Goal: Task Accomplishment & Management: Use online tool/utility

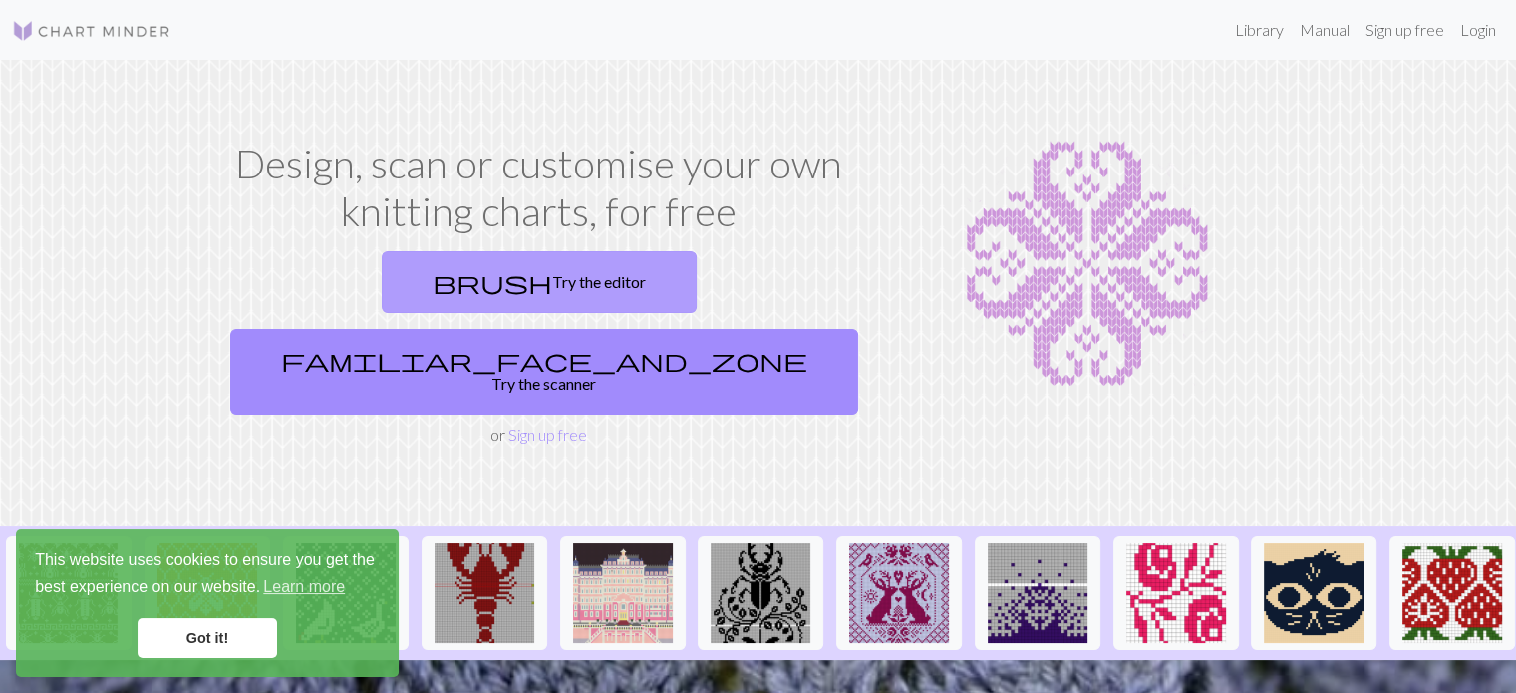
click at [427, 263] on link "brush Try the editor" at bounding box center [539, 282] width 315 height 62
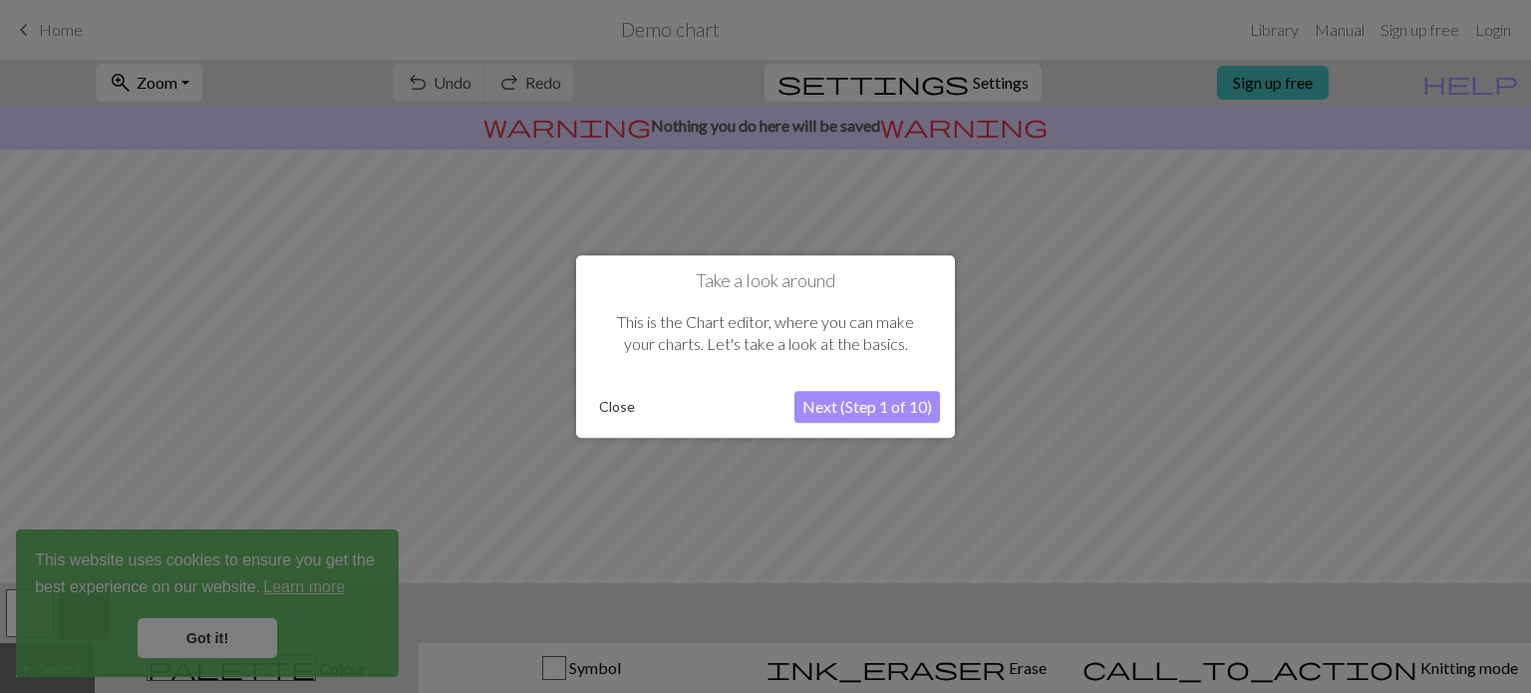
click at [873, 409] on button "Next (Step 1 of 10)" at bounding box center [867, 407] width 146 height 32
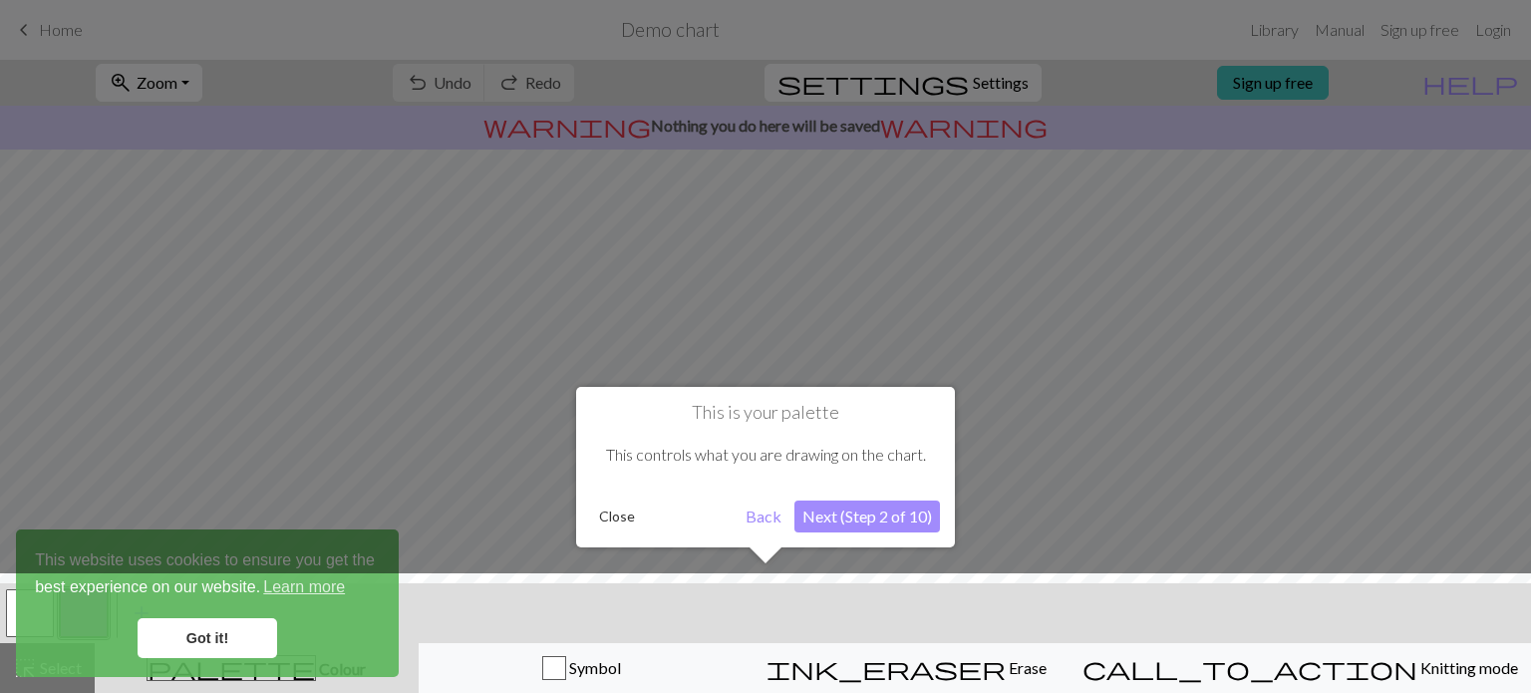
click at [853, 513] on button "Next (Step 2 of 10)" at bounding box center [867, 516] width 146 height 32
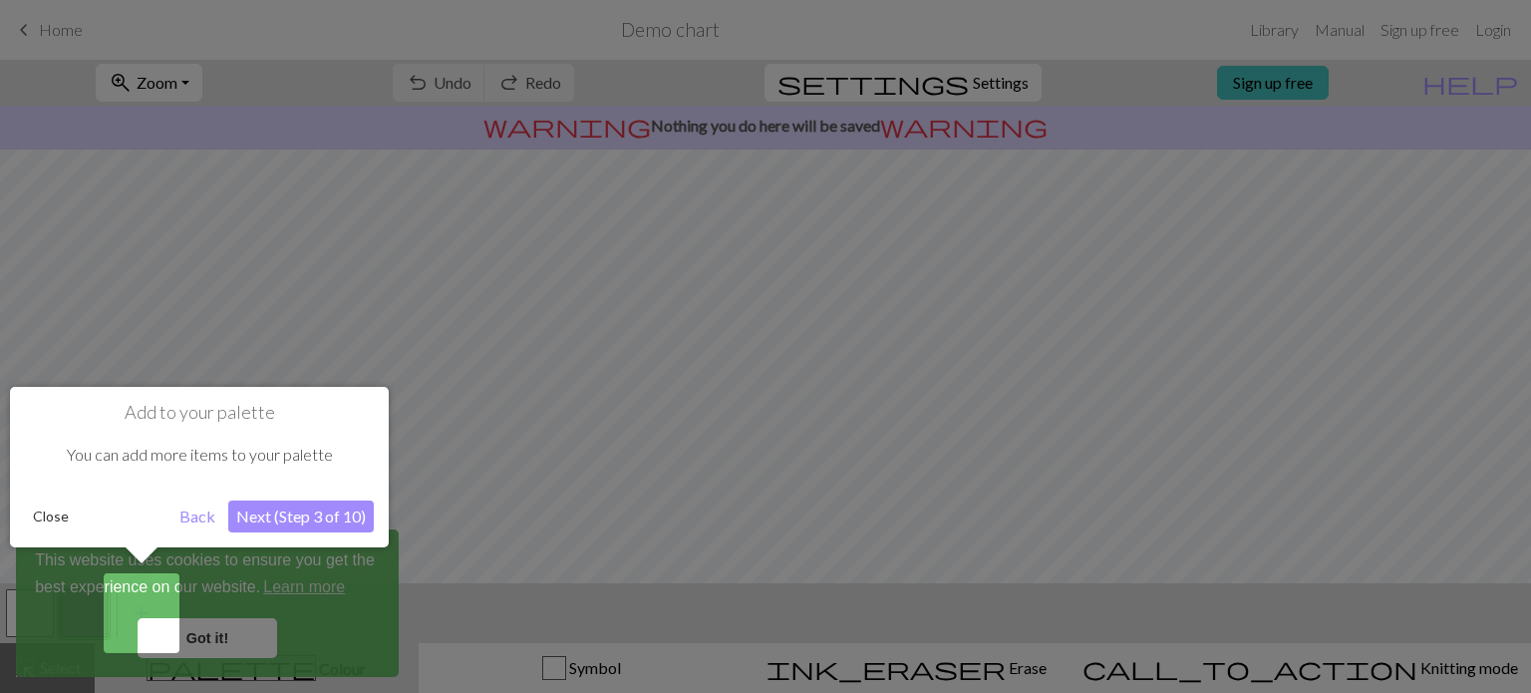
click at [237, 515] on button "Next (Step 3 of 10)" at bounding box center [301, 516] width 146 height 32
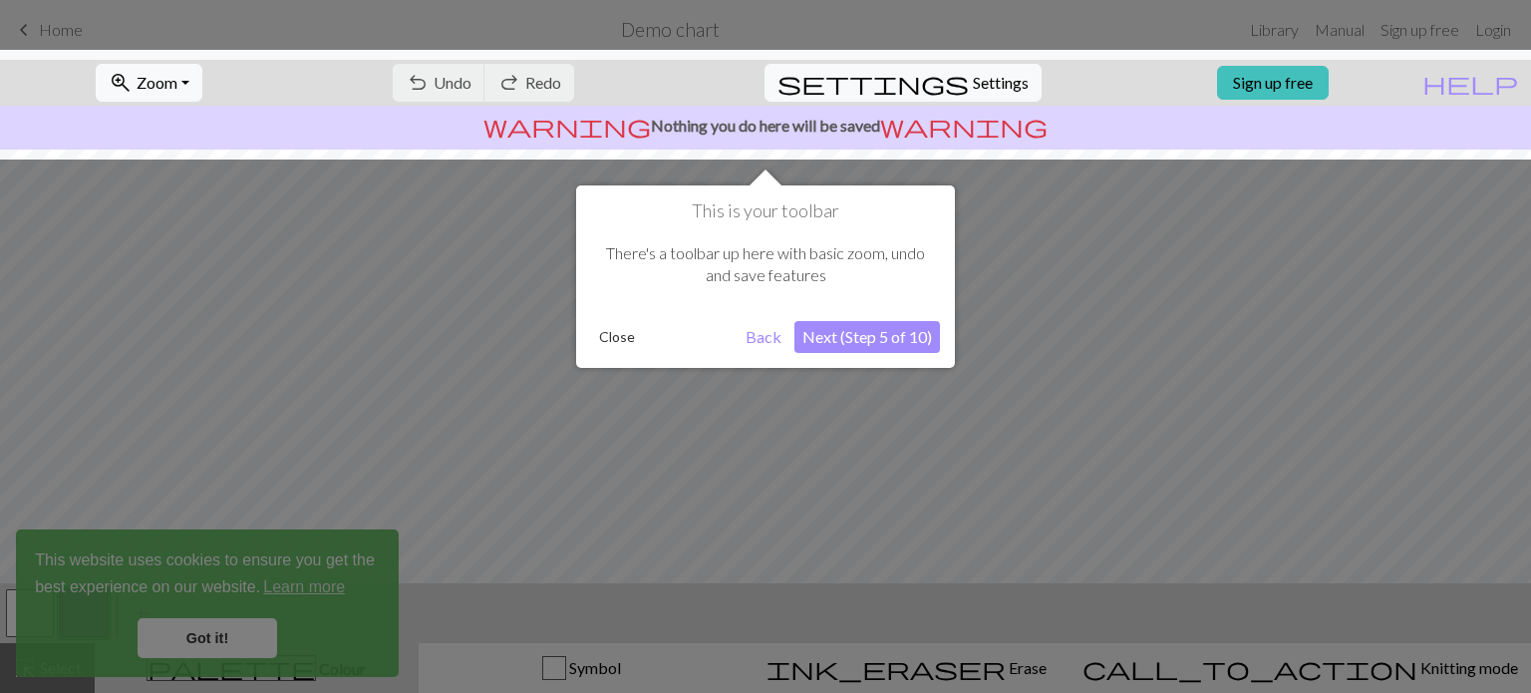
click at [614, 335] on button "Close" at bounding box center [617, 337] width 52 height 30
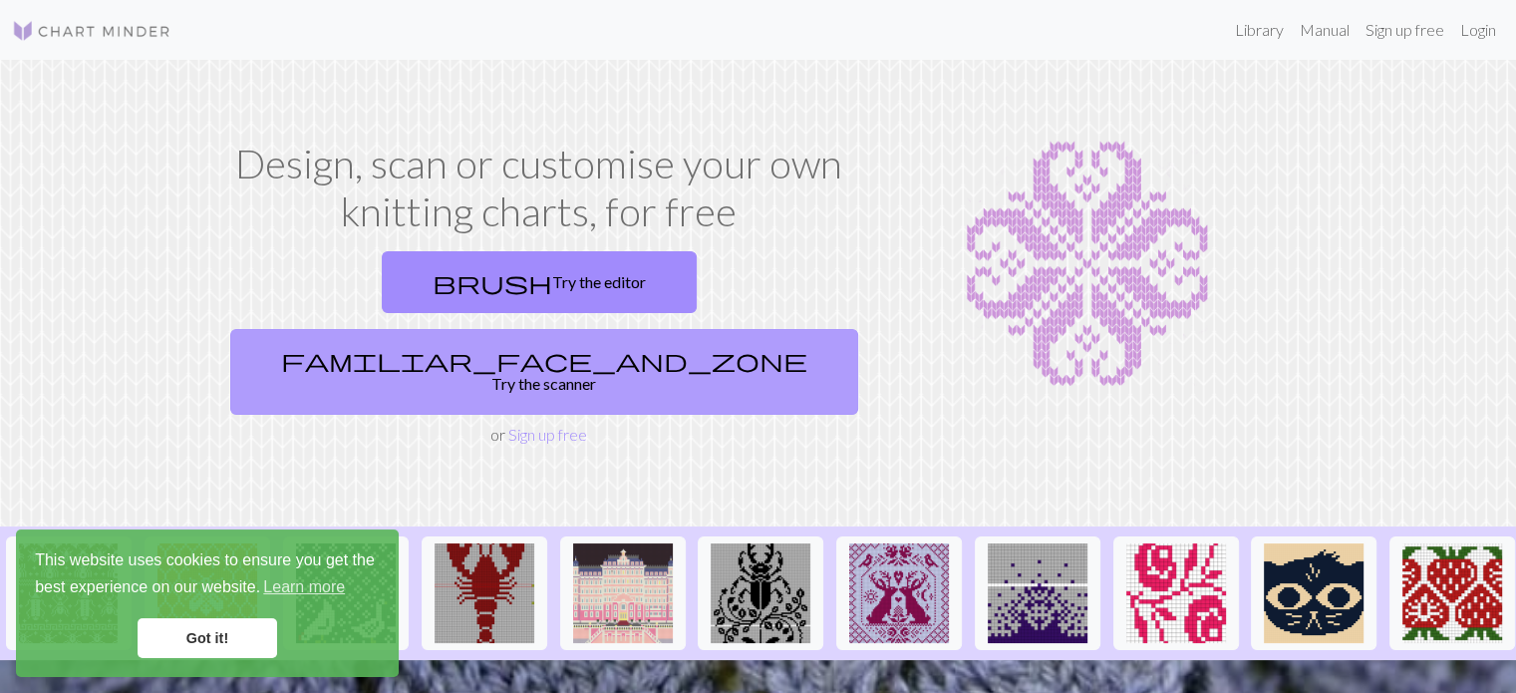
click at [655, 329] on link "familiar_face_and_zone Try the scanner" at bounding box center [544, 372] width 628 height 86
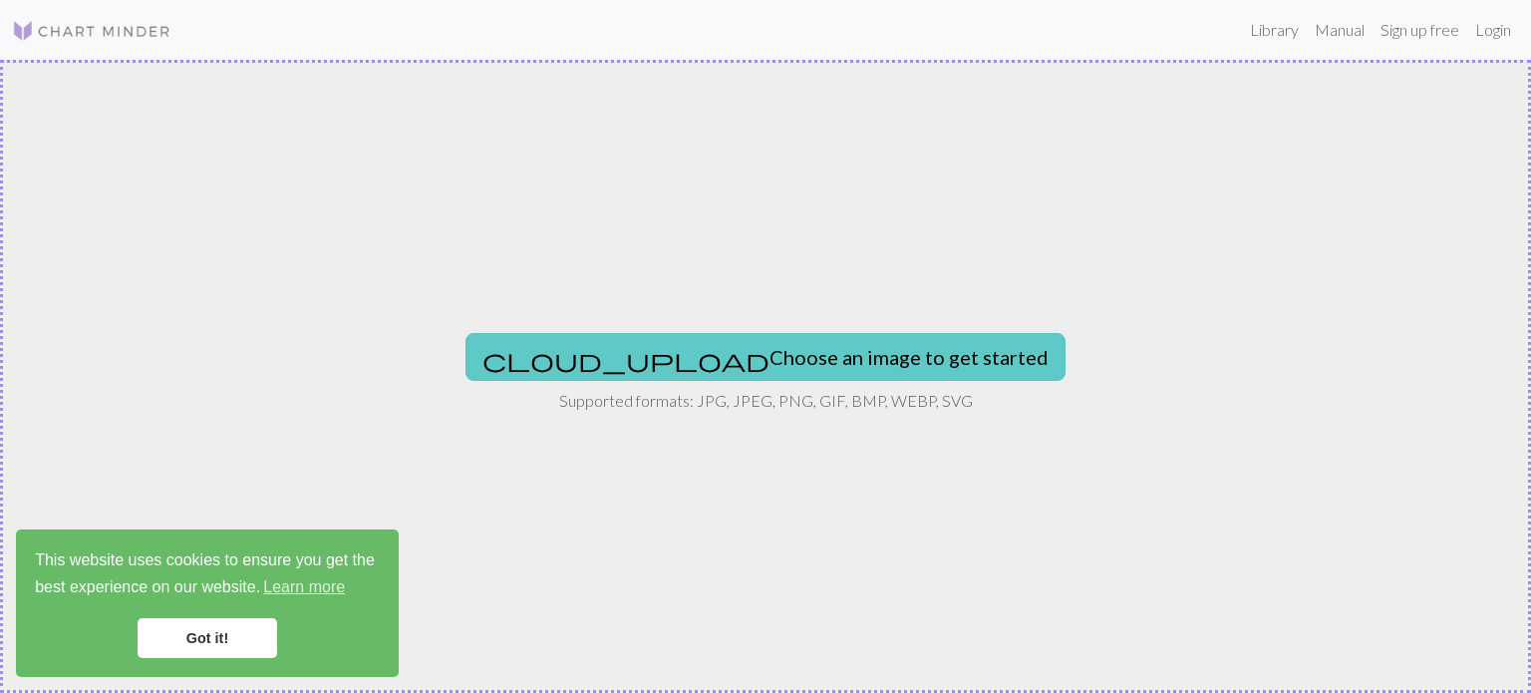
click at [675, 343] on button "cloud_upload Choose an image to get started" at bounding box center [766, 357] width 600 height 48
click at [710, 363] on button "cloud_upload Choose an image to get started" at bounding box center [766, 357] width 600 height 48
type input "C:\fakepath\Schermafbeelding [DATE] 1501031.png"
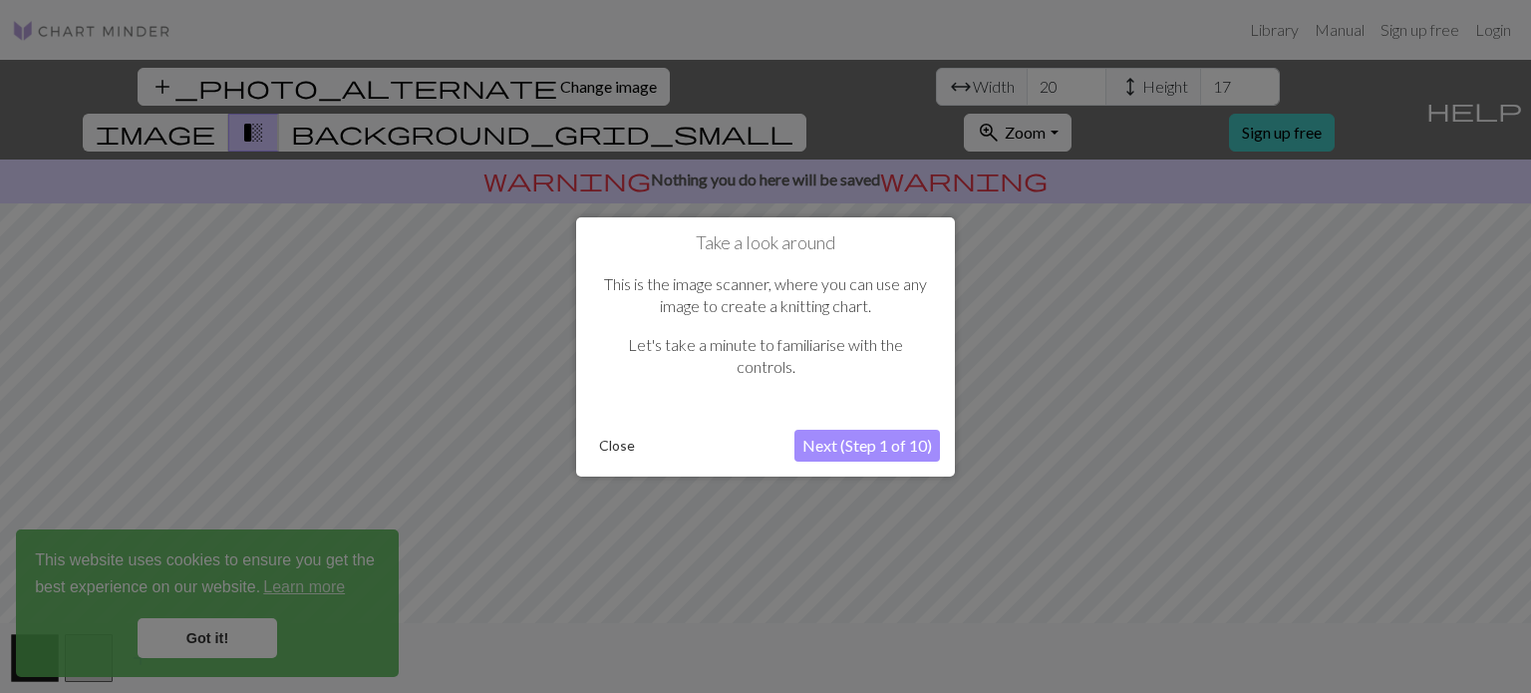
click at [614, 449] on button "Close" at bounding box center [617, 446] width 52 height 30
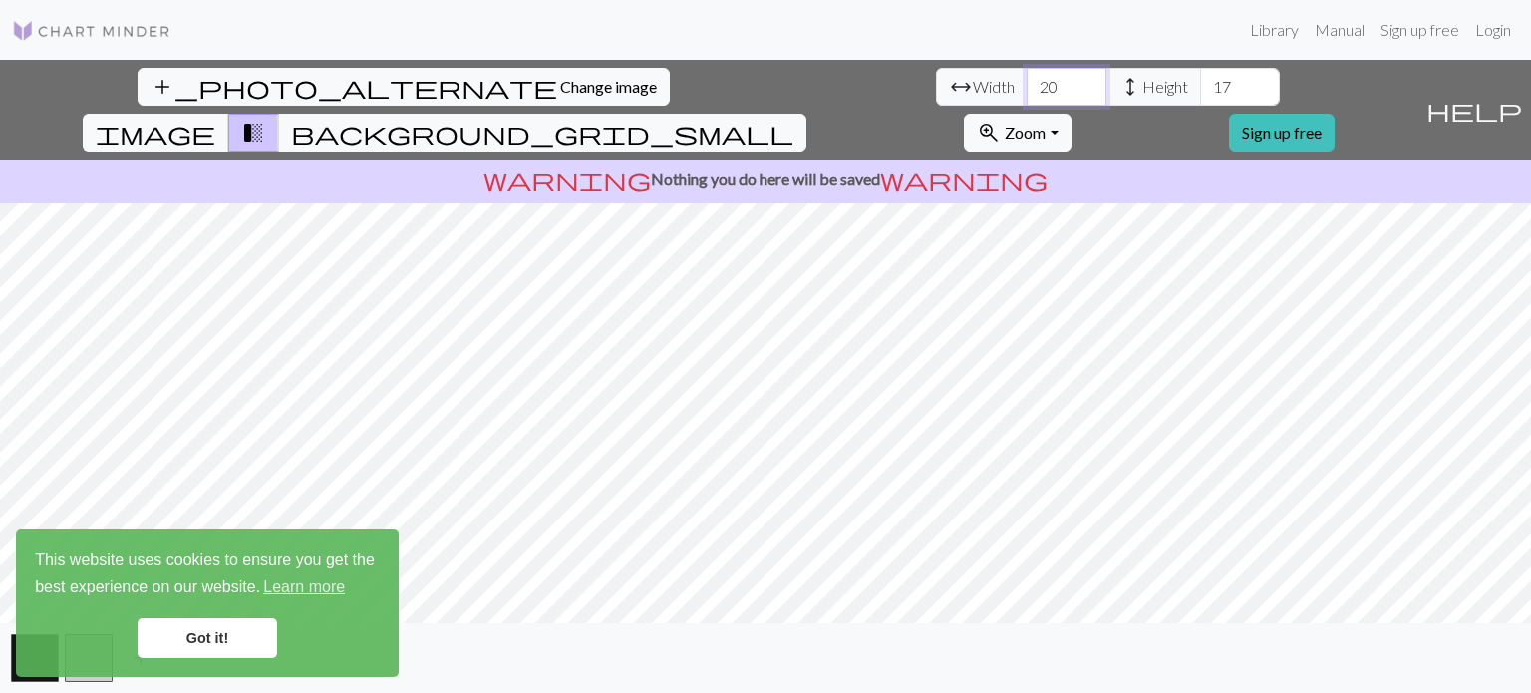
drag, startPoint x: 466, startPoint y: 84, endPoint x: 426, endPoint y: 84, distance: 39.9
click at [936, 84] on div "arrow_range Width 20 height Height 17" at bounding box center [1108, 87] width 344 height 38
type input "55"
drag, startPoint x: 646, startPoint y: 86, endPoint x: 587, endPoint y: 83, distance: 58.9
click at [936, 83] on div "arrow_range Width 55 height Height 17" at bounding box center [1108, 87] width 344 height 38
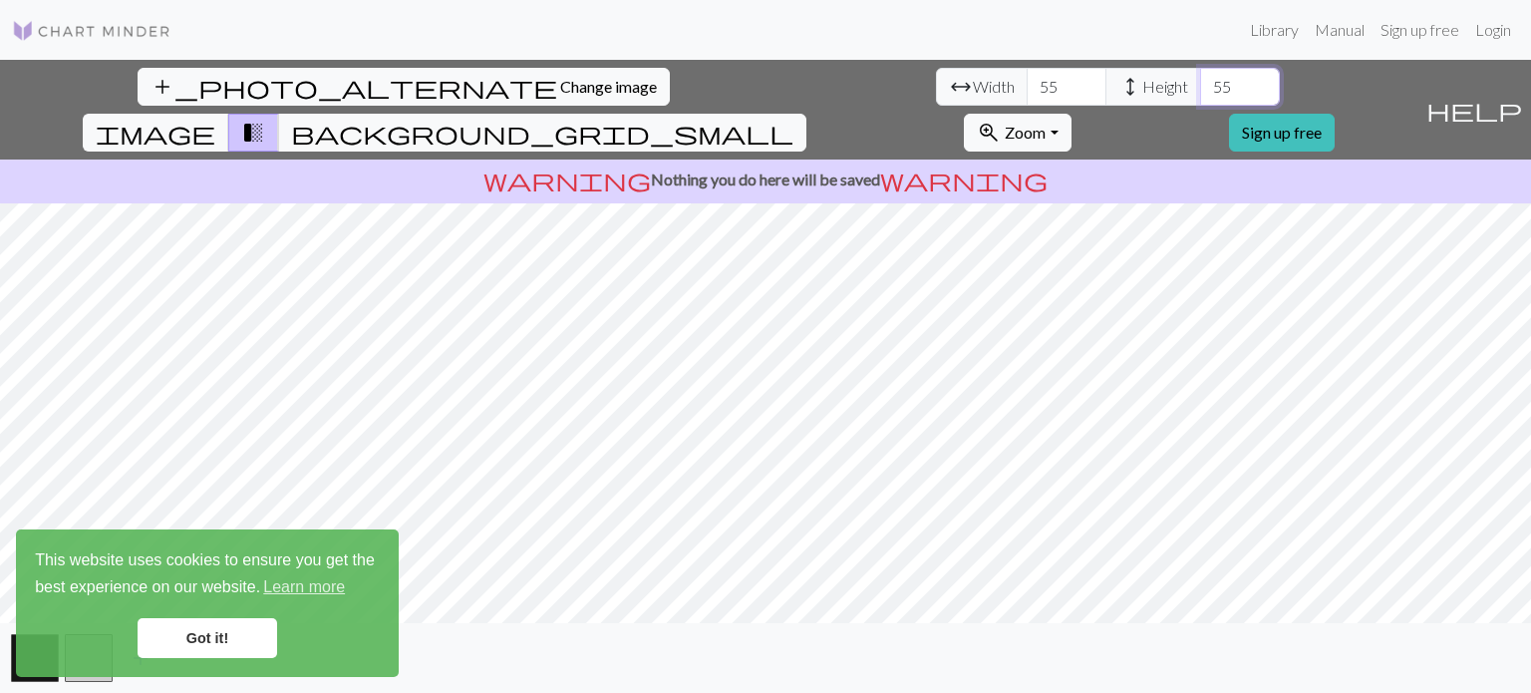
type input "55"
click at [239, 634] on link "Got it!" at bounding box center [208, 638] width 140 height 40
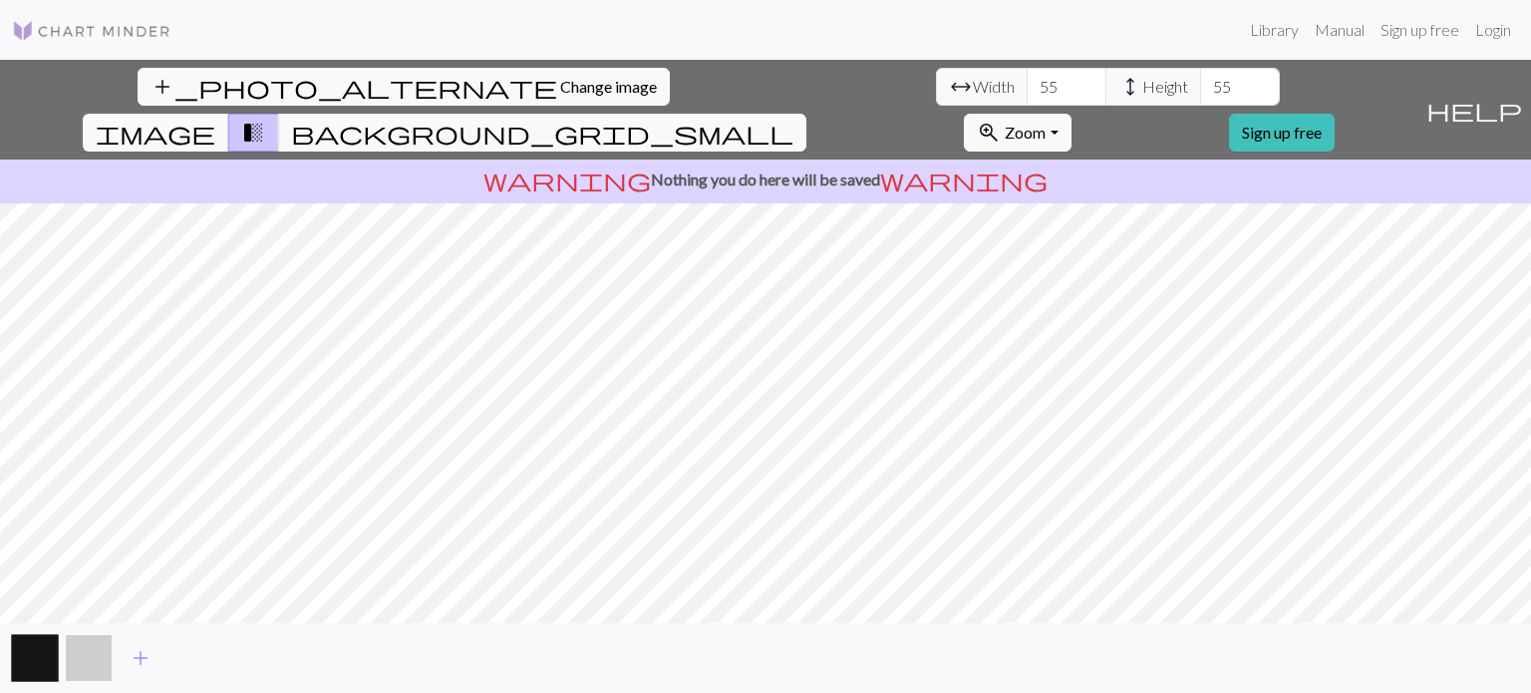
click at [92, 649] on button "button" at bounding box center [89, 658] width 48 height 48
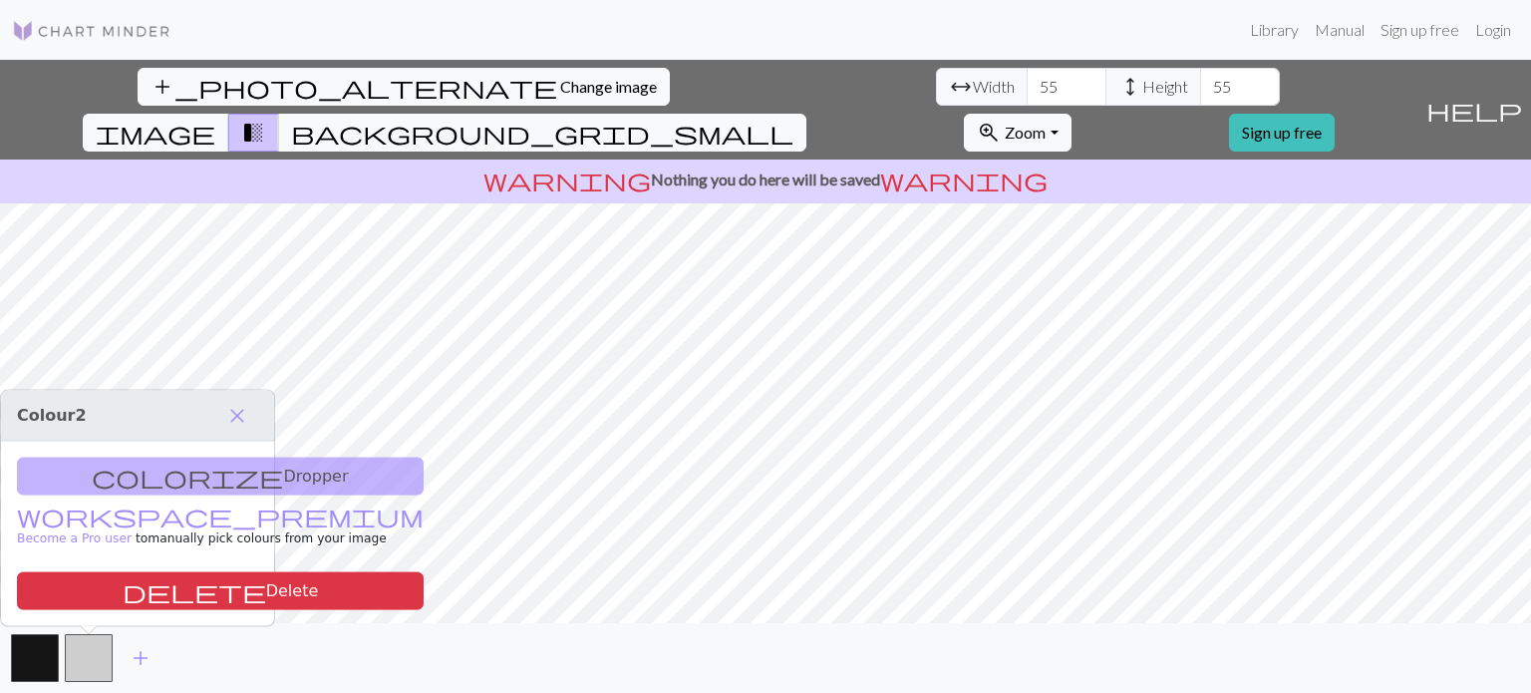
click at [148, 477] on div "colorize Dropper workspace_premium Become a Pro user to manually pick colours f…" at bounding box center [137, 534] width 273 height 184
click at [236, 413] on span "close" at bounding box center [237, 416] width 24 height 28
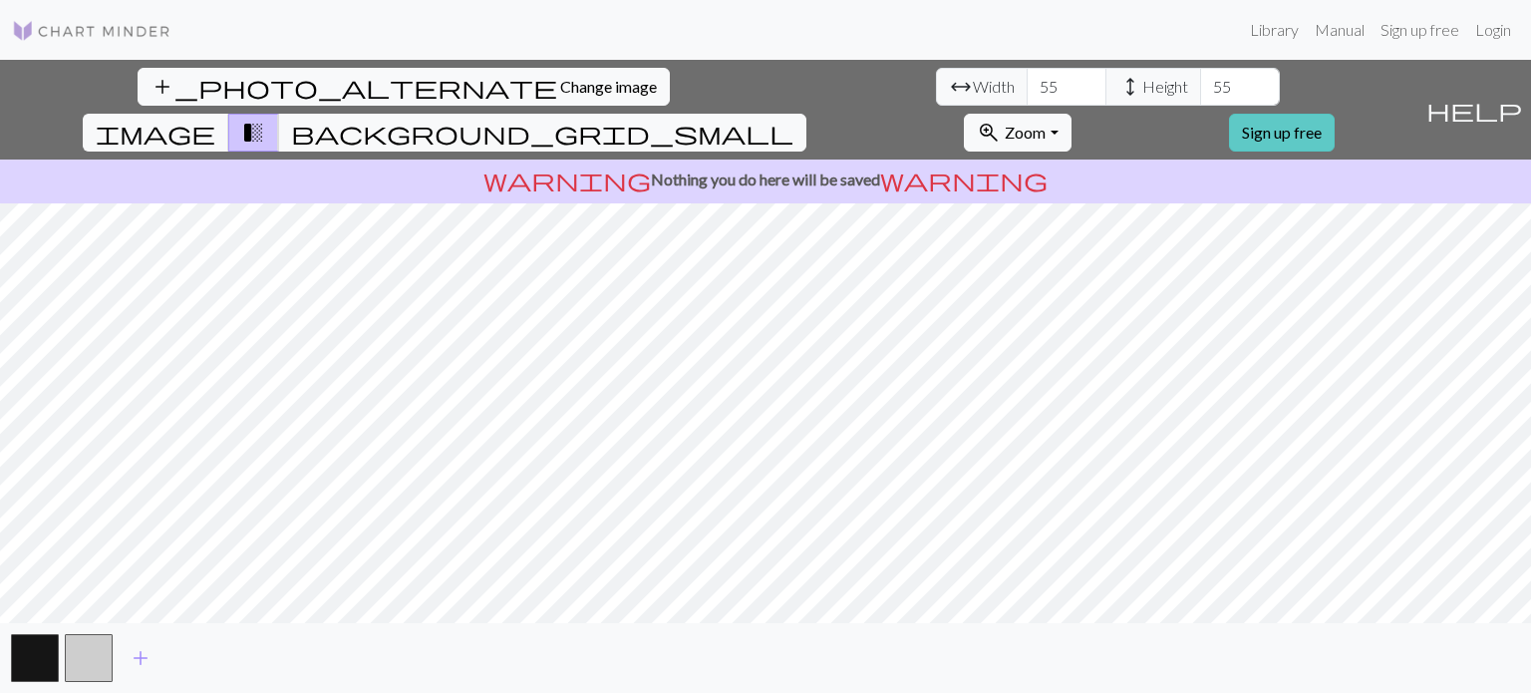
click at [1335, 114] on link "Sign up free" at bounding box center [1282, 133] width 106 height 38
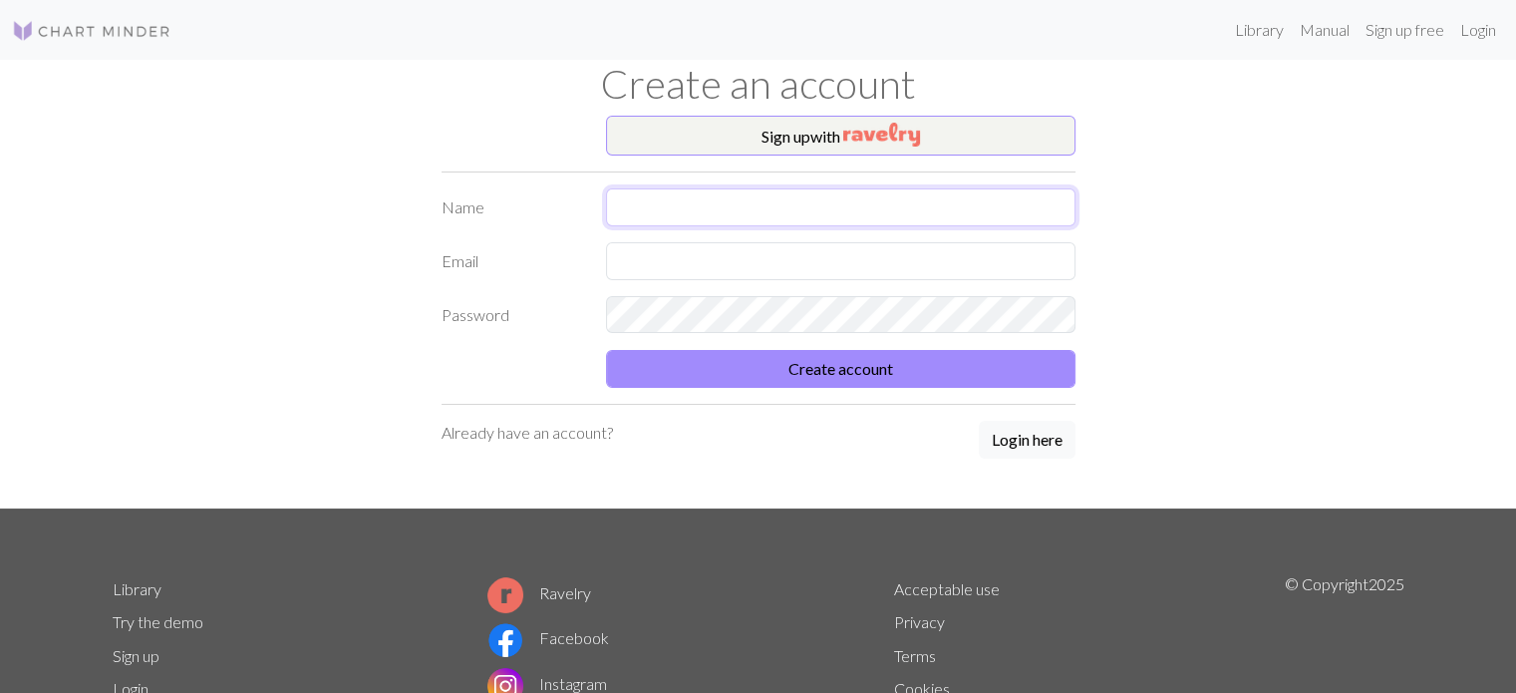
click at [707, 208] on input "text" at bounding box center [841, 207] width 470 height 38
type input "e"
type input "Eli"
type input "Eliannedejong@gmail.com"
click at [606, 350] on button "Create account" at bounding box center [841, 369] width 470 height 38
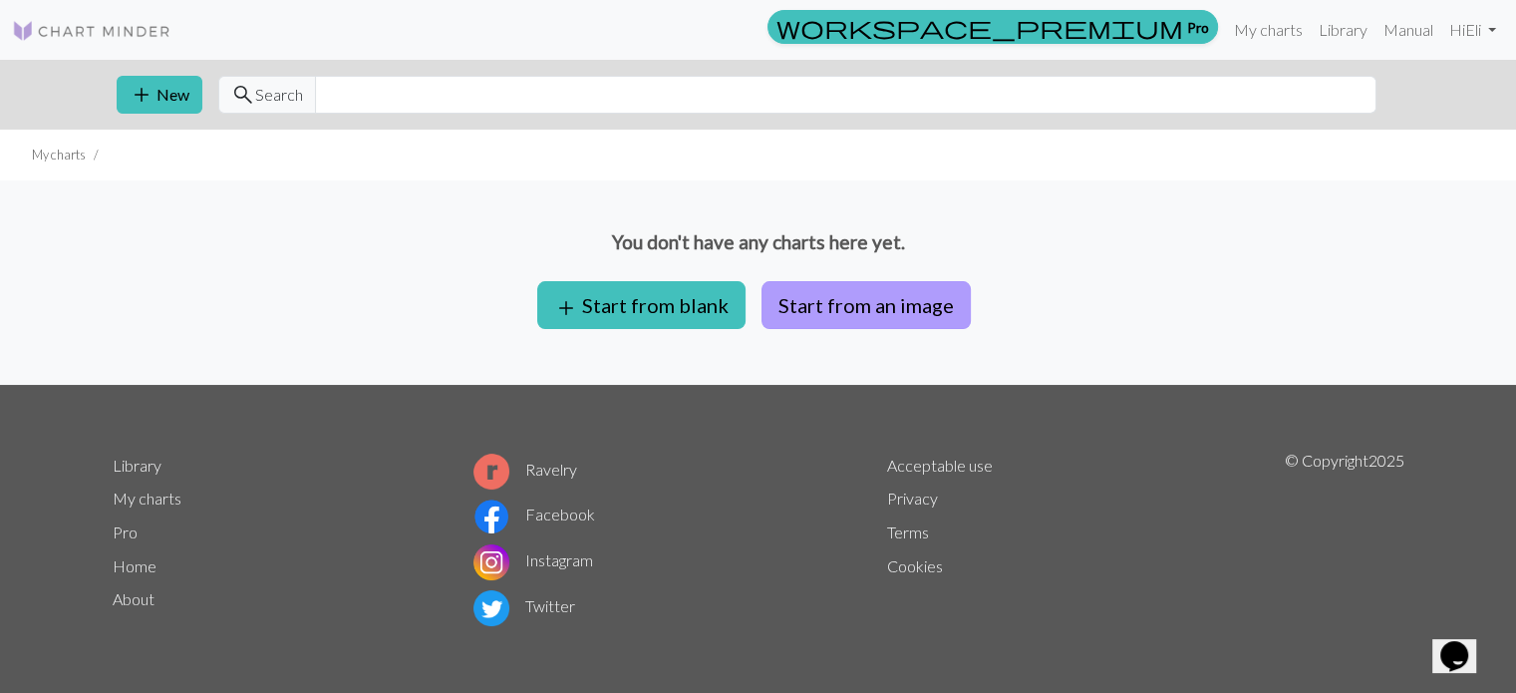
click at [867, 298] on button "Start from an image" at bounding box center [866, 305] width 209 height 48
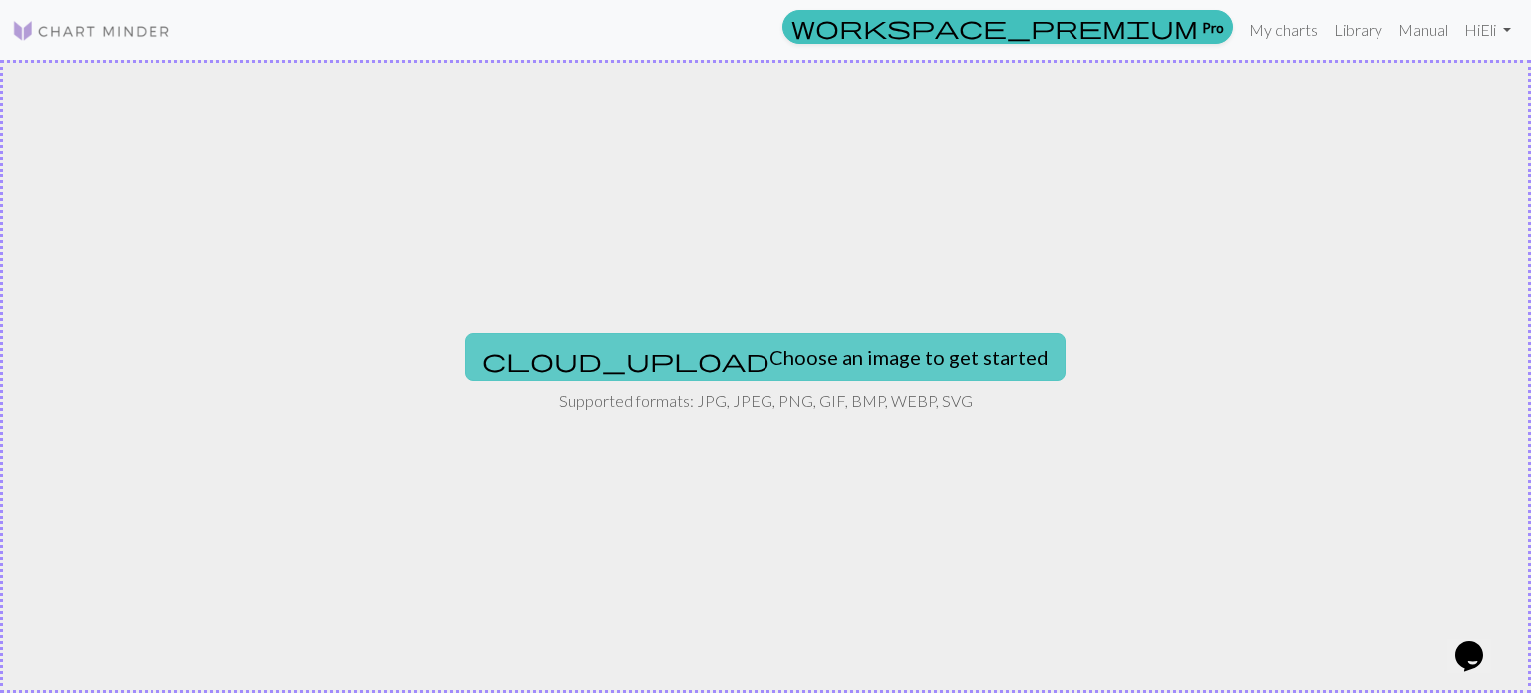
click at [716, 359] on button "cloud_upload Choose an image to get started" at bounding box center [766, 357] width 600 height 48
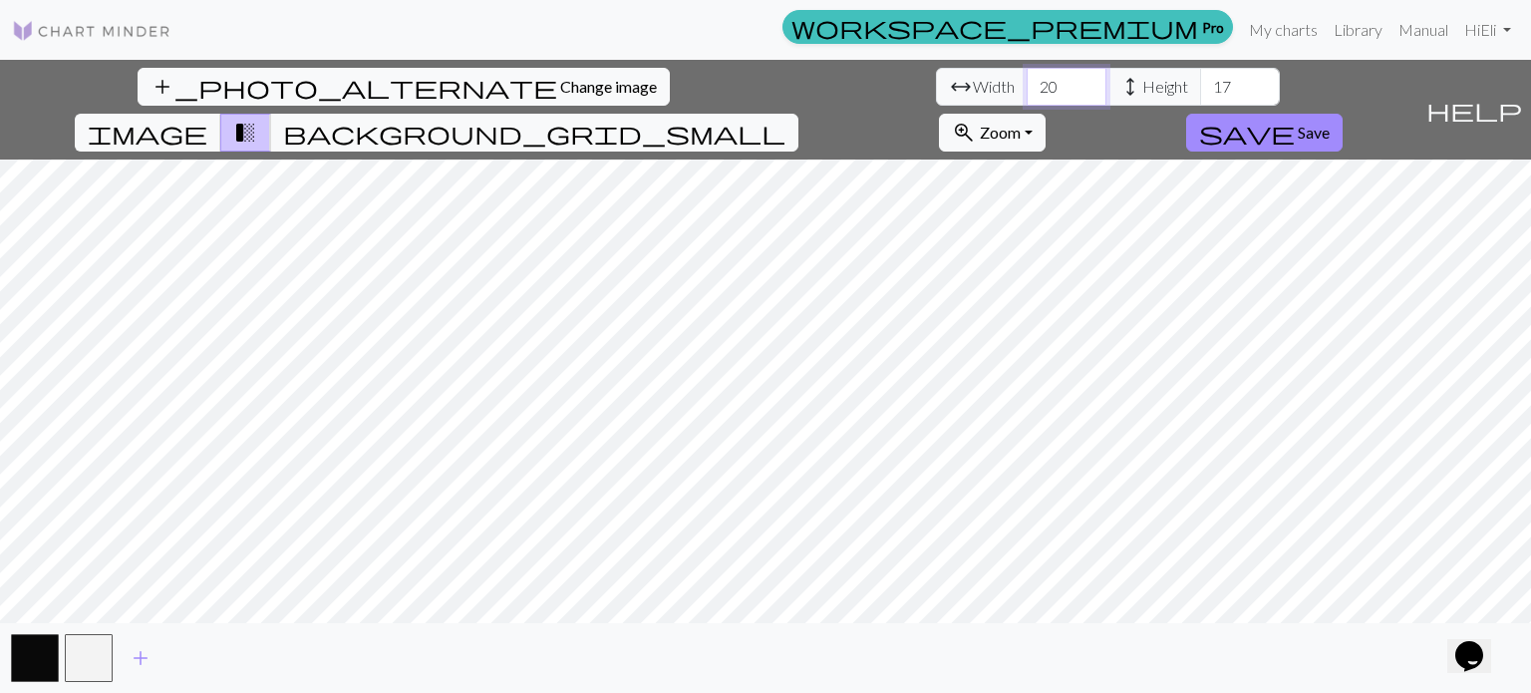
click at [1027, 83] on input "20" at bounding box center [1067, 87] width 80 height 38
type input "55"
click at [1200, 91] on input "17" at bounding box center [1240, 87] width 80 height 38
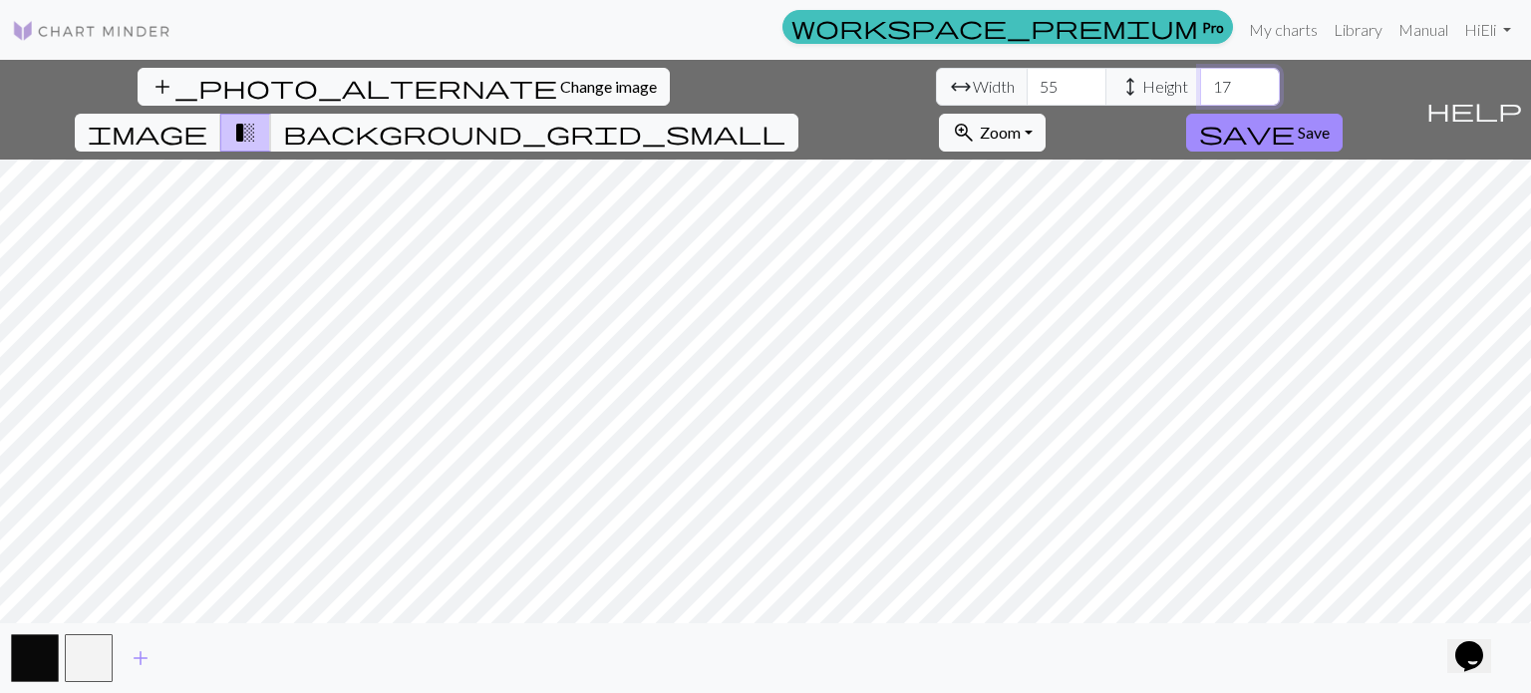
click at [1200, 86] on input "17" at bounding box center [1240, 87] width 80 height 38
type input "55"
click at [86, 645] on button "button" at bounding box center [89, 658] width 48 height 48
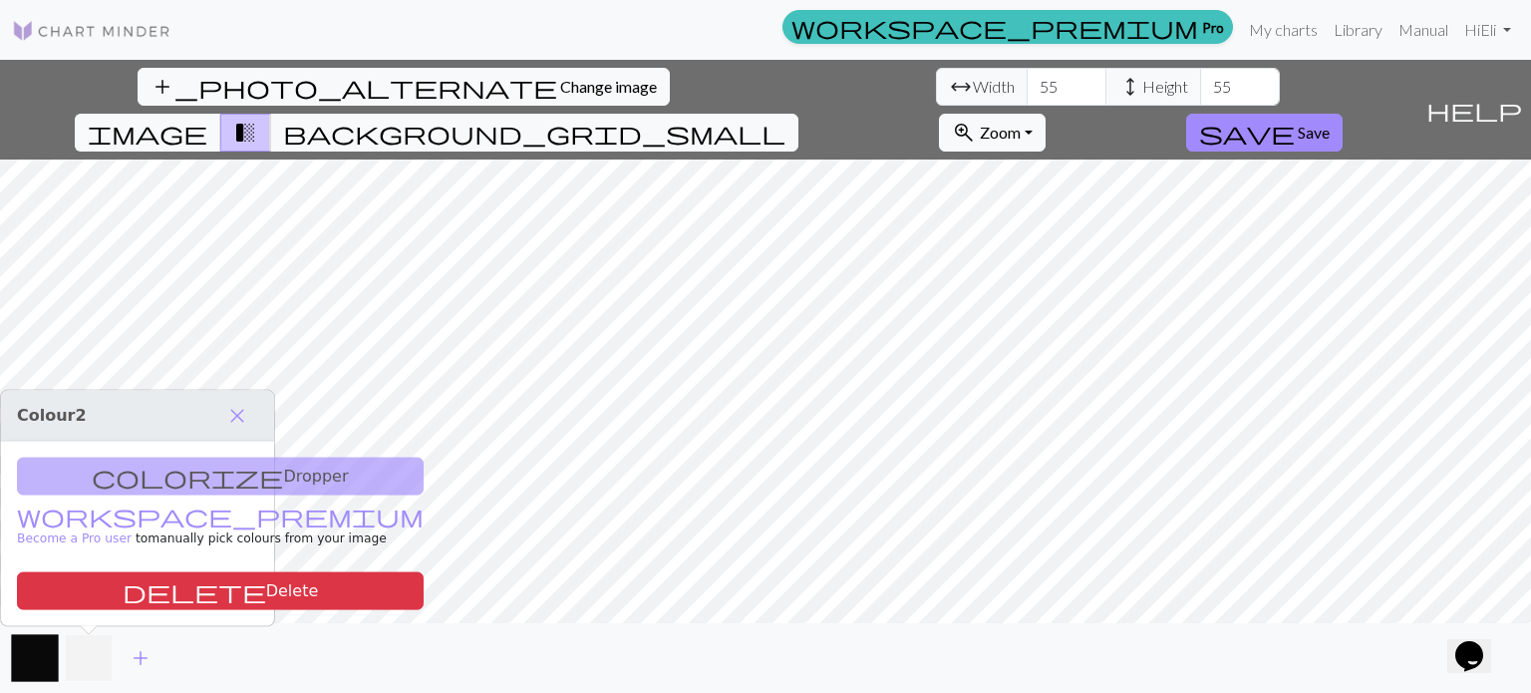
click at [86, 645] on button "button" at bounding box center [89, 658] width 48 height 48
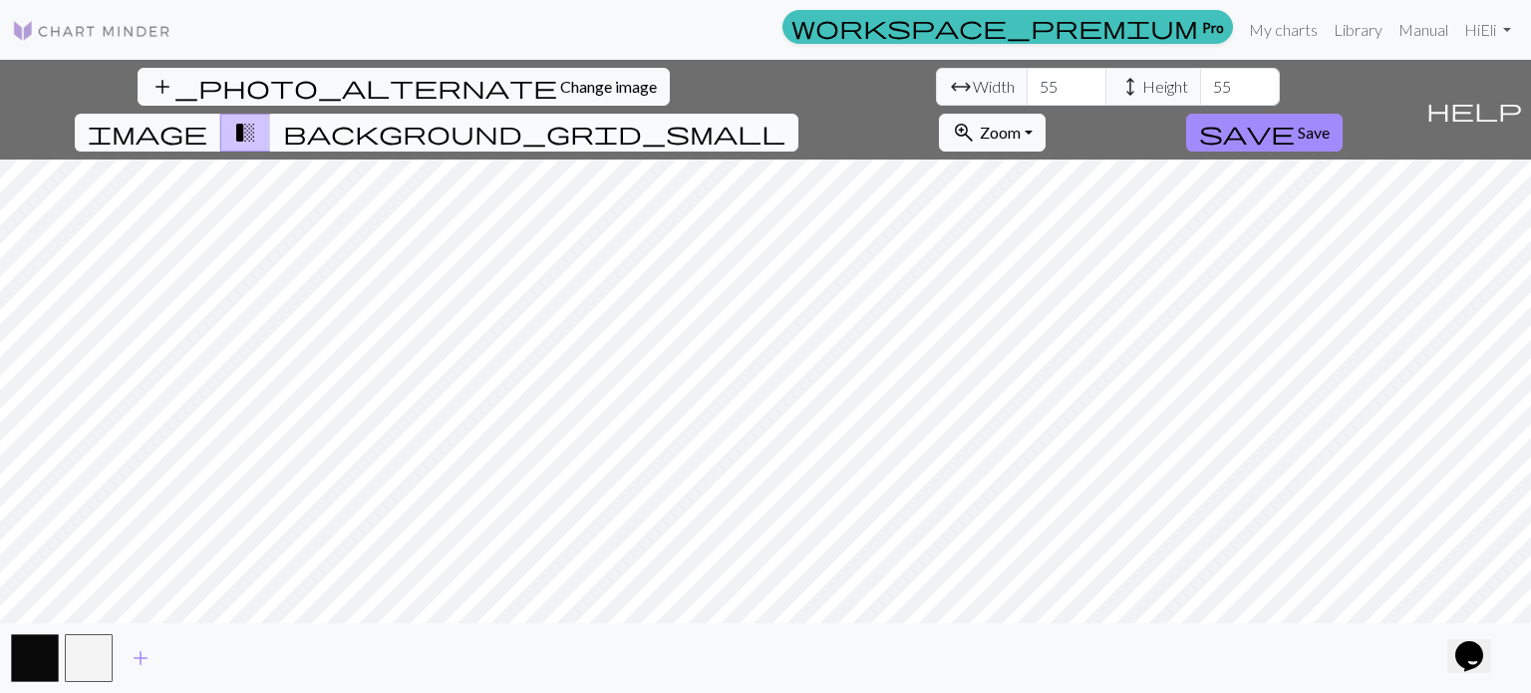
click at [798, 114] on button "background_grid_small" at bounding box center [534, 133] width 528 height 38
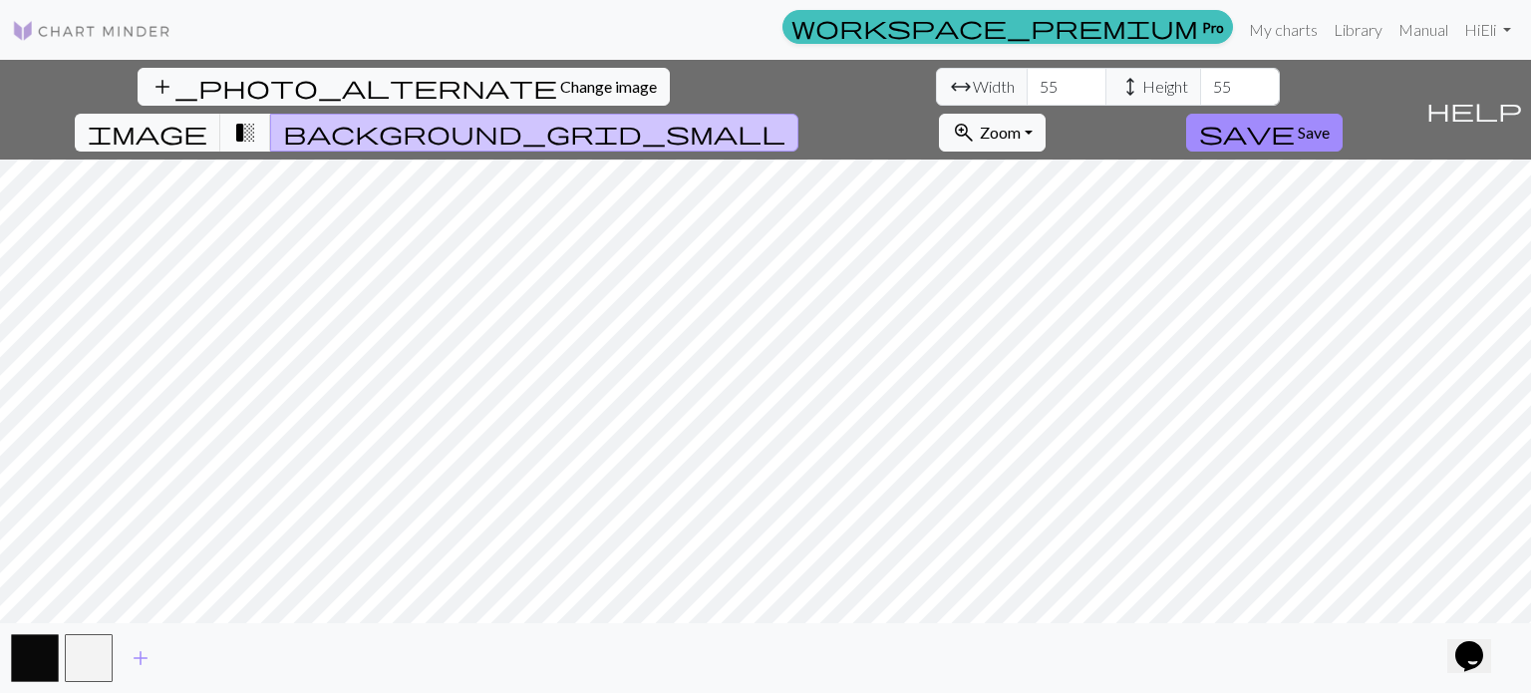
click at [257, 119] on span "transition_fade" at bounding box center [245, 133] width 24 height 28
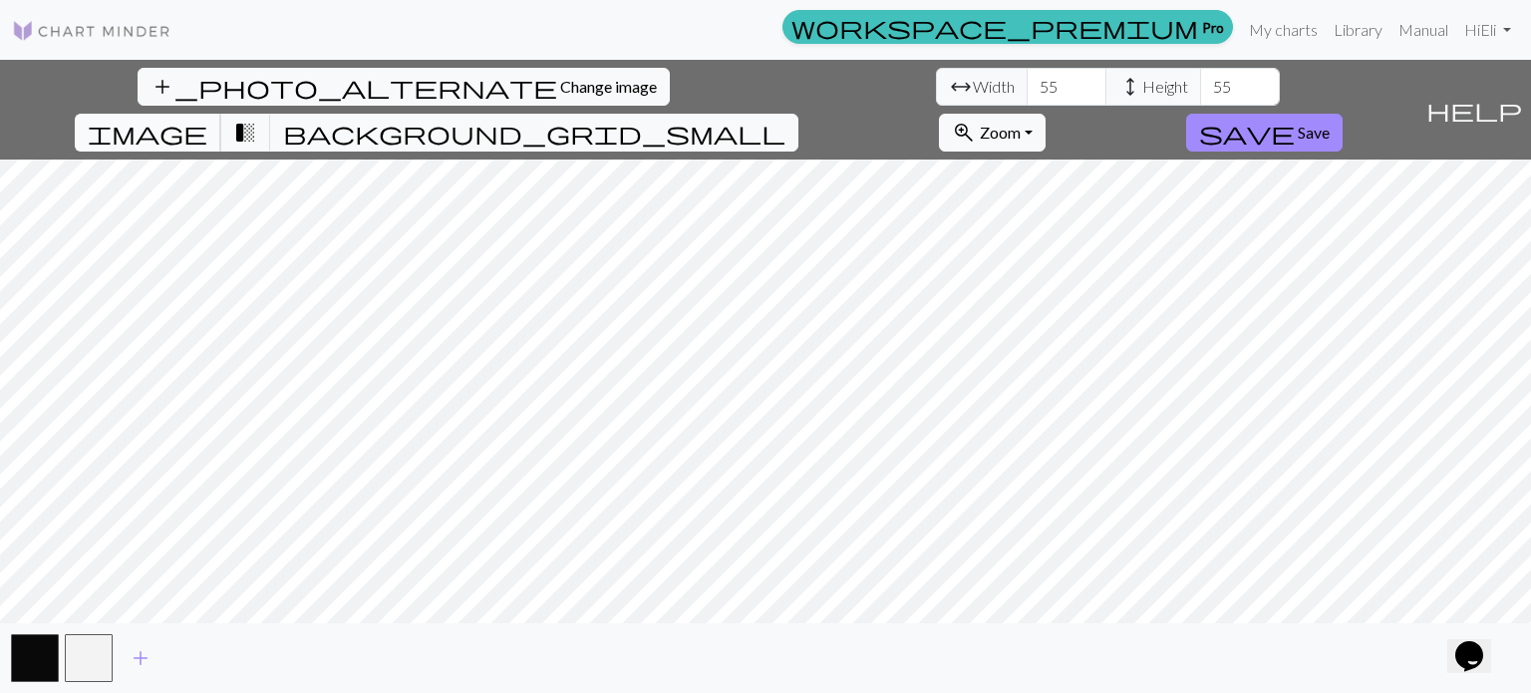
click at [207, 119] on span "image" at bounding box center [148, 133] width 120 height 28
click at [786, 119] on span "background_grid_small" at bounding box center [534, 133] width 502 height 28
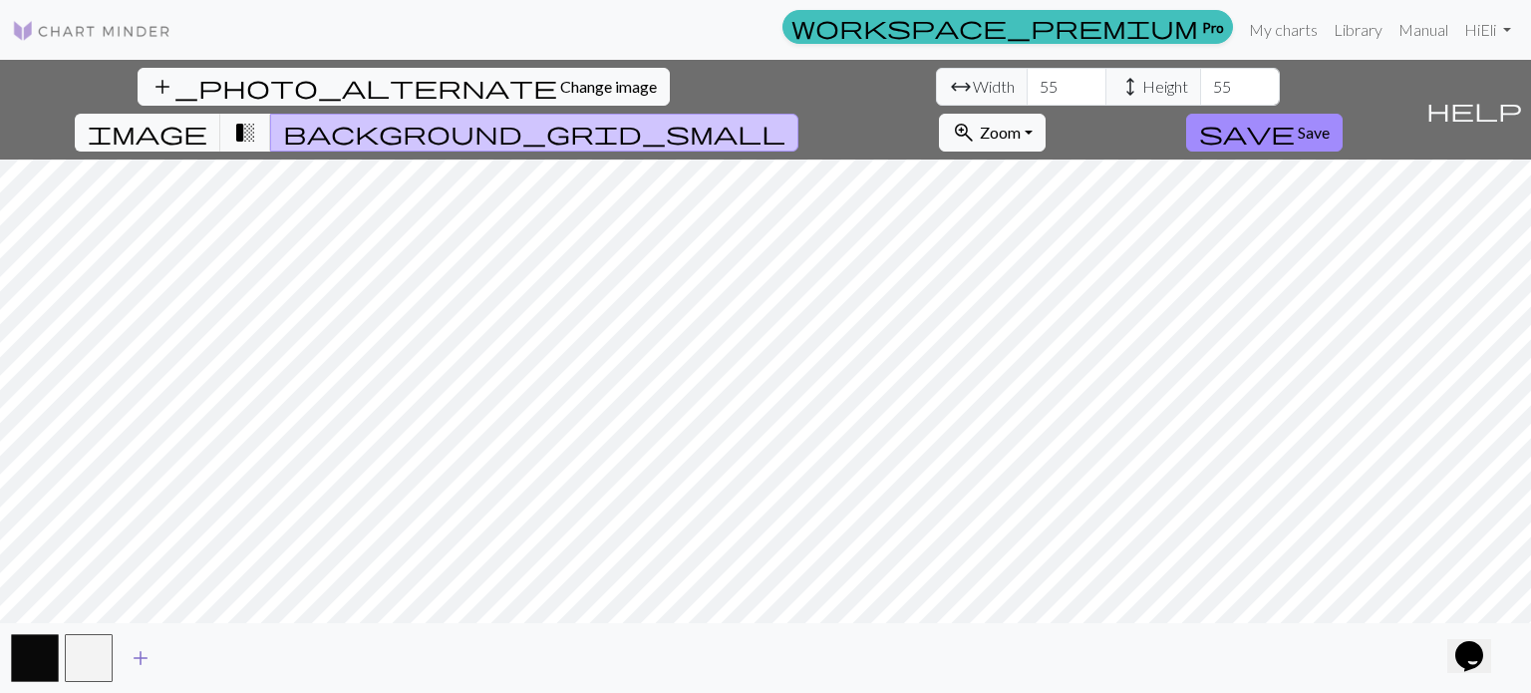
click at [140, 660] on span "add" at bounding box center [141, 658] width 24 height 28
click at [157, 653] on button "button" at bounding box center [143, 658] width 48 height 48
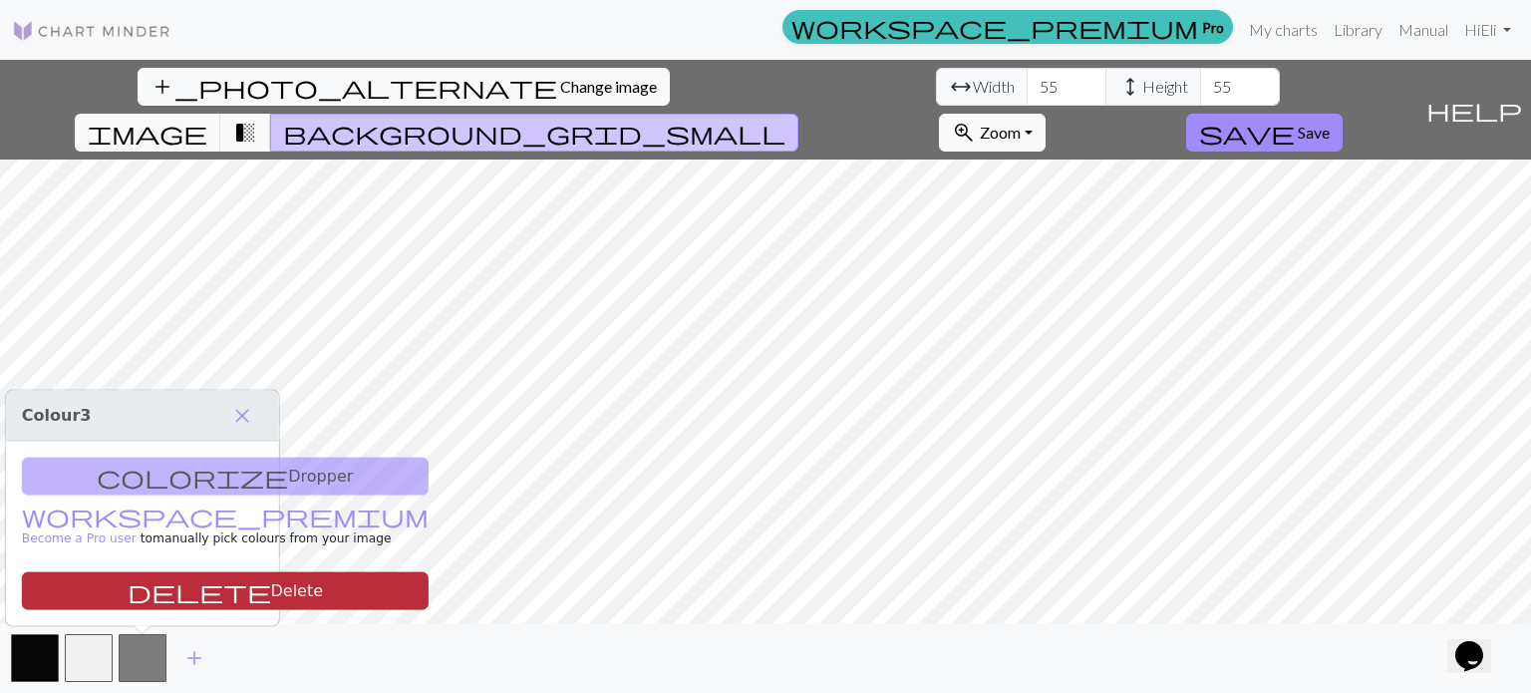
click at [155, 593] on button "delete Delete" at bounding box center [225, 591] width 407 height 38
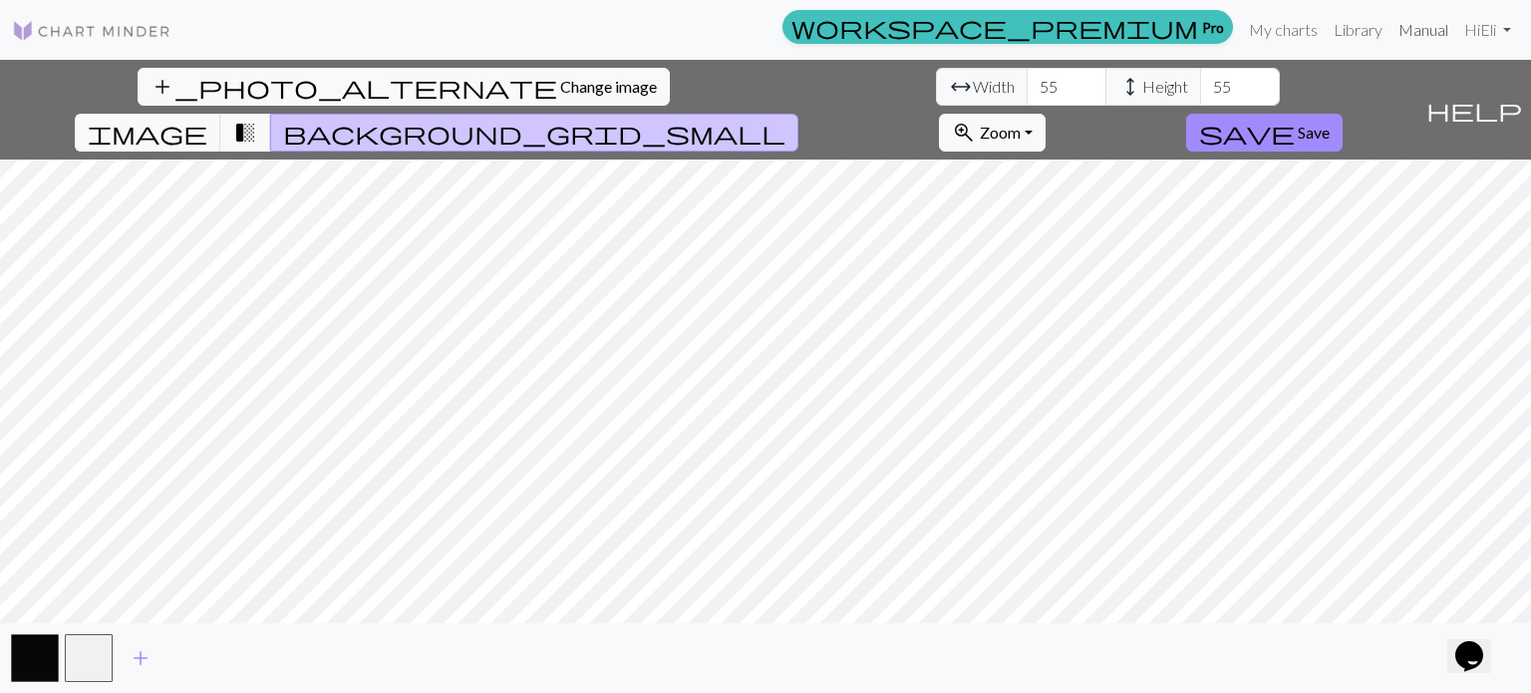
click at [1403, 29] on link "Manual" at bounding box center [1424, 30] width 66 height 40
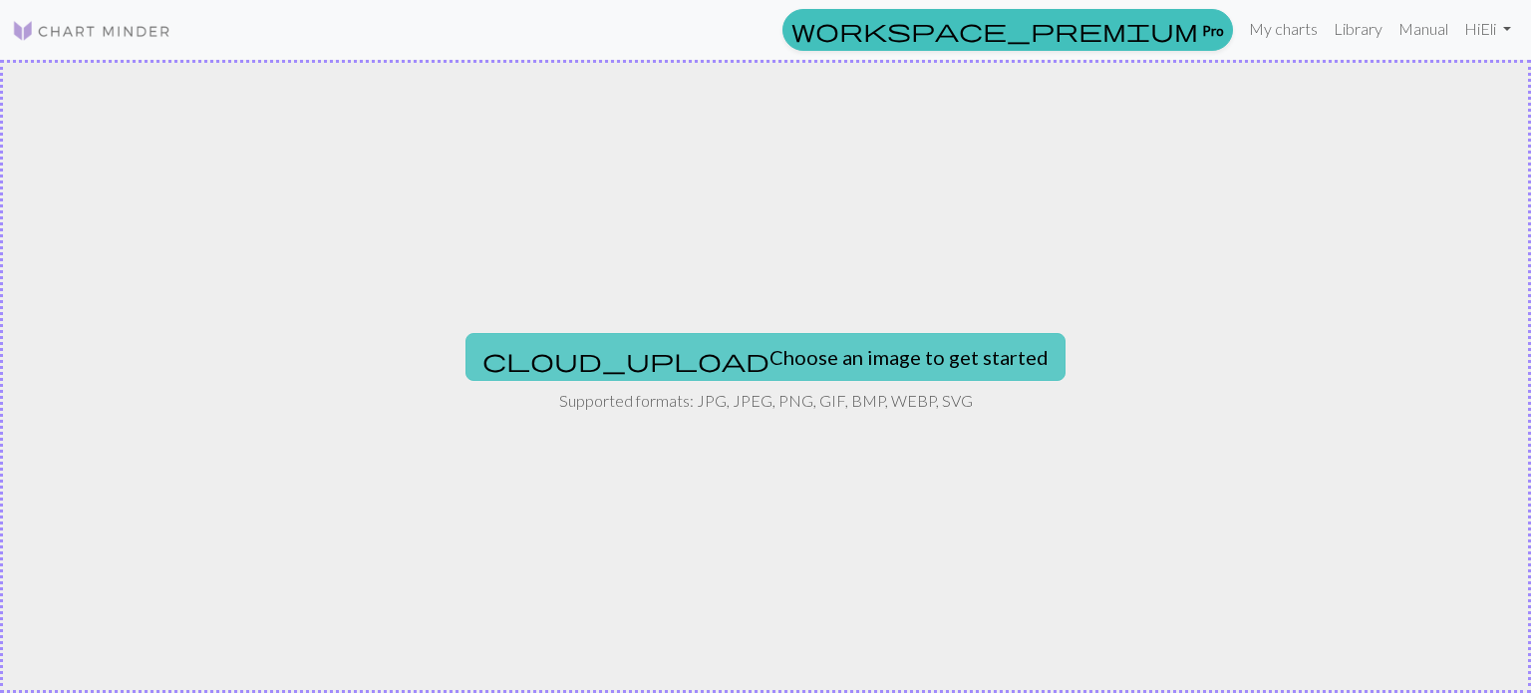
click at [733, 364] on button "cloud_upload Choose an image to get started" at bounding box center [766, 357] width 600 height 48
type input "C:\fakepath\Schermafbeelding [DATE] 1501031.png"
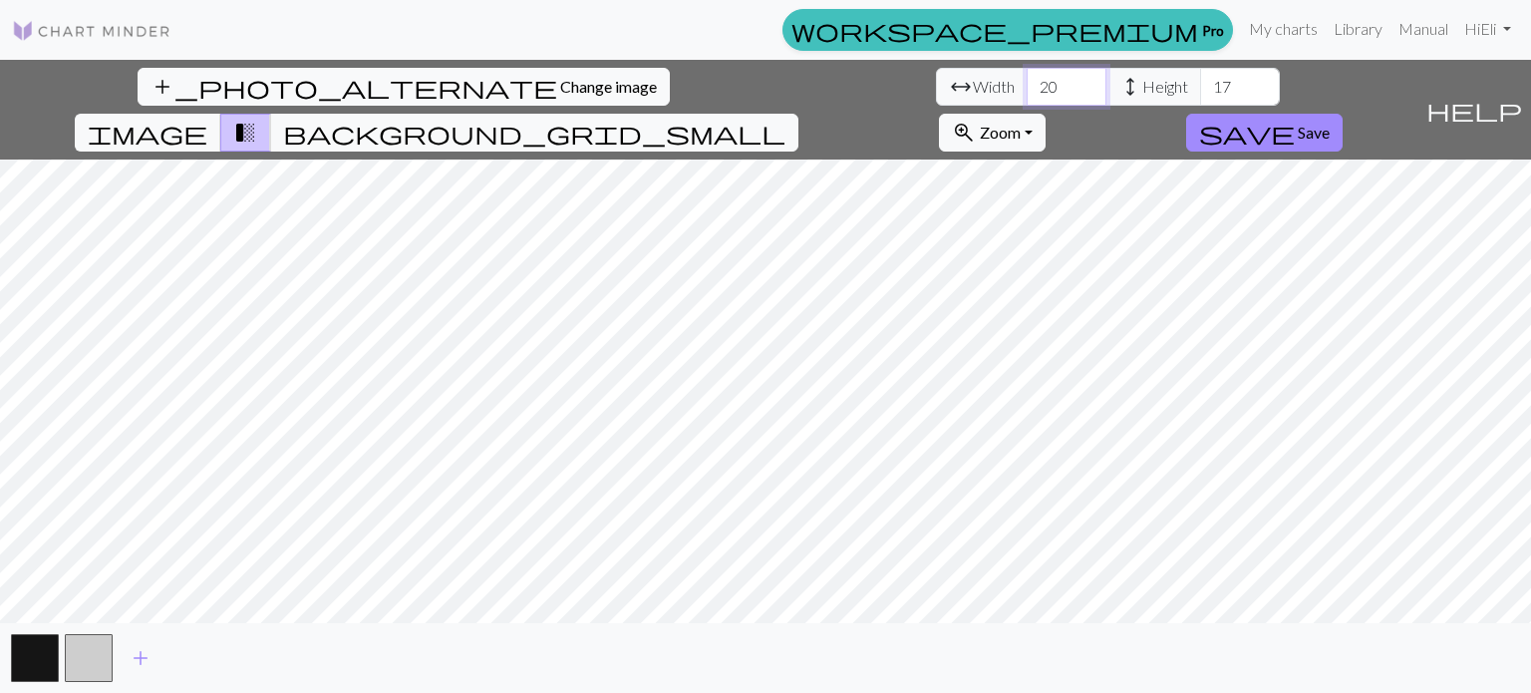
drag, startPoint x: 455, startPoint y: 91, endPoint x: 483, endPoint y: 91, distance: 28.9
click at [1027, 91] on input "20" at bounding box center [1067, 87] width 80 height 38
type input "55"
click at [1200, 86] on input "17" at bounding box center [1240, 87] width 80 height 38
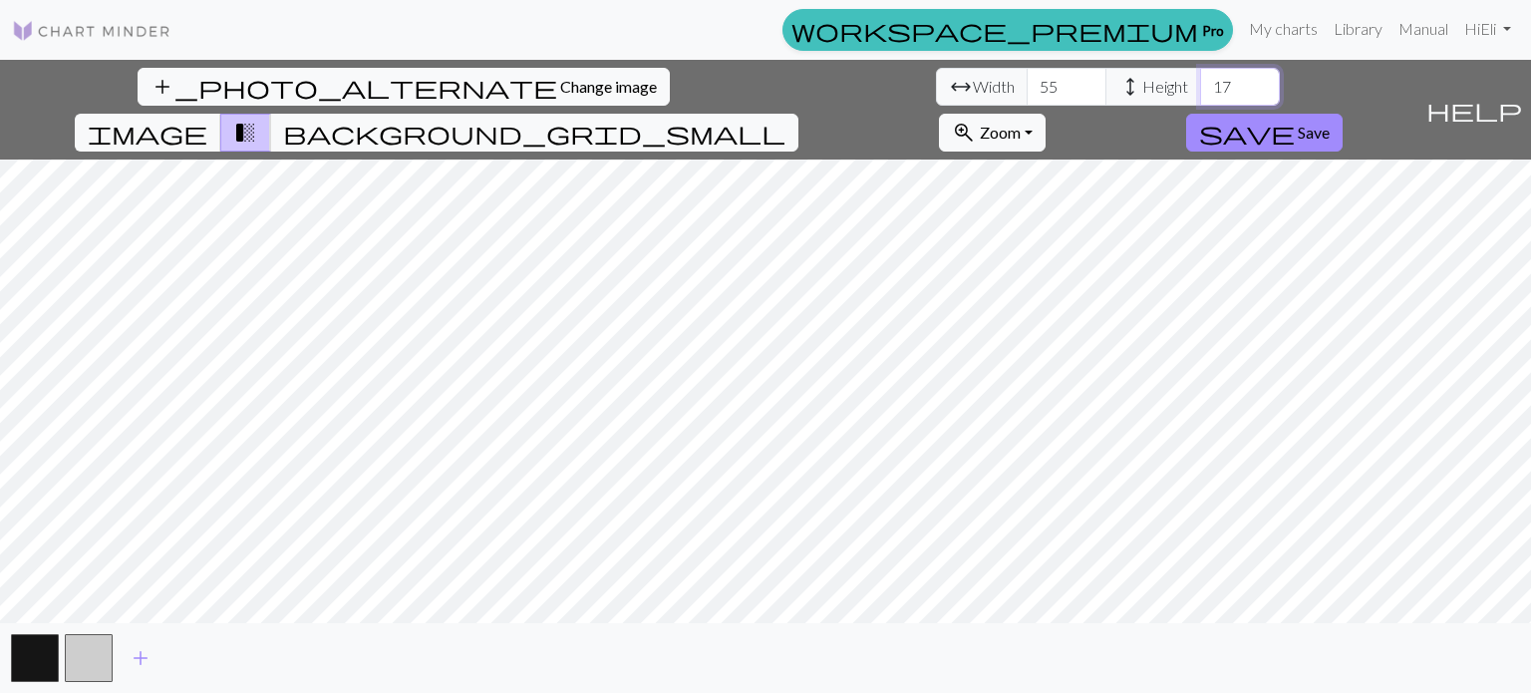
click at [1200, 87] on input "17" at bounding box center [1240, 87] width 80 height 38
type input "55"
click at [786, 119] on span "background_grid_small" at bounding box center [534, 133] width 502 height 28
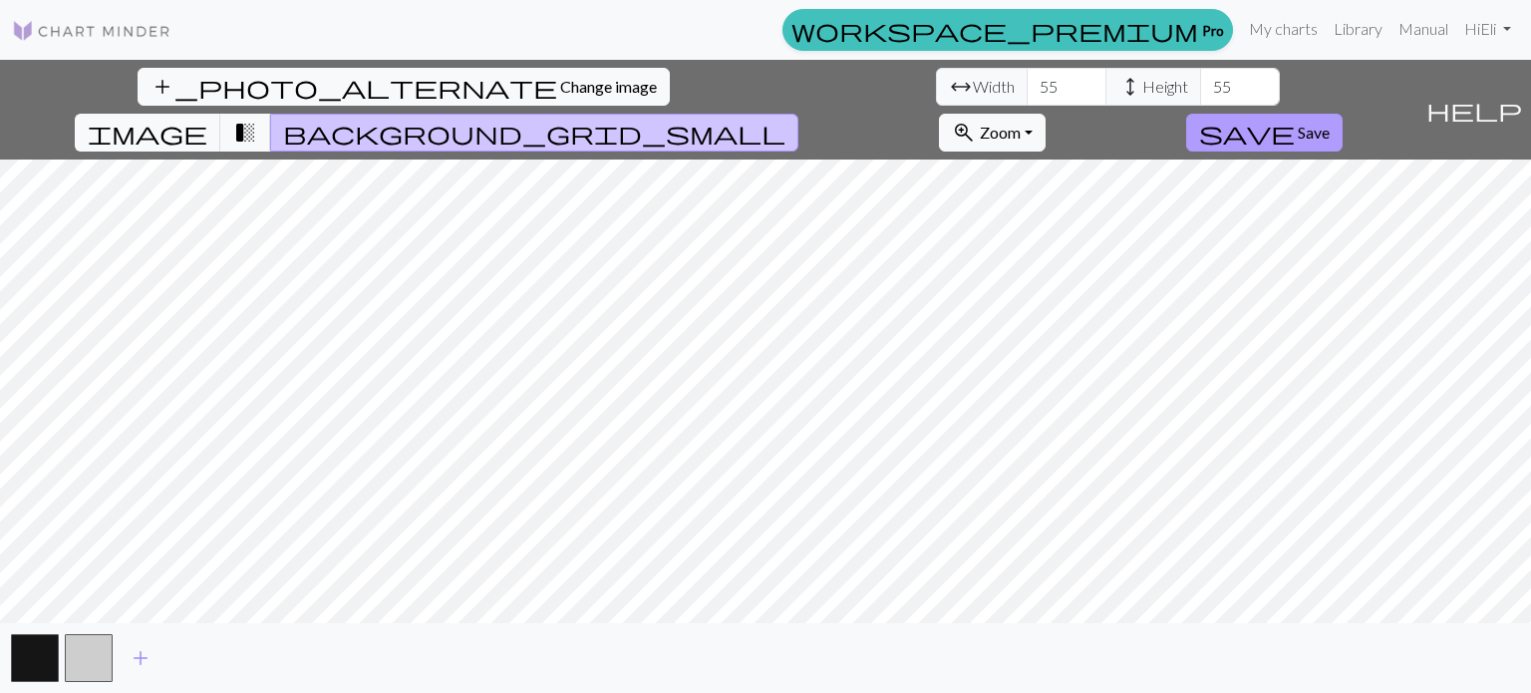
click at [1330, 123] on span "Save" at bounding box center [1314, 132] width 32 height 19
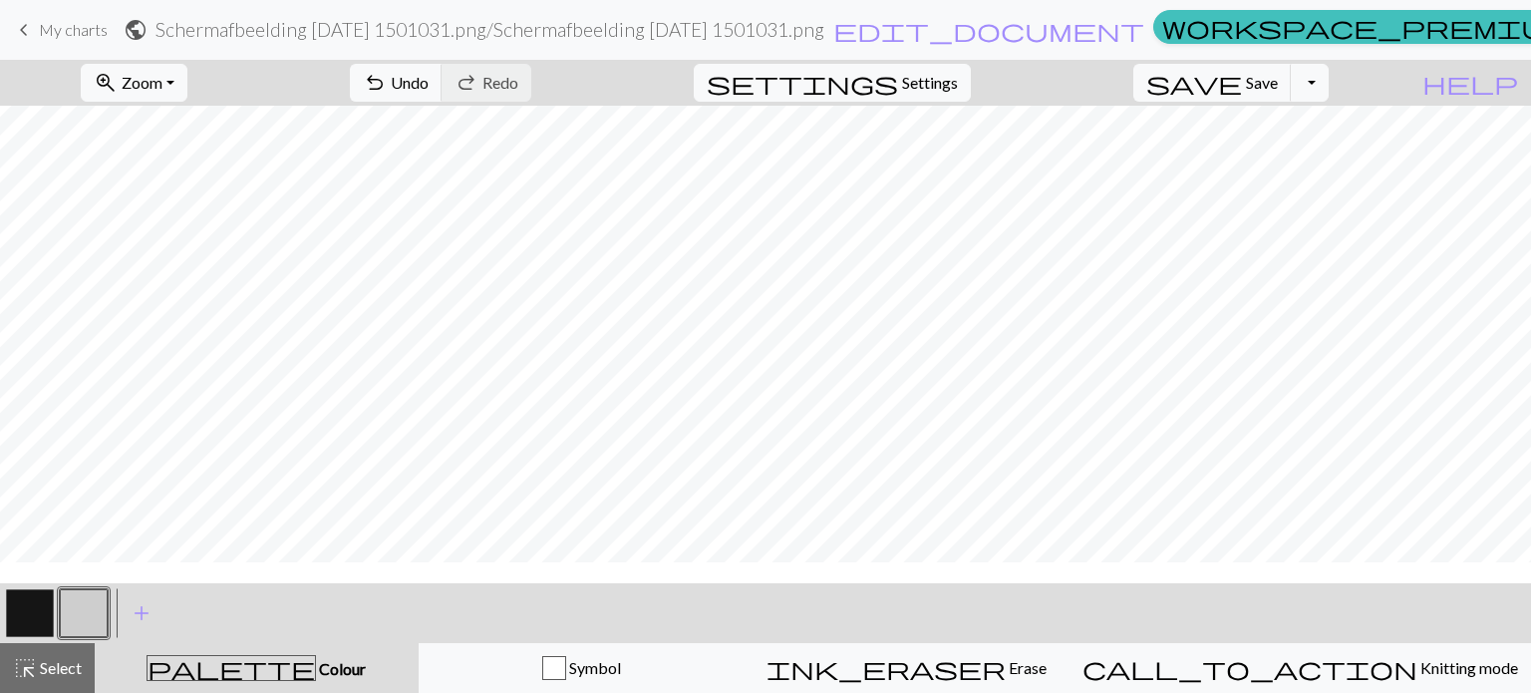
scroll to position [399, 0]
click at [40, 612] on button "button" at bounding box center [30, 613] width 48 height 48
click at [103, 607] on button "button" at bounding box center [84, 613] width 48 height 48
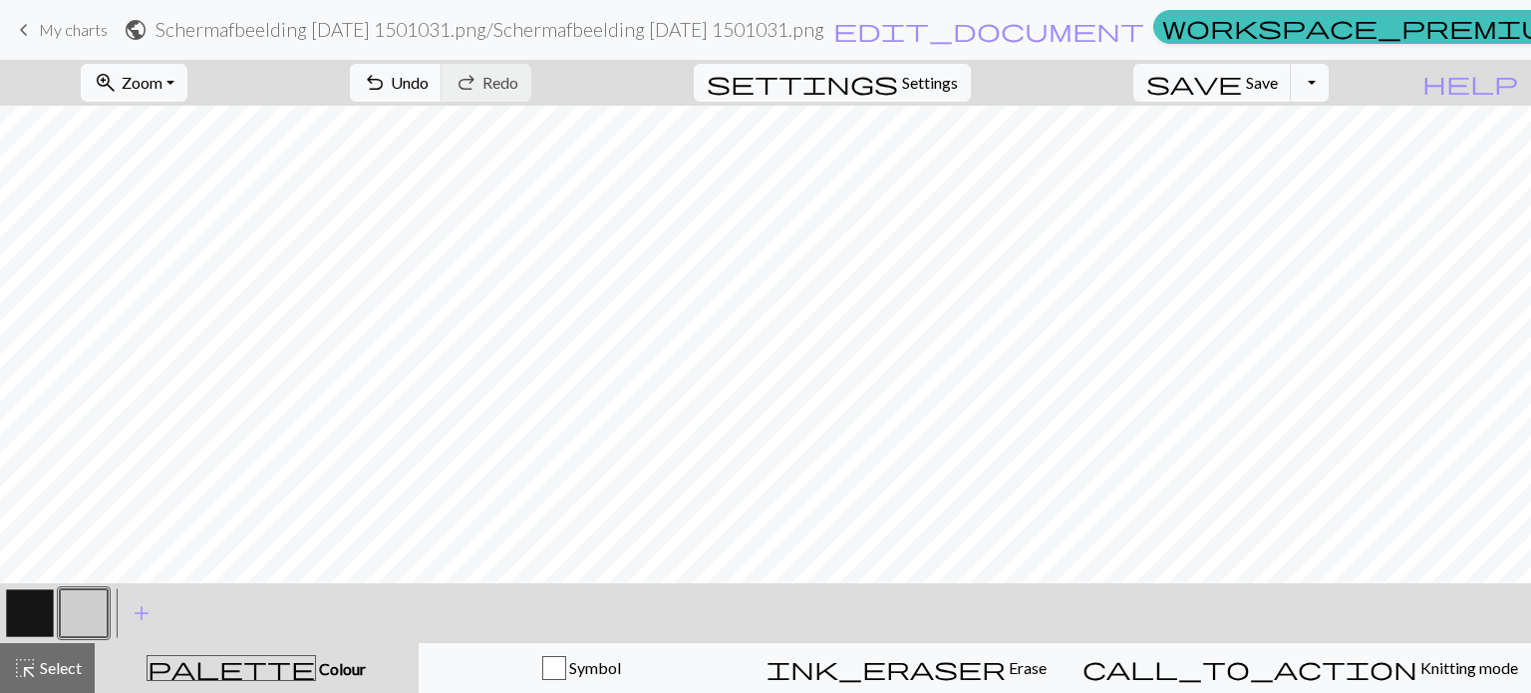
click at [43, 605] on button "button" at bounding box center [30, 613] width 48 height 48
drag, startPoint x: 74, startPoint y: 610, endPoint x: 86, endPoint y: 610, distance: 12.0
click at [77, 610] on button "button" at bounding box center [84, 613] width 48 height 48
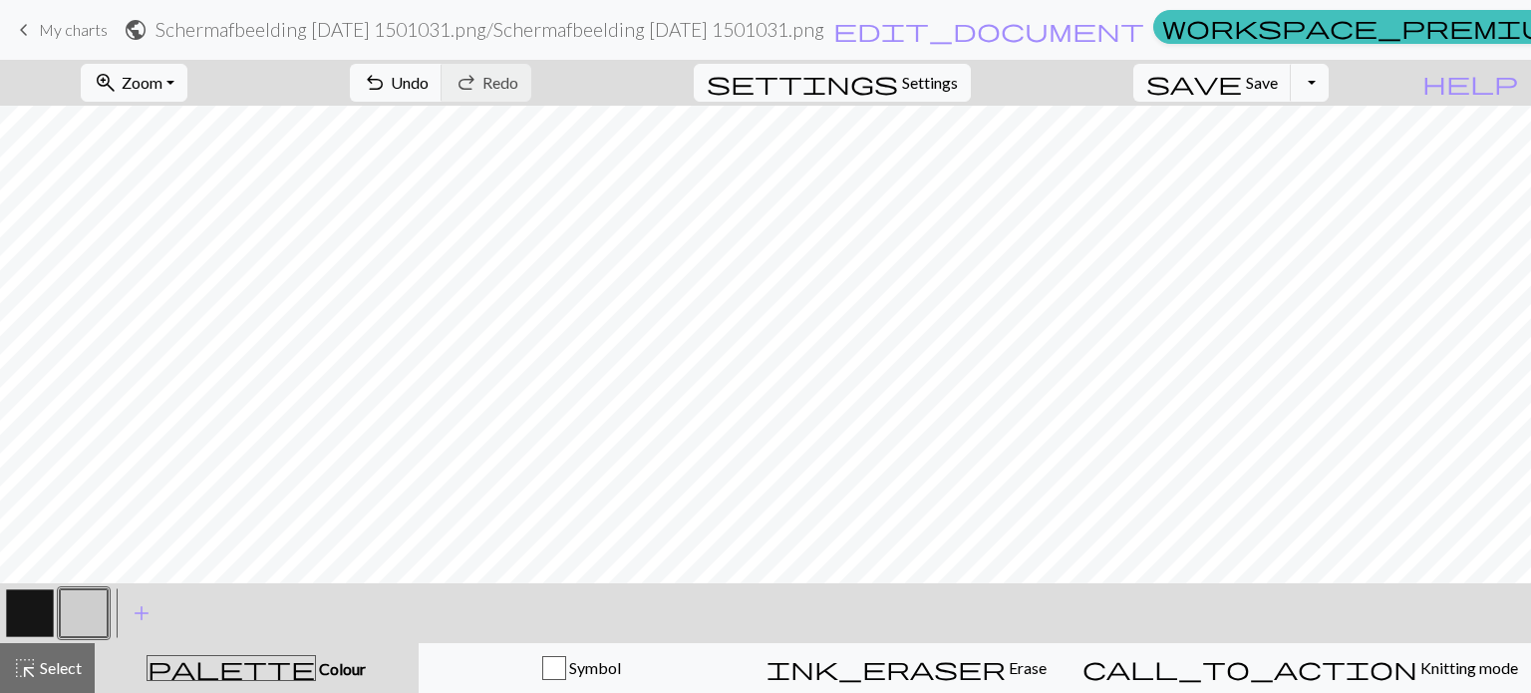
click at [25, 602] on button "button" at bounding box center [30, 613] width 48 height 48
click at [71, 601] on button "button" at bounding box center [84, 613] width 48 height 48
click at [24, 617] on button "button" at bounding box center [30, 613] width 48 height 48
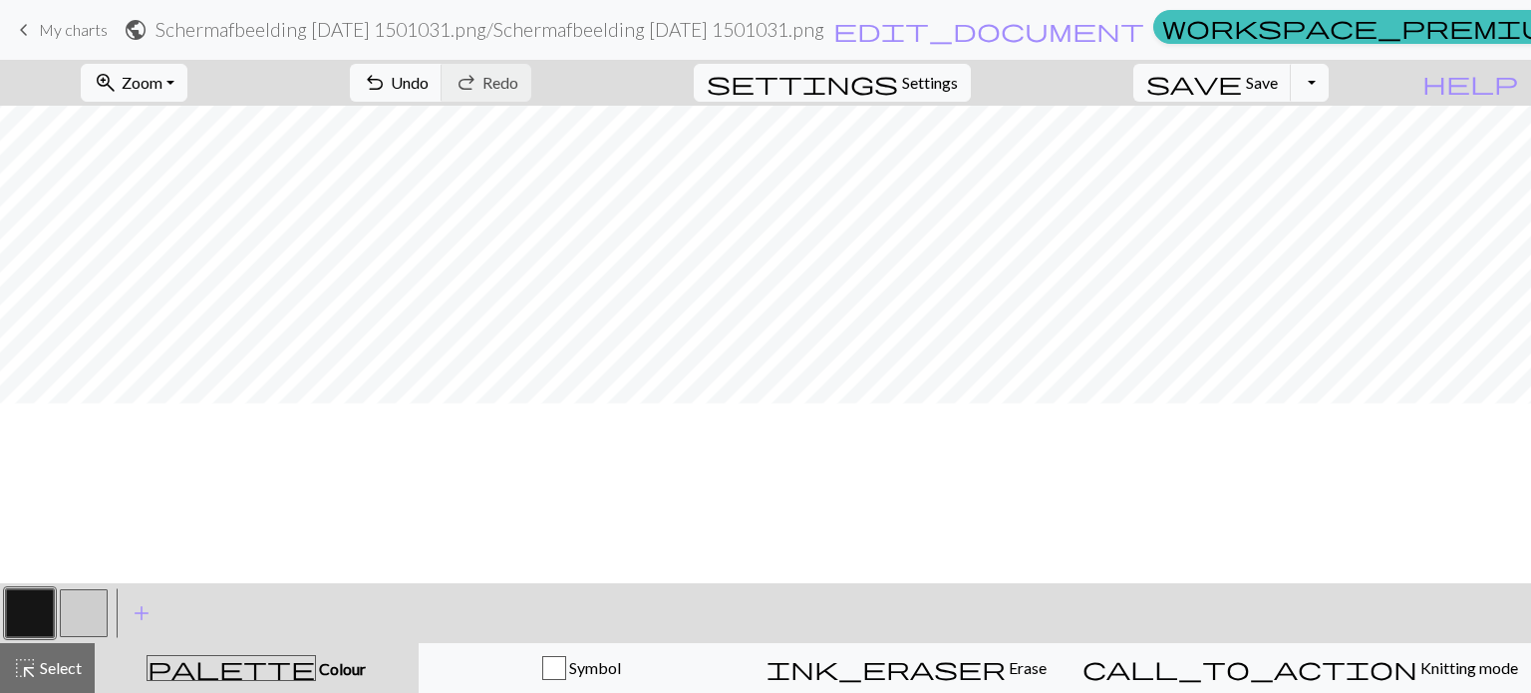
scroll to position [498, 0]
drag, startPoint x: 88, startPoint y: 612, endPoint x: 103, endPoint y: 599, distance: 19.8
click at [89, 612] on button "button" at bounding box center [84, 613] width 48 height 48
click at [443, 93] on button "undo Undo Undo" at bounding box center [396, 83] width 93 height 38
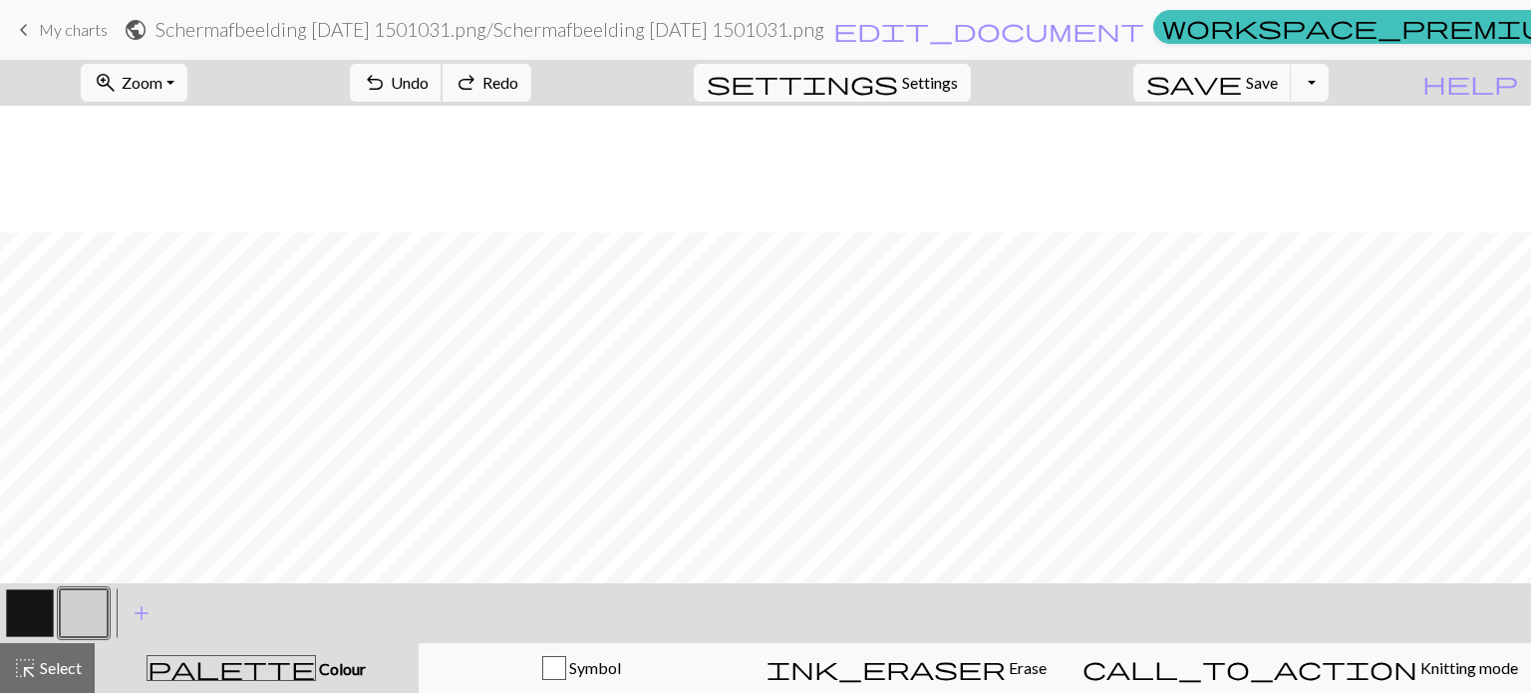
scroll to position [155, 0]
click at [118, 86] on span "zoom_in" at bounding box center [106, 83] width 24 height 28
click at [164, 298] on button "150%" at bounding box center [162, 303] width 158 height 32
click at [162, 89] on span "Zoom" at bounding box center [142, 82] width 41 height 19
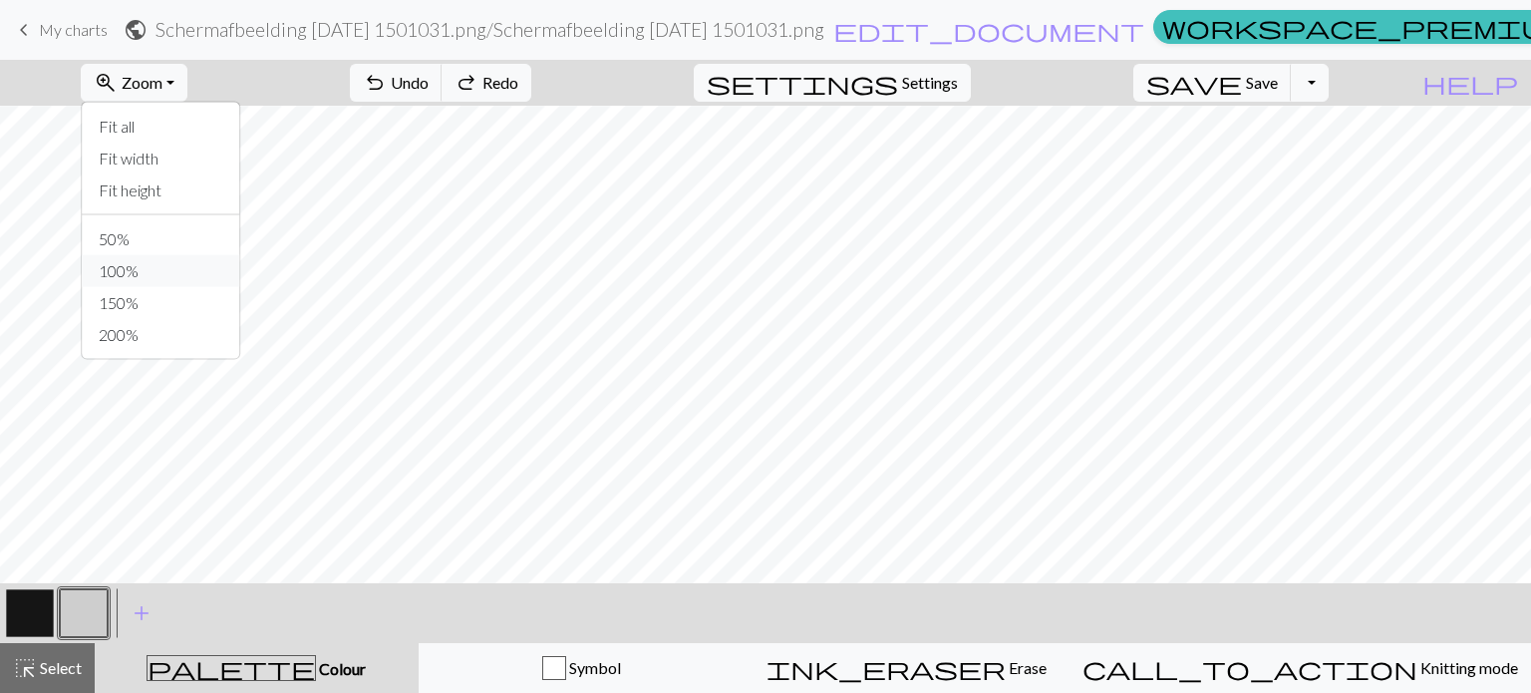
click at [171, 262] on button "100%" at bounding box center [162, 271] width 158 height 32
click at [69, 660] on span "Select" at bounding box center [59, 667] width 45 height 19
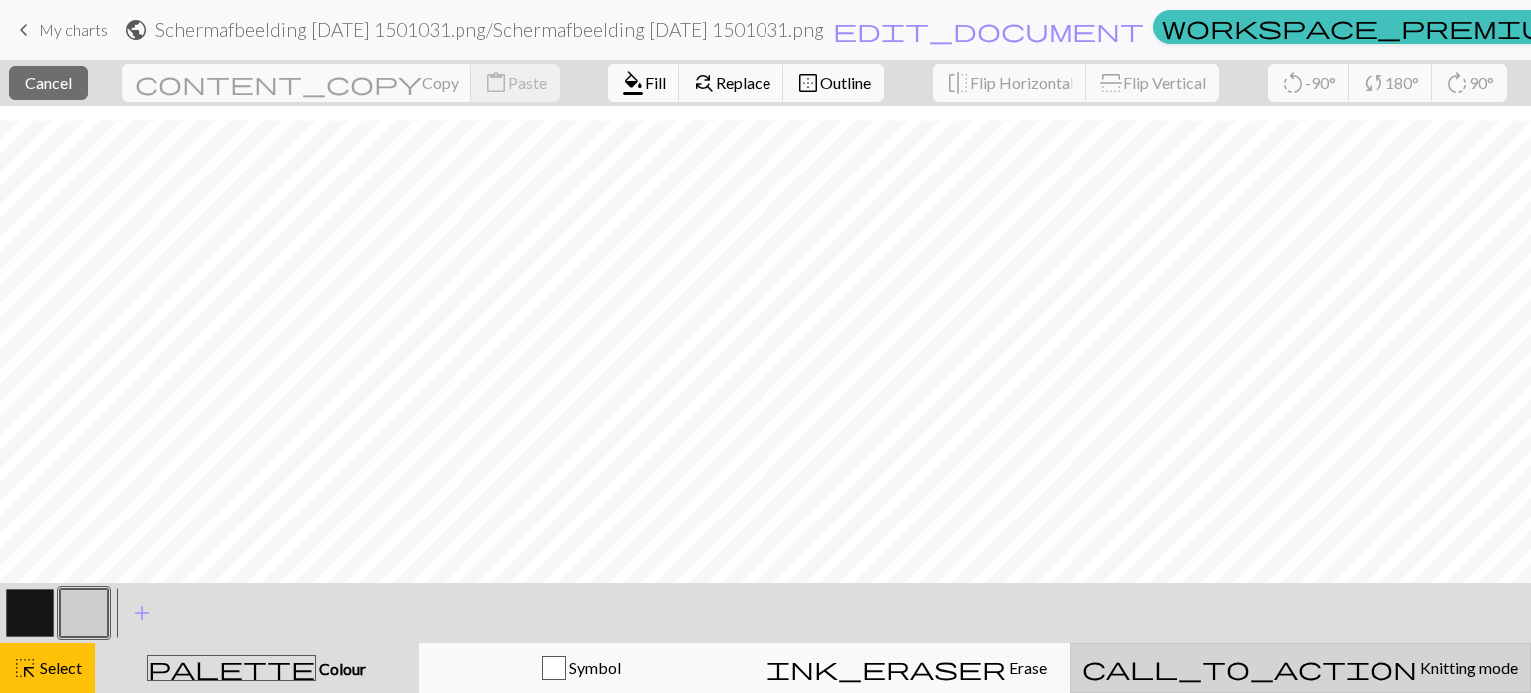
click at [1322, 657] on div "call_to_action Knitting mode Knitting mode" at bounding box center [1301, 668] width 436 height 24
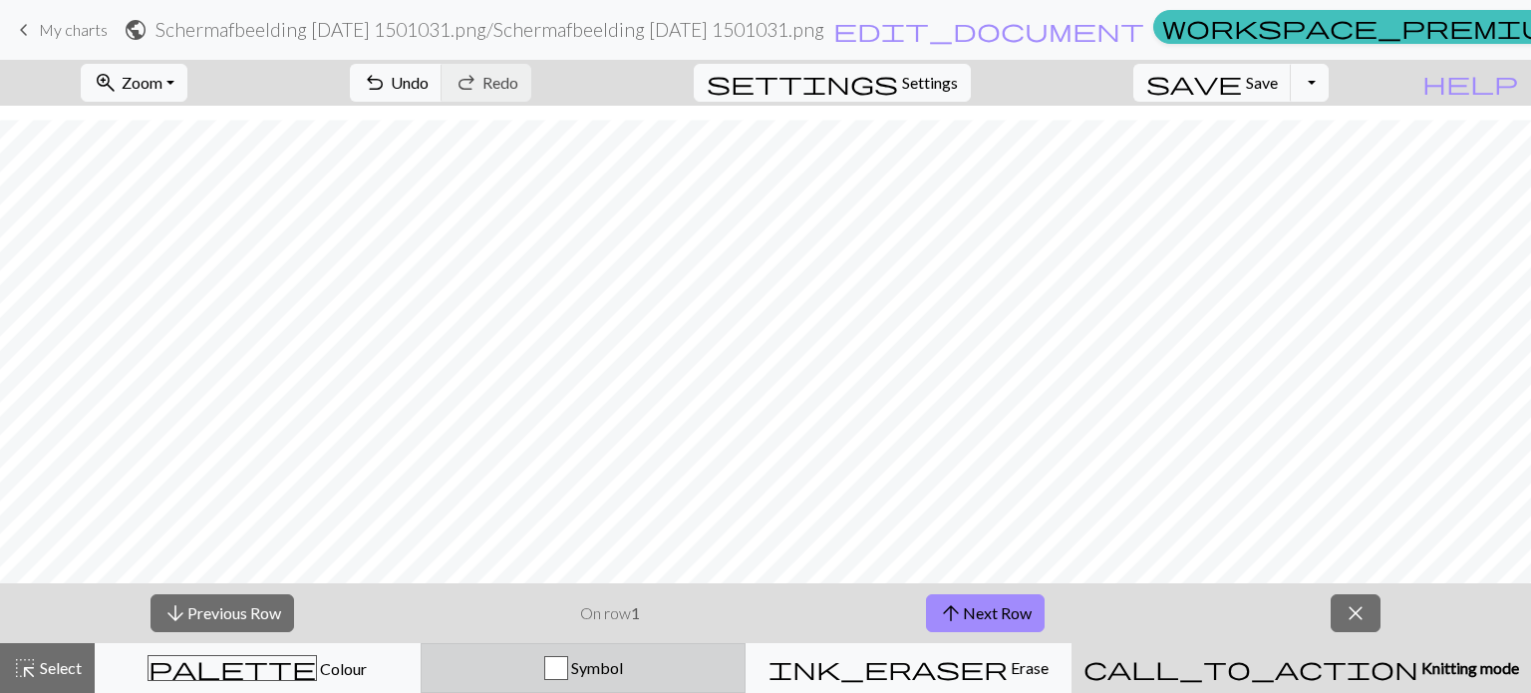
click at [520, 656] on div "Symbol" at bounding box center [584, 668] width 300 height 24
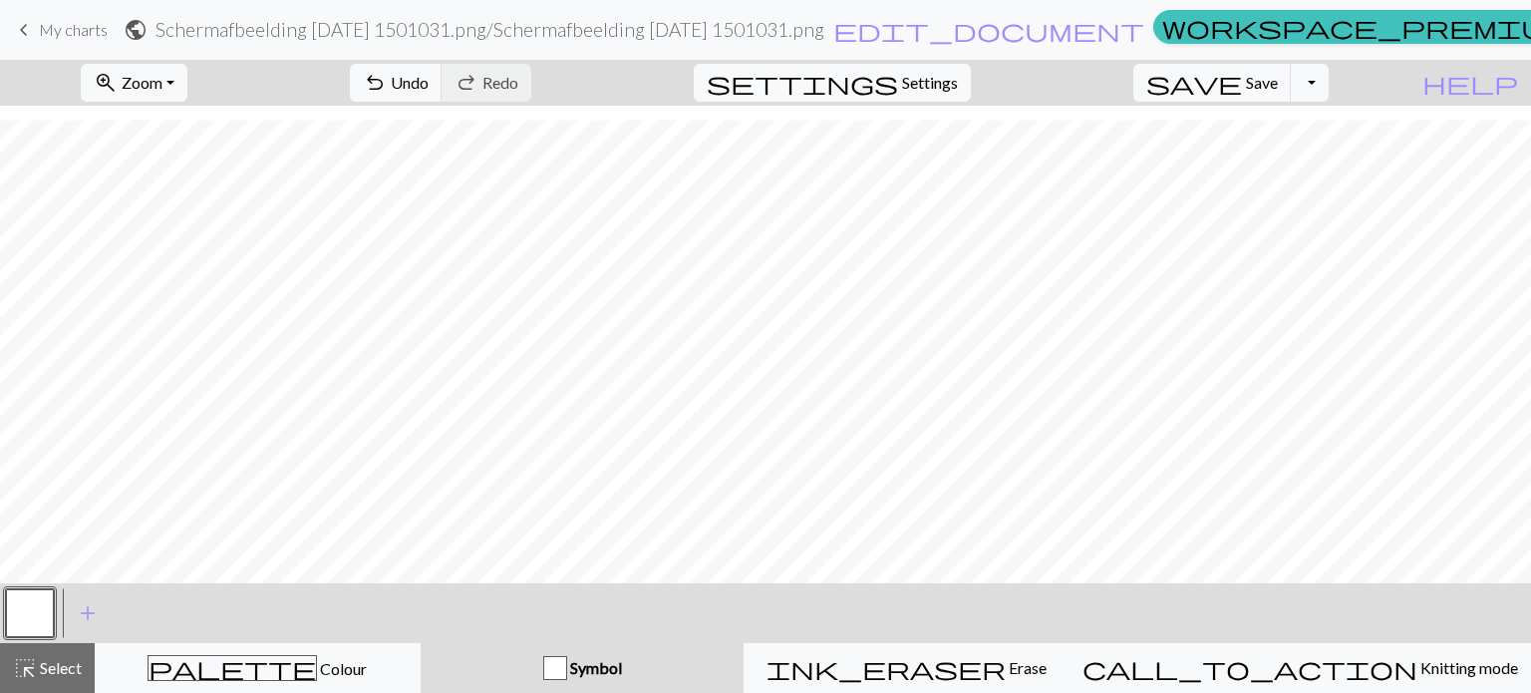
click at [16, 605] on button "button" at bounding box center [30, 613] width 48 height 48
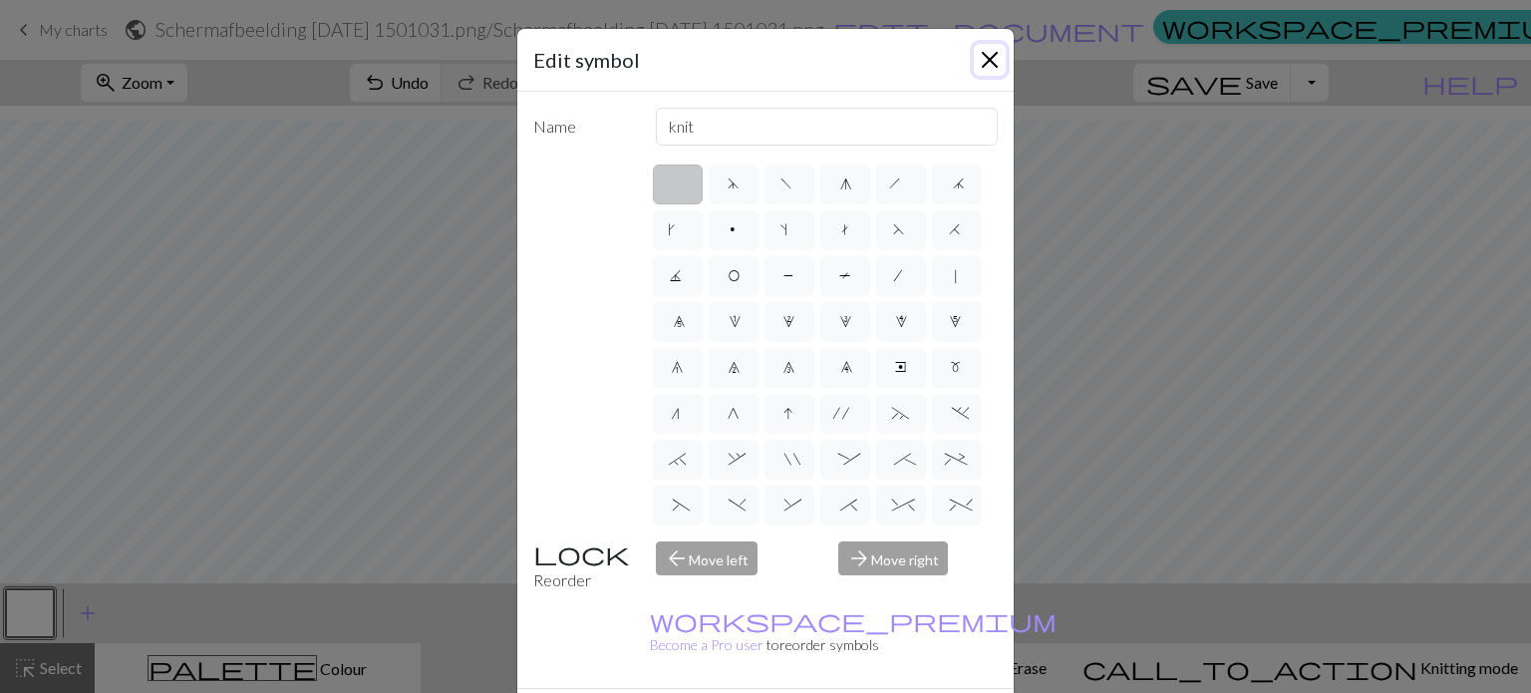
click at [982, 62] on button "Close" at bounding box center [990, 60] width 32 height 32
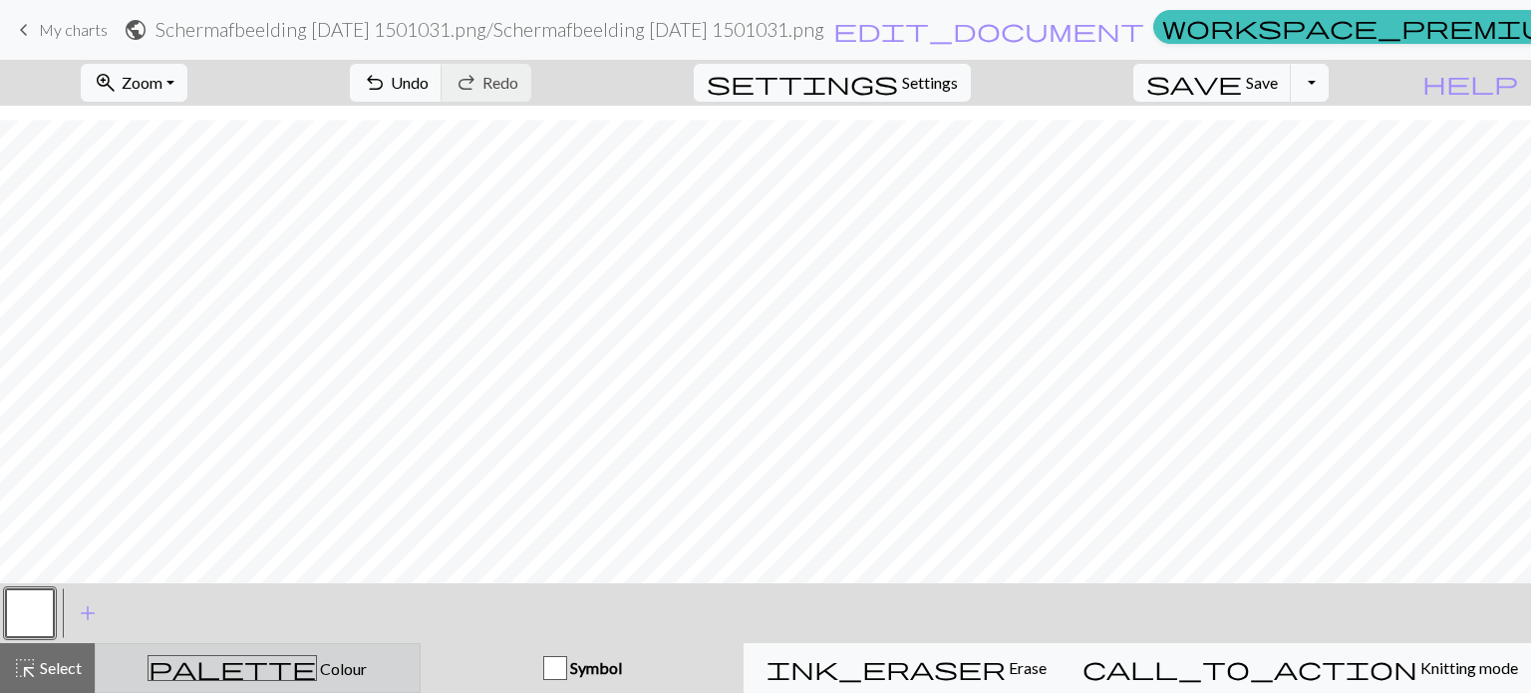
click at [207, 673] on div "palette Colour Colour" at bounding box center [258, 668] width 300 height 26
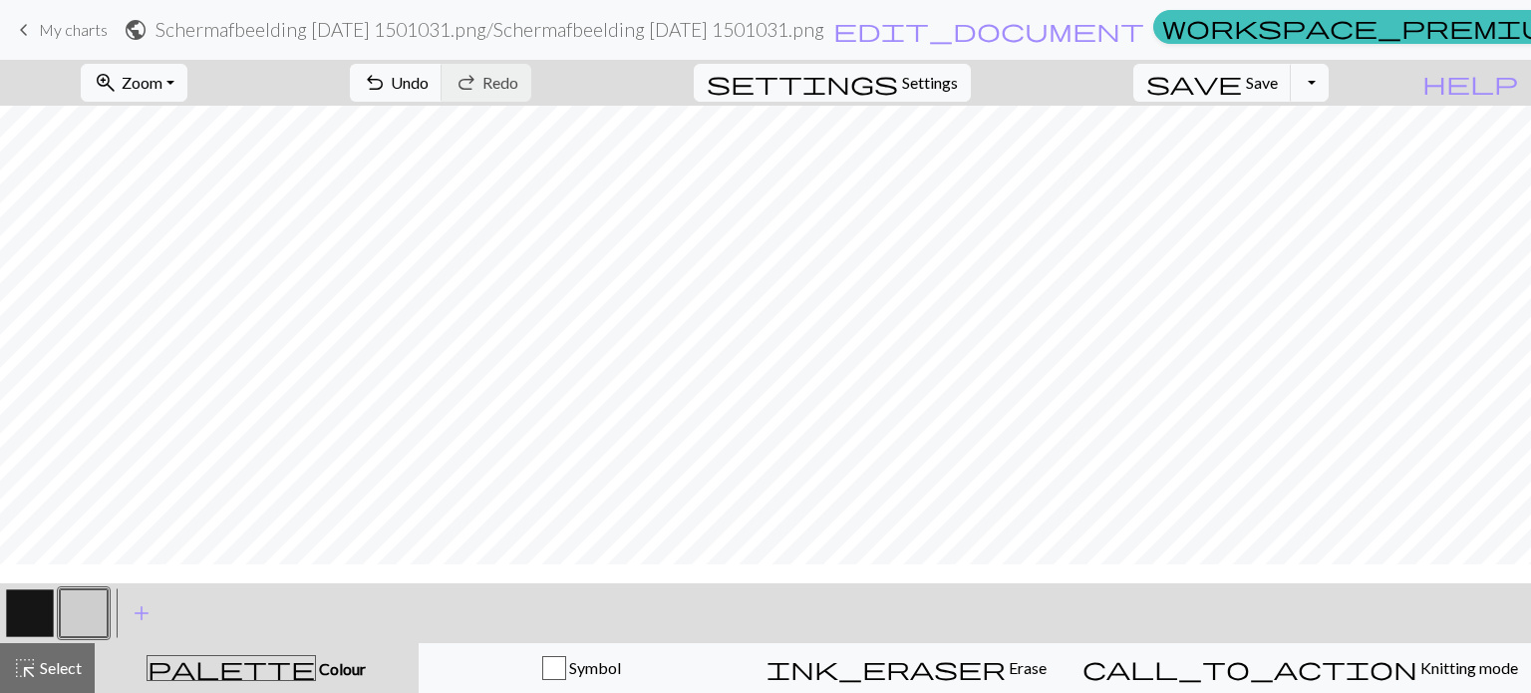
scroll to position [0, 0]
click at [958, 75] on span "Settings" at bounding box center [930, 83] width 56 height 24
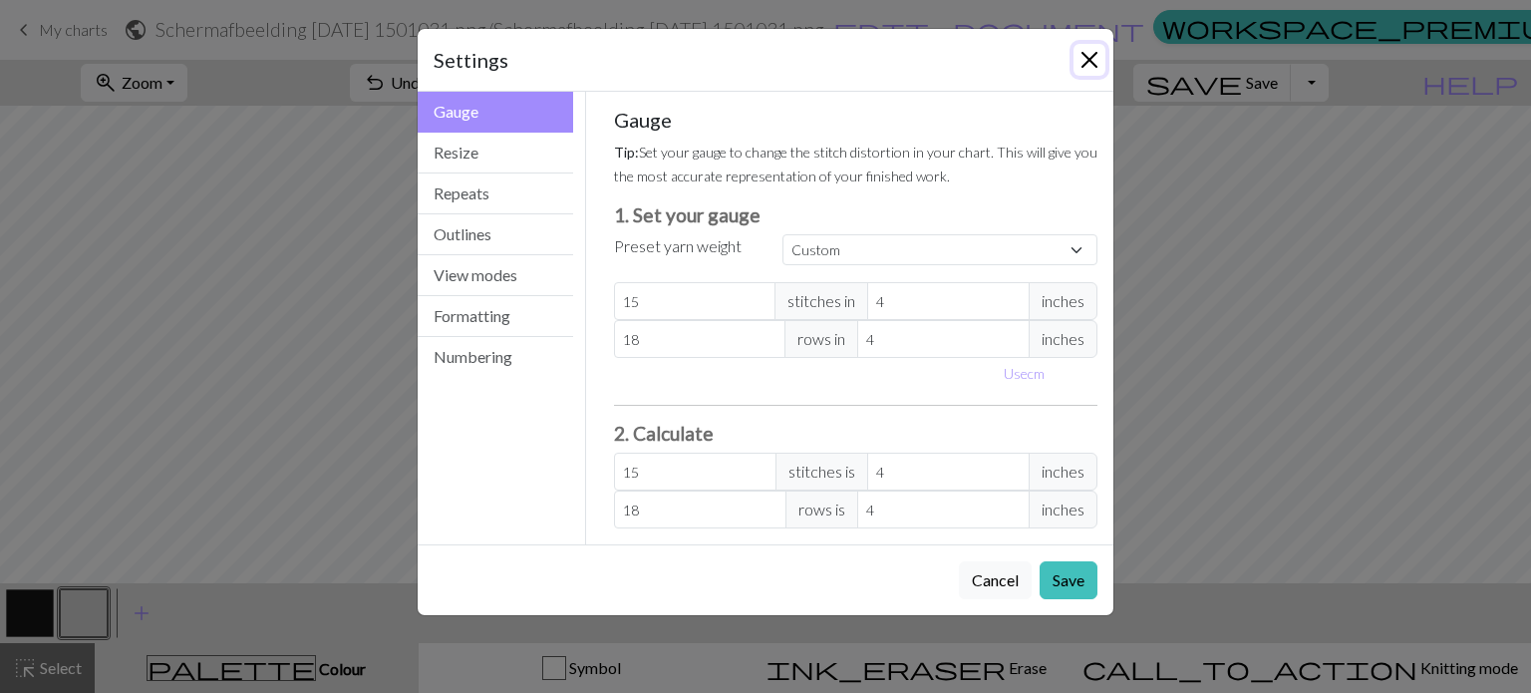
drag, startPoint x: 1097, startPoint y: 53, endPoint x: 1072, endPoint y: 51, distance: 25.0
click at [1095, 53] on button "Close" at bounding box center [1090, 60] width 32 height 32
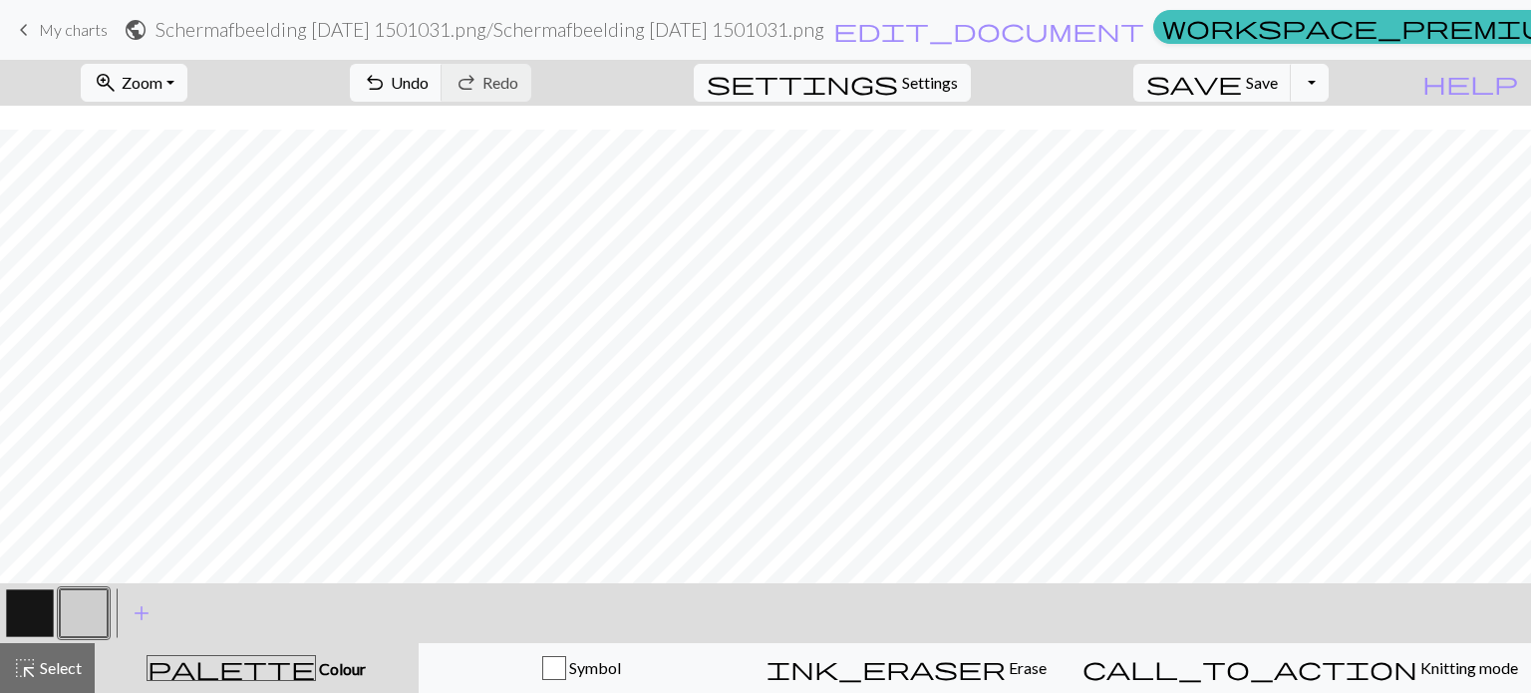
scroll to position [698, 0]
click at [47, 605] on button "button" at bounding box center [30, 613] width 48 height 48
click at [97, 614] on button "button" at bounding box center [84, 613] width 48 height 48
click at [20, 607] on button "button" at bounding box center [30, 613] width 48 height 48
click at [91, 605] on button "button" at bounding box center [84, 613] width 48 height 48
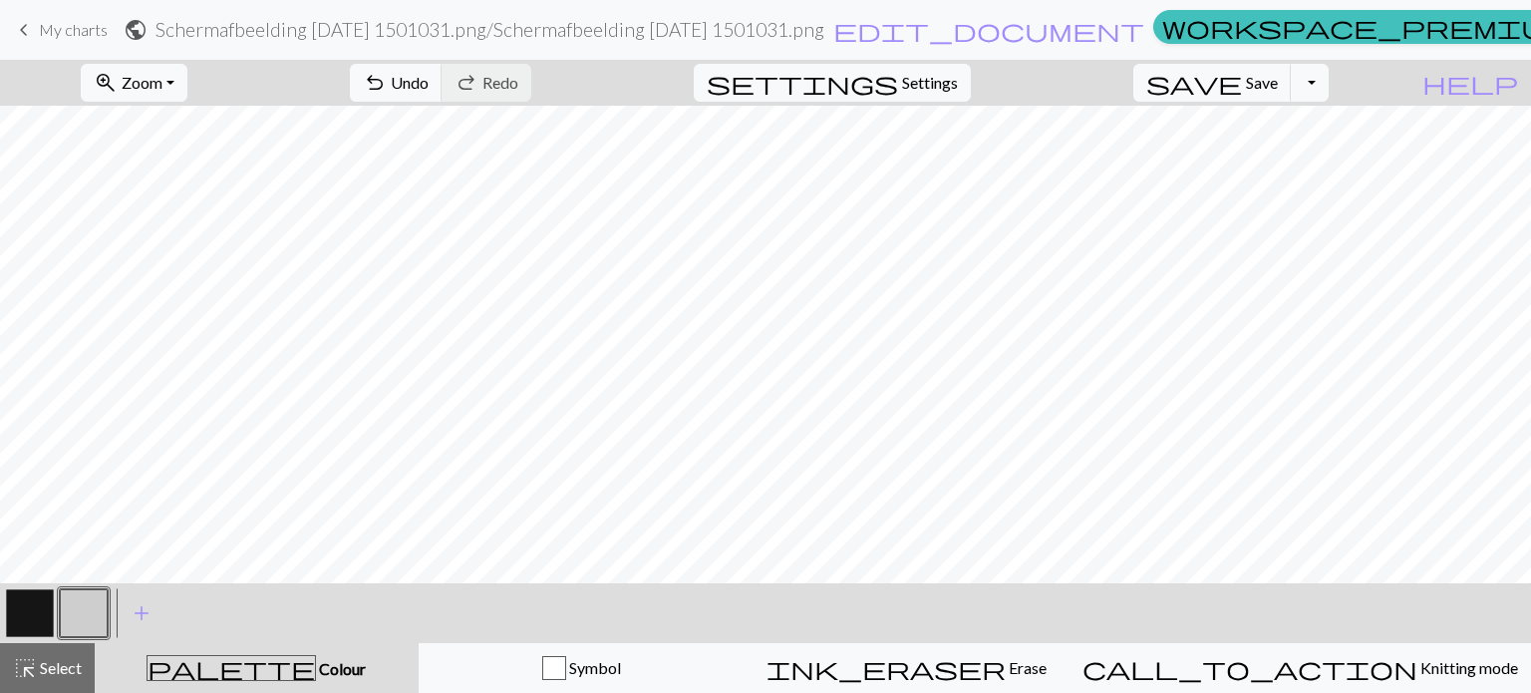
click at [44, 616] on button "button" at bounding box center [30, 613] width 48 height 48
drag, startPoint x: 88, startPoint y: 605, endPoint x: 184, endPoint y: 576, distance: 100.9
click at [88, 604] on button "button" at bounding box center [84, 613] width 48 height 48
click at [32, 599] on button "button" at bounding box center [30, 613] width 48 height 48
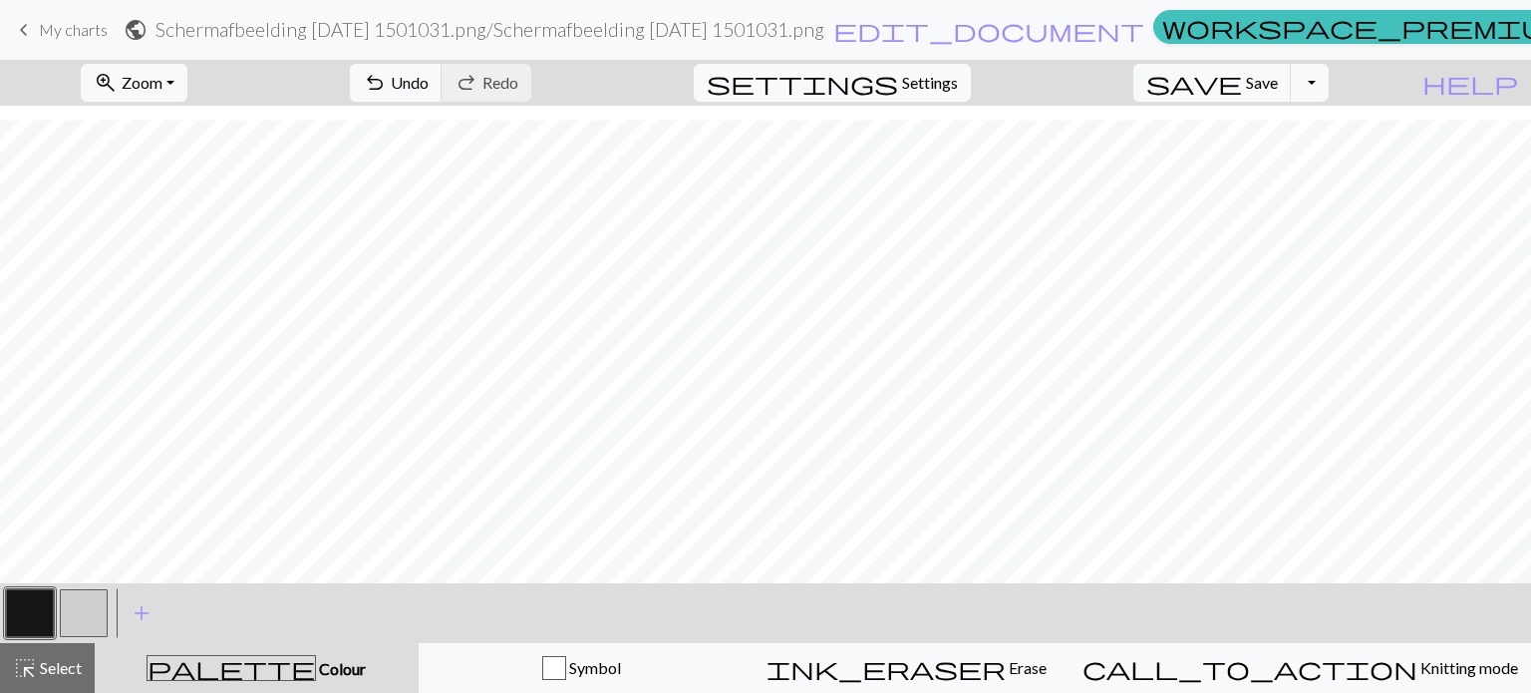
drag, startPoint x: 85, startPoint y: 616, endPoint x: 188, endPoint y: 570, distance: 113.4
click at [87, 615] on button "button" at bounding box center [84, 613] width 48 height 48
click at [50, 601] on button "button" at bounding box center [30, 613] width 48 height 48
click at [111, 608] on div "< > add Add a colour" at bounding box center [765, 613] width 1531 height 60
drag, startPoint x: 92, startPoint y: 605, endPoint x: 175, endPoint y: 573, distance: 89.6
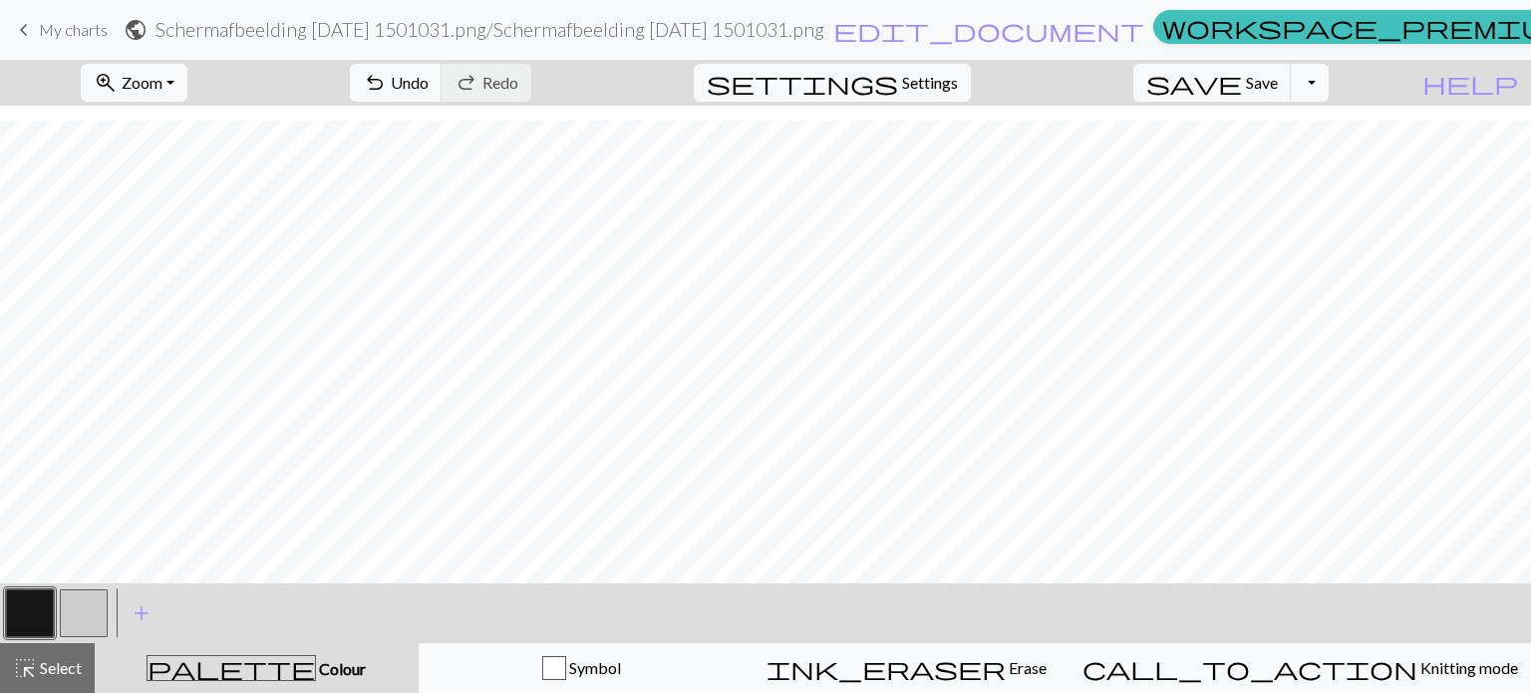
click at [92, 605] on button "button" at bounding box center [84, 613] width 48 height 48
click at [16, 605] on button "button" at bounding box center [30, 613] width 48 height 48
drag, startPoint x: 82, startPoint y: 611, endPoint x: 177, endPoint y: 572, distance: 103.3
click at [84, 609] on button "button" at bounding box center [84, 613] width 48 height 48
drag, startPoint x: 34, startPoint y: 609, endPoint x: 120, endPoint y: 579, distance: 90.8
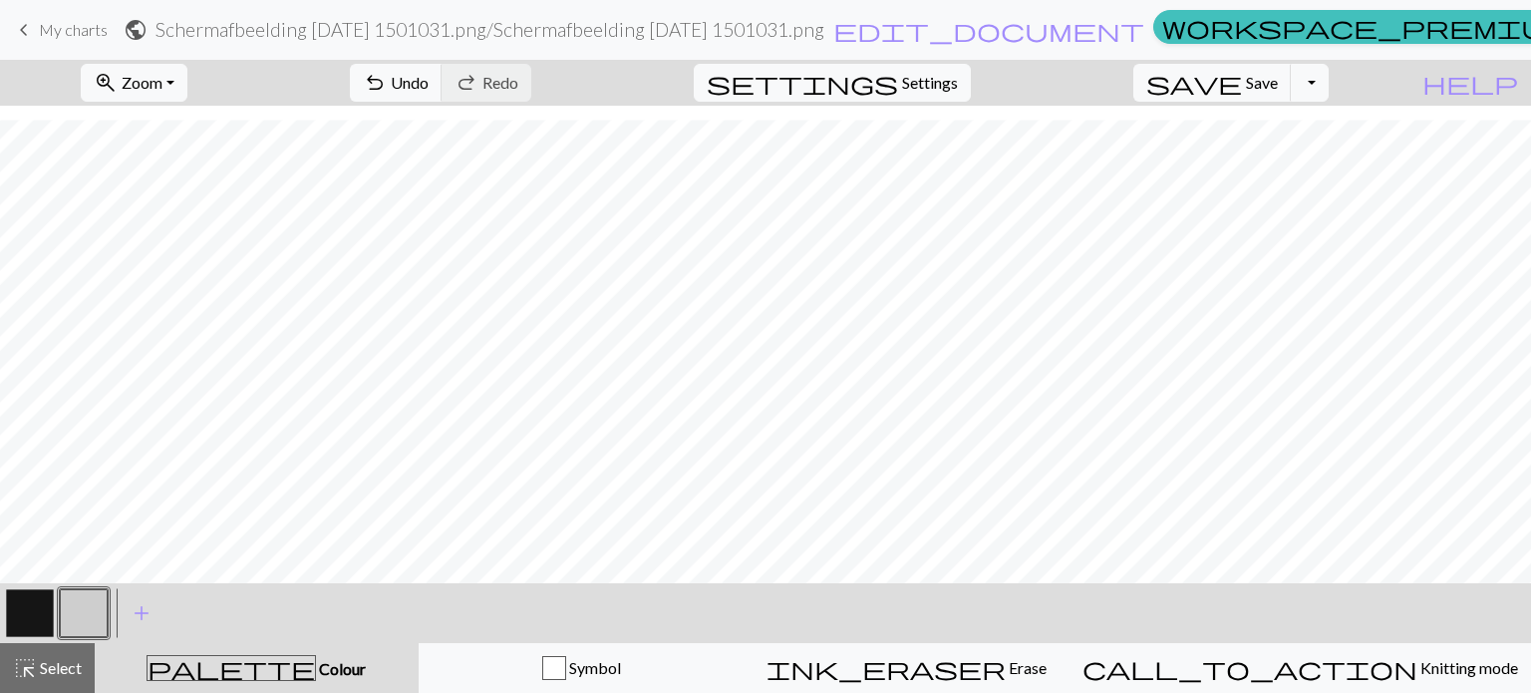
click at [39, 605] on button "button" at bounding box center [30, 613] width 48 height 48
click at [89, 623] on button "button" at bounding box center [84, 613] width 48 height 48
click at [31, 612] on button "button" at bounding box center [30, 613] width 48 height 48
drag, startPoint x: 84, startPoint y: 614, endPoint x: 116, endPoint y: 571, distance: 53.4
click at [86, 613] on button "button" at bounding box center [84, 613] width 48 height 48
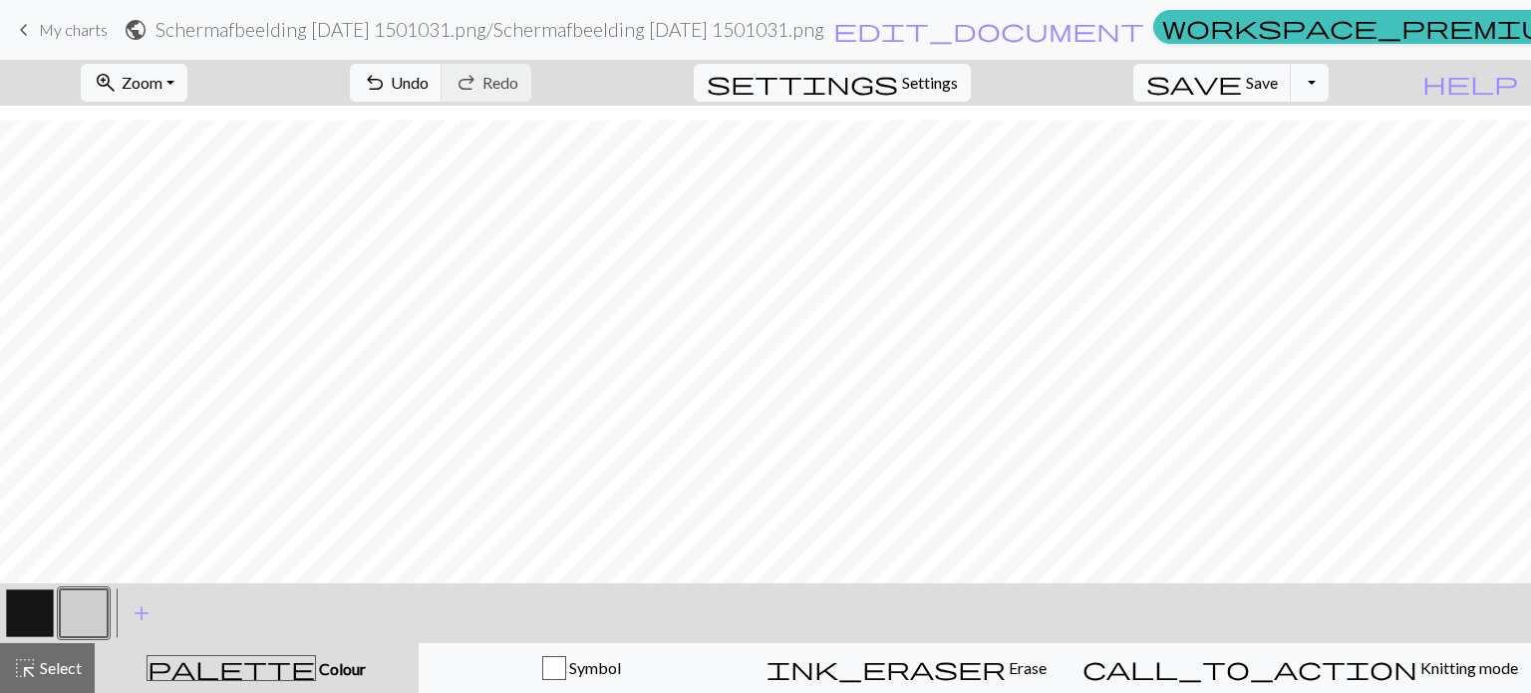
click at [35, 615] on button "button" at bounding box center [30, 613] width 48 height 48
click at [77, 605] on button "button" at bounding box center [84, 613] width 48 height 48
click at [28, 616] on button "button" at bounding box center [30, 613] width 48 height 48
drag, startPoint x: 80, startPoint y: 606, endPoint x: 100, endPoint y: 597, distance: 21.9
click at [81, 606] on button "button" at bounding box center [84, 613] width 48 height 48
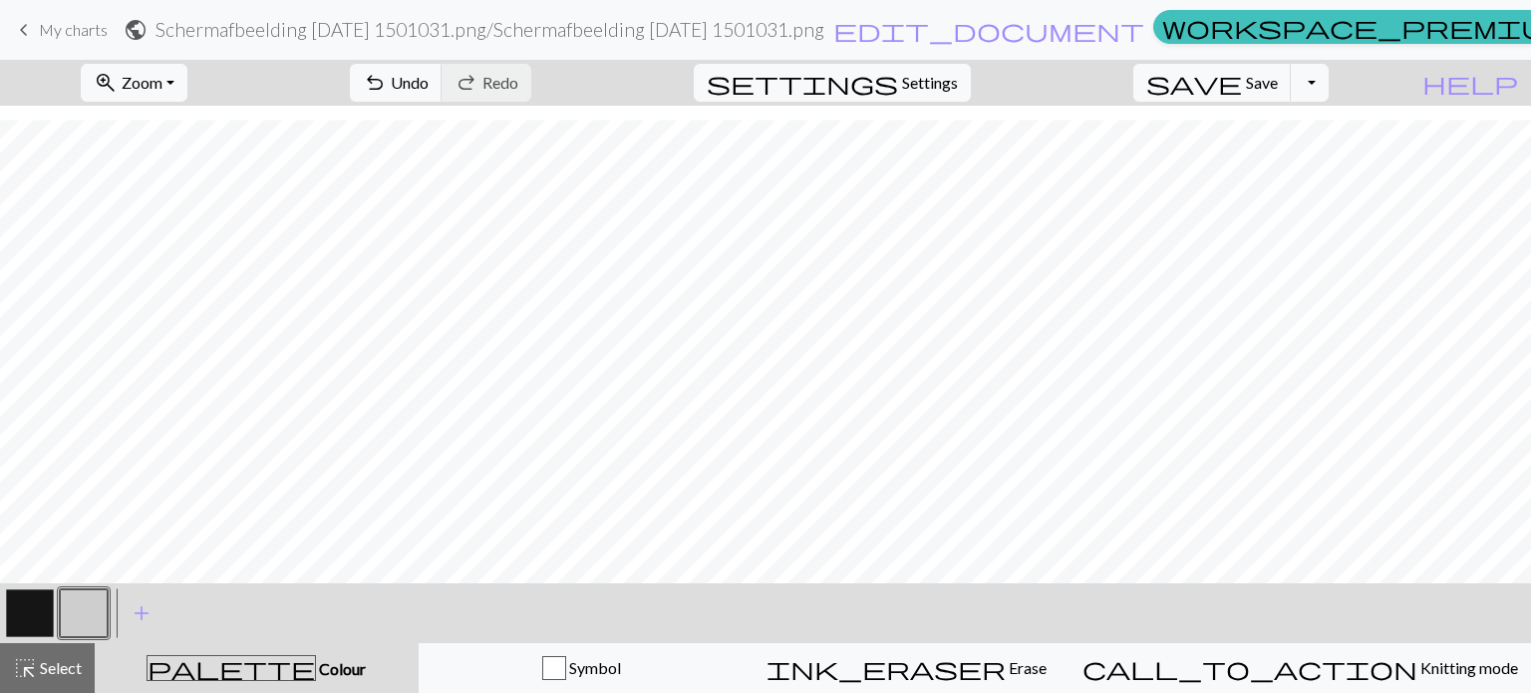
click at [33, 603] on button "button" at bounding box center [30, 613] width 48 height 48
click at [443, 100] on button "undo Undo Undo" at bounding box center [396, 83] width 93 height 38
click at [429, 83] on span "Undo" at bounding box center [410, 82] width 38 height 19
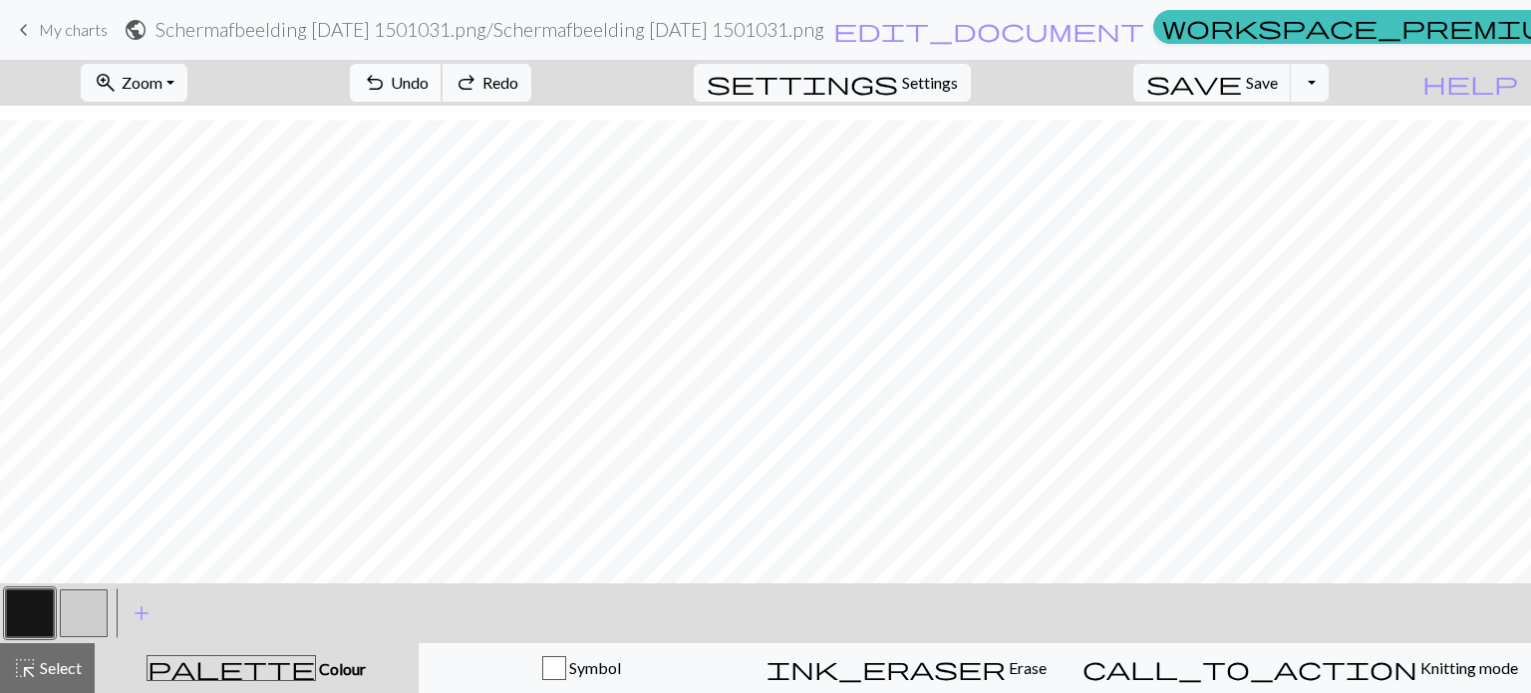
click at [429, 83] on span "Undo" at bounding box center [410, 82] width 38 height 19
drag, startPoint x: 30, startPoint y: 601, endPoint x: 38, endPoint y: 593, distance: 11.3
click at [38, 593] on button "button" at bounding box center [30, 613] width 48 height 48
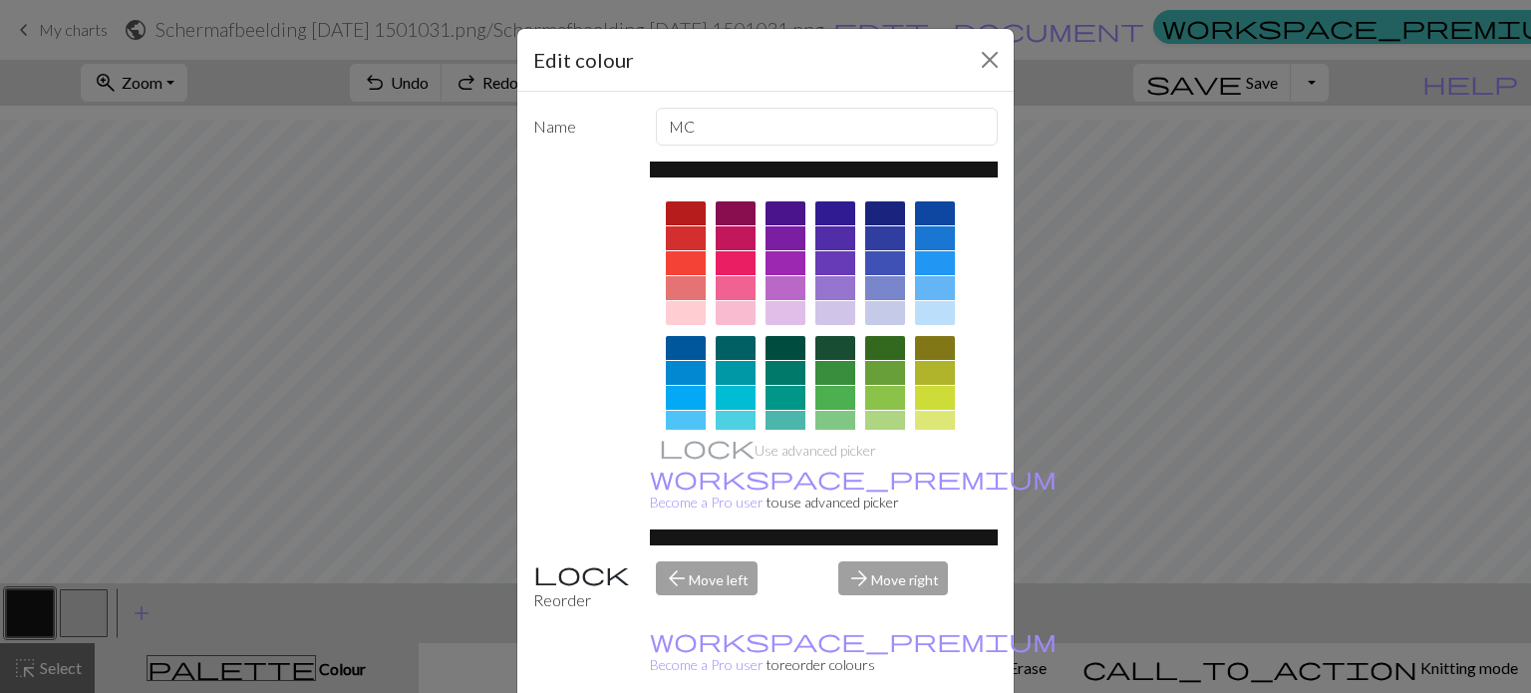
click at [366, 383] on div "Edit colour Name MC Use advanced picker workspace_premium Become a Pro user to …" at bounding box center [765, 346] width 1531 height 693
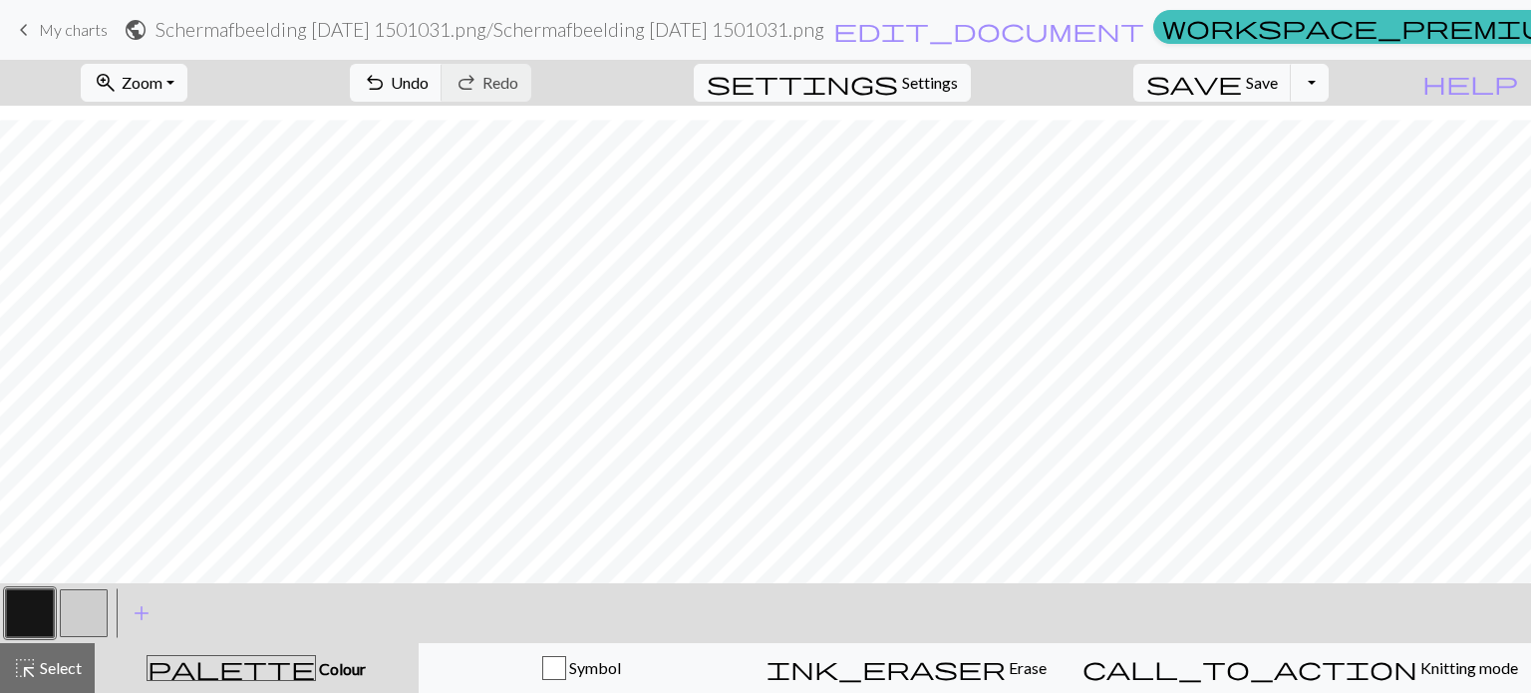
click at [89, 612] on button "button" at bounding box center [84, 613] width 48 height 48
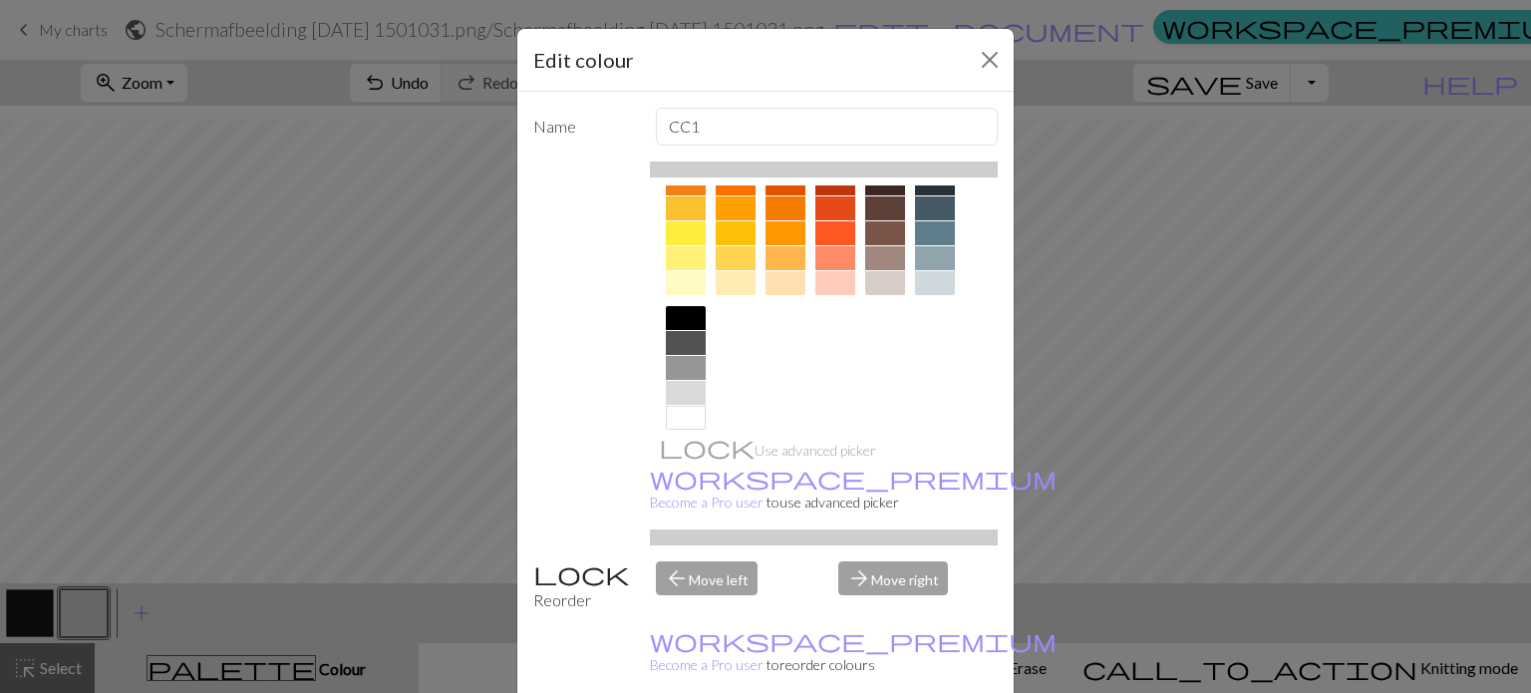
scroll to position [321, 0]
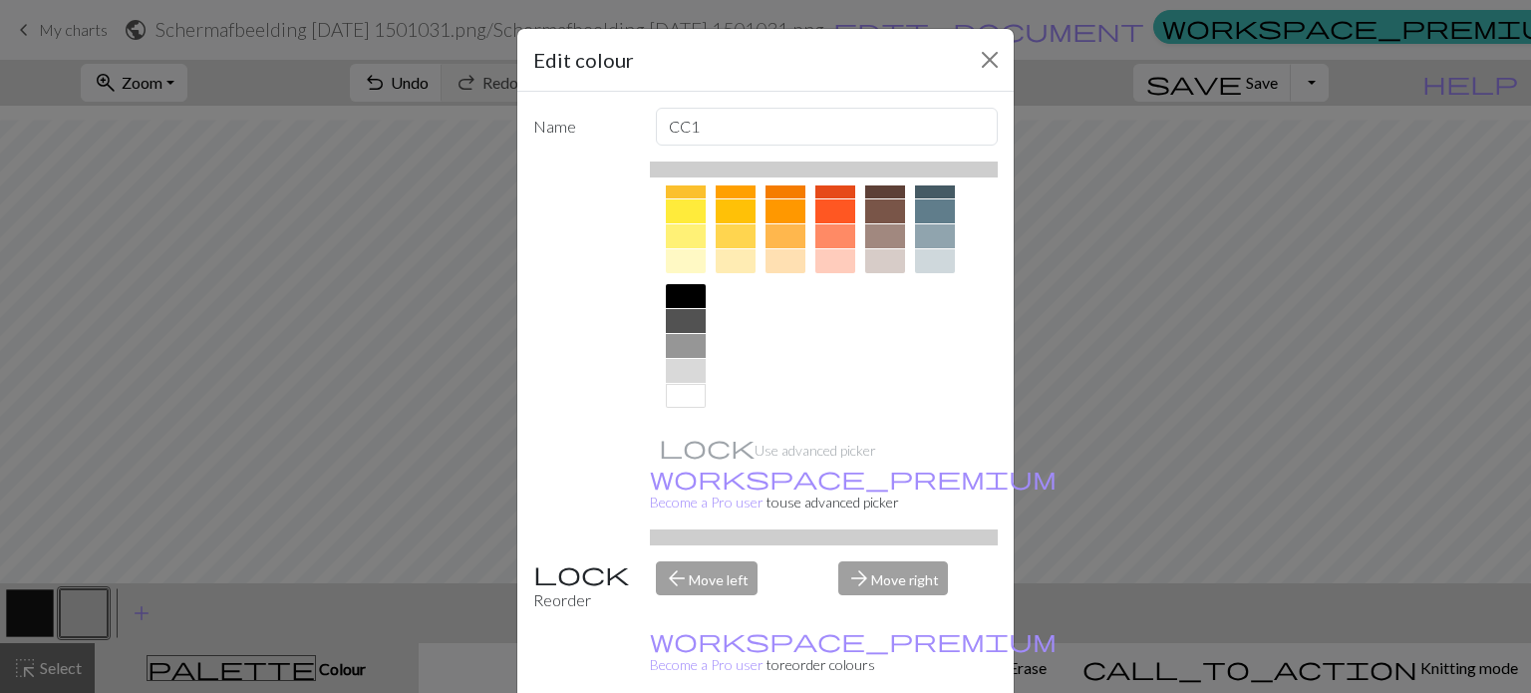
click at [678, 393] on div at bounding box center [686, 396] width 40 height 24
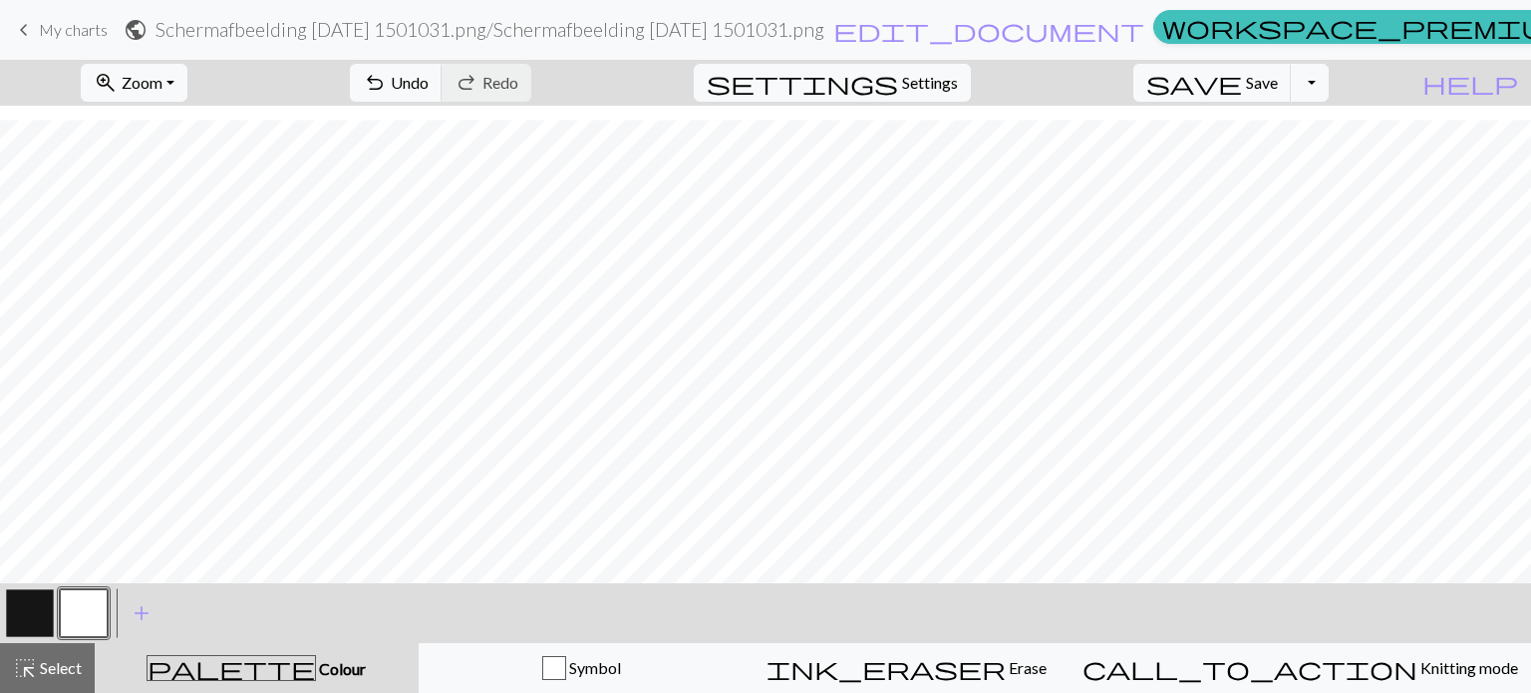
click at [15, 601] on button "button" at bounding box center [30, 613] width 48 height 48
click at [87, 601] on button "button" at bounding box center [84, 613] width 48 height 48
click at [39, 603] on button "button" at bounding box center [30, 613] width 48 height 48
click at [387, 76] on span "undo" at bounding box center [375, 83] width 24 height 28
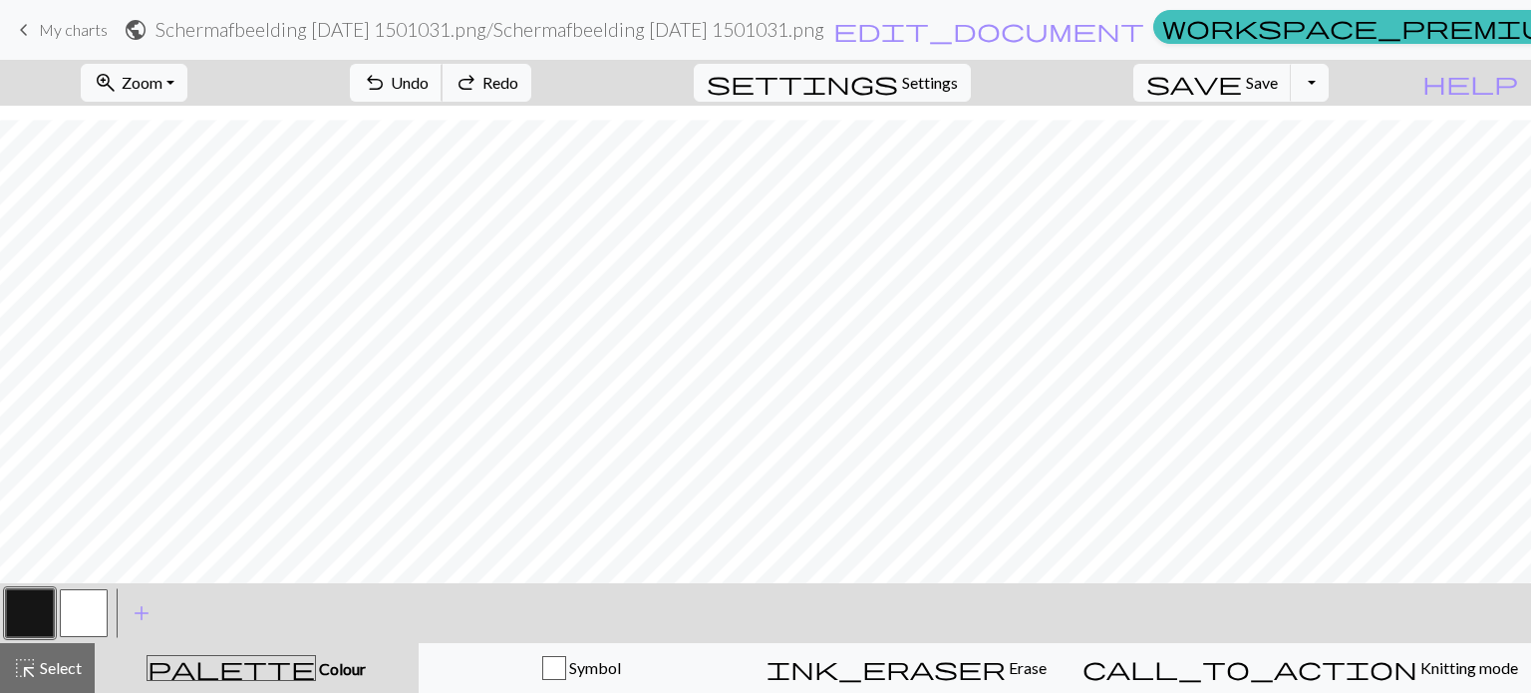
click at [387, 76] on span "undo" at bounding box center [375, 83] width 24 height 28
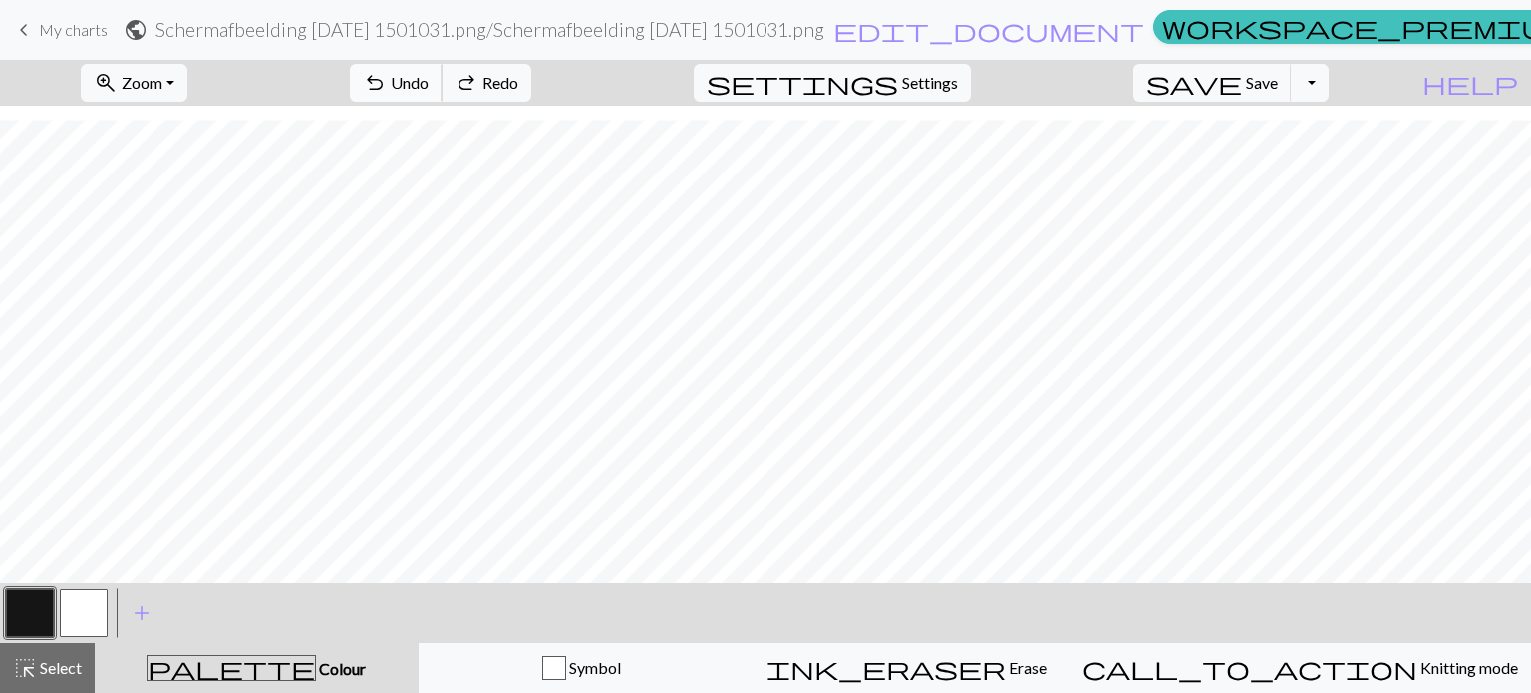
click at [387, 76] on span "undo" at bounding box center [375, 83] width 24 height 28
click at [518, 73] on span "Redo" at bounding box center [500, 82] width 36 height 19
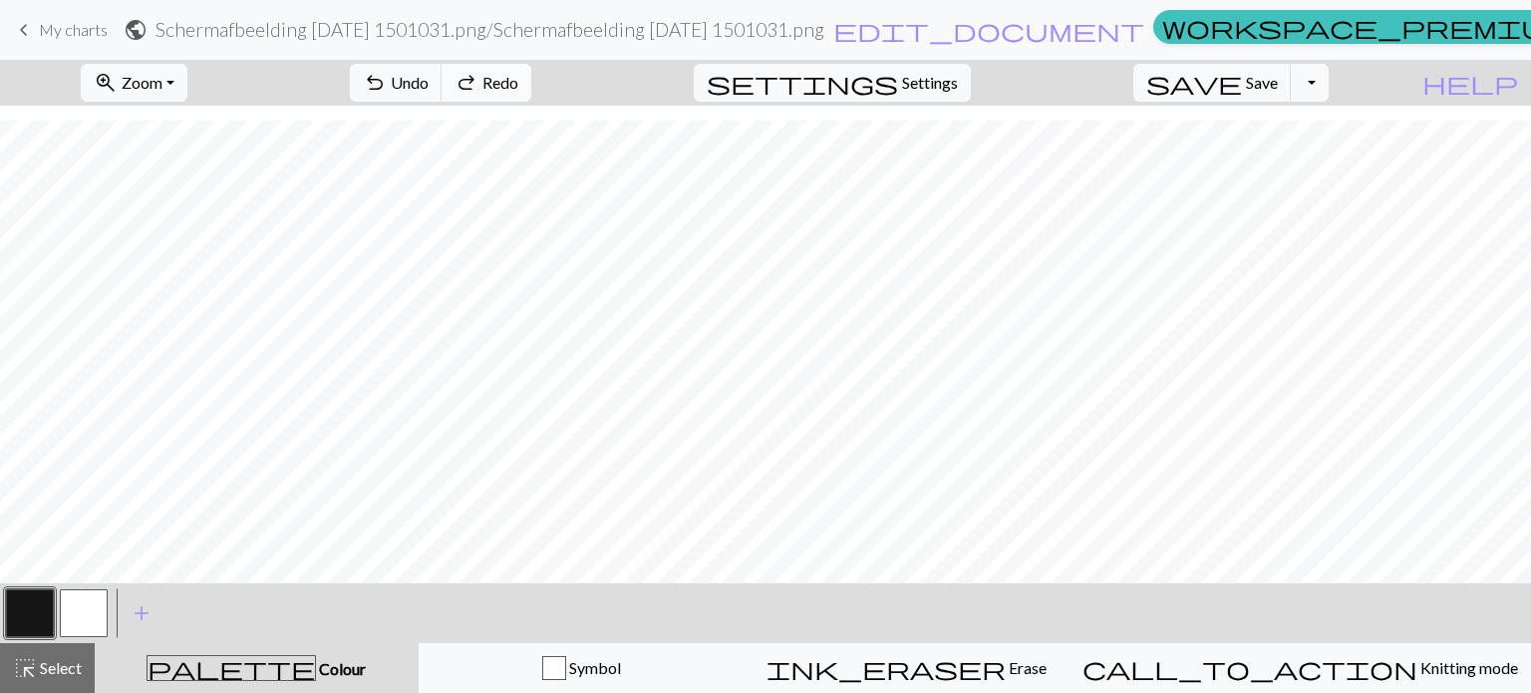
click at [518, 73] on span "Redo" at bounding box center [500, 82] width 36 height 19
click at [429, 88] on span "Undo" at bounding box center [410, 82] width 38 height 19
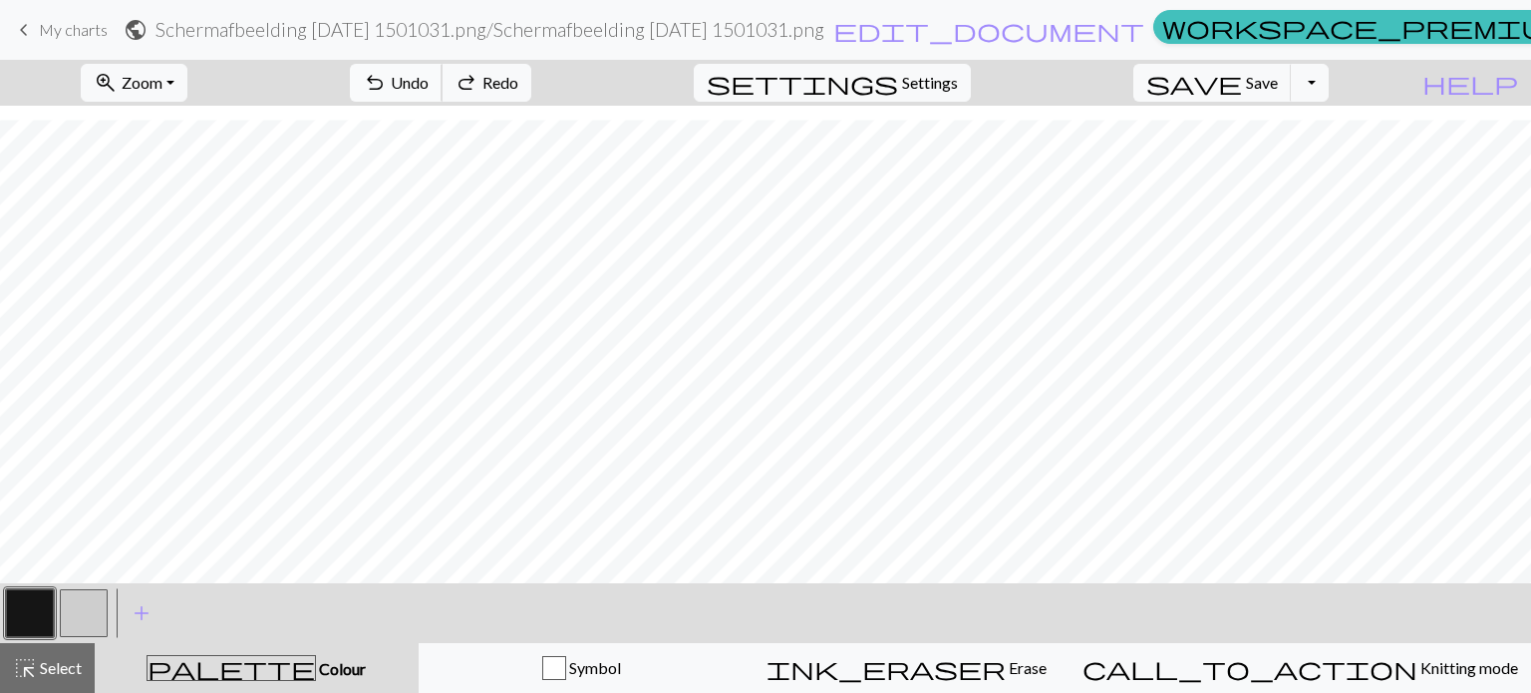
click at [429, 88] on span "Undo" at bounding box center [410, 82] width 38 height 19
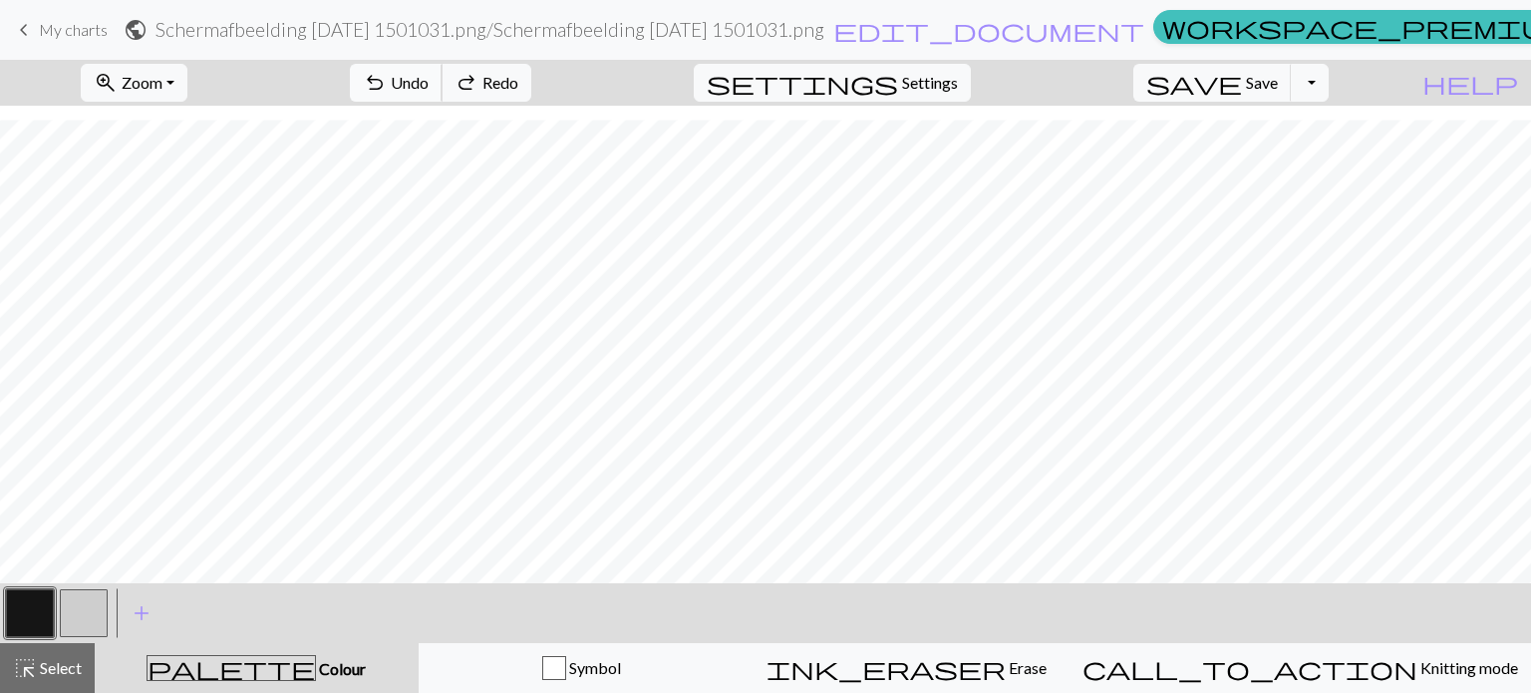
click at [429, 88] on span "Undo" at bounding box center [410, 82] width 38 height 19
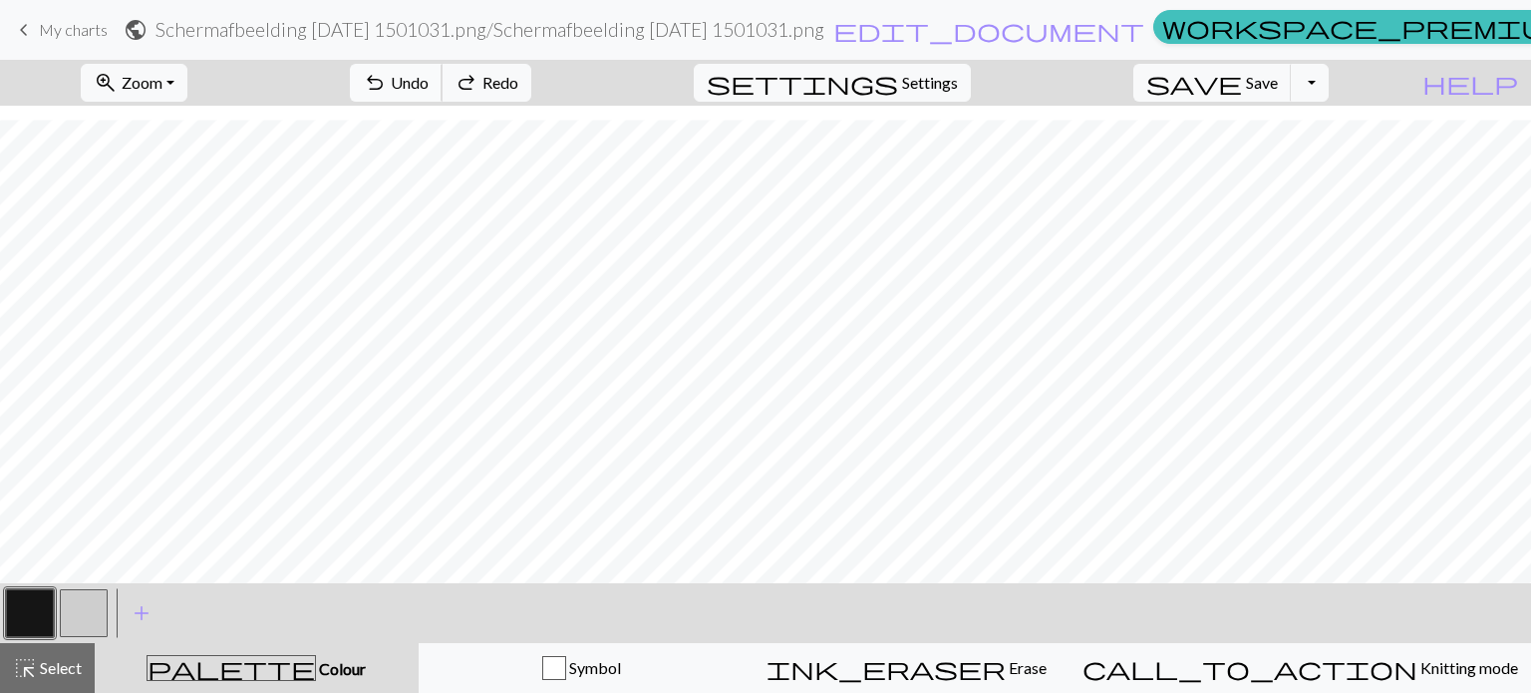
click at [429, 88] on span "Undo" at bounding box center [410, 82] width 38 height 19
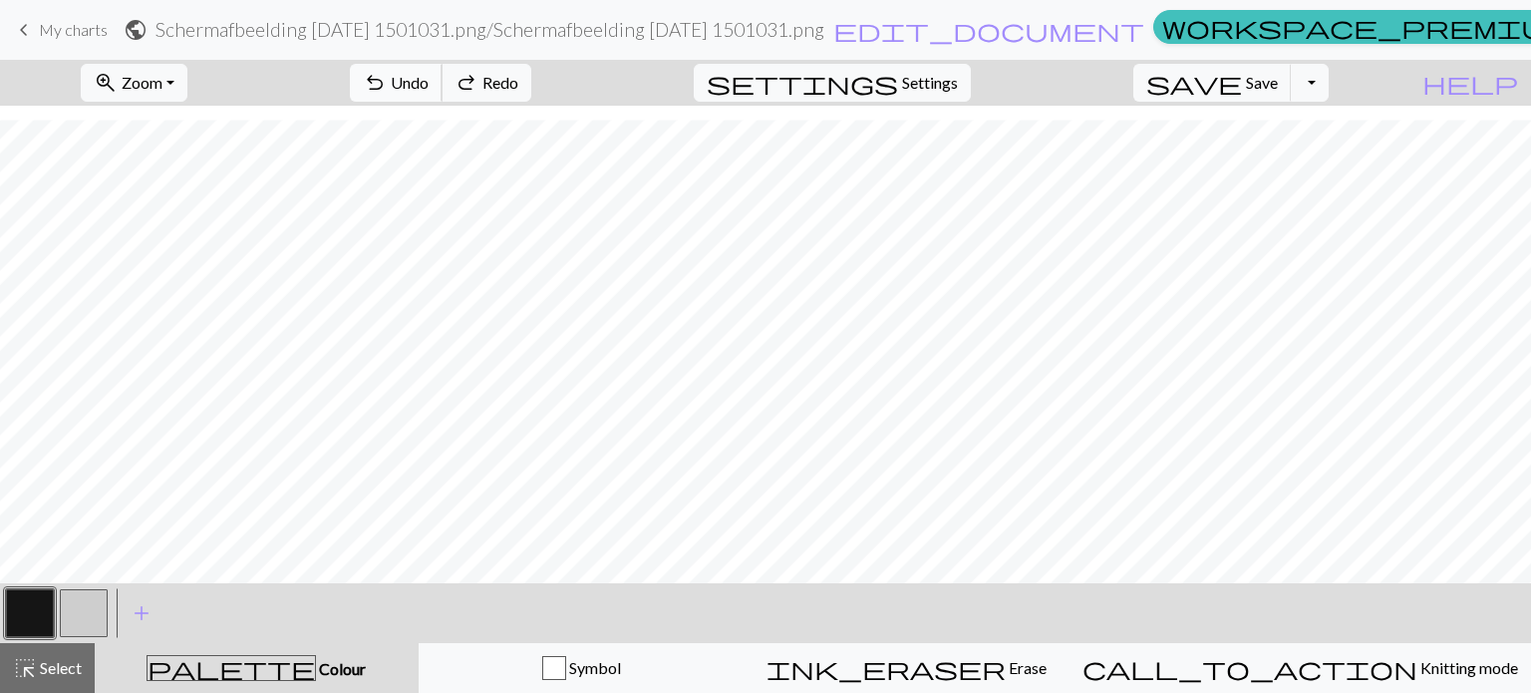
click at [429, 88] on span "Undo" at bounding box center [410, 82] width 38 height 19
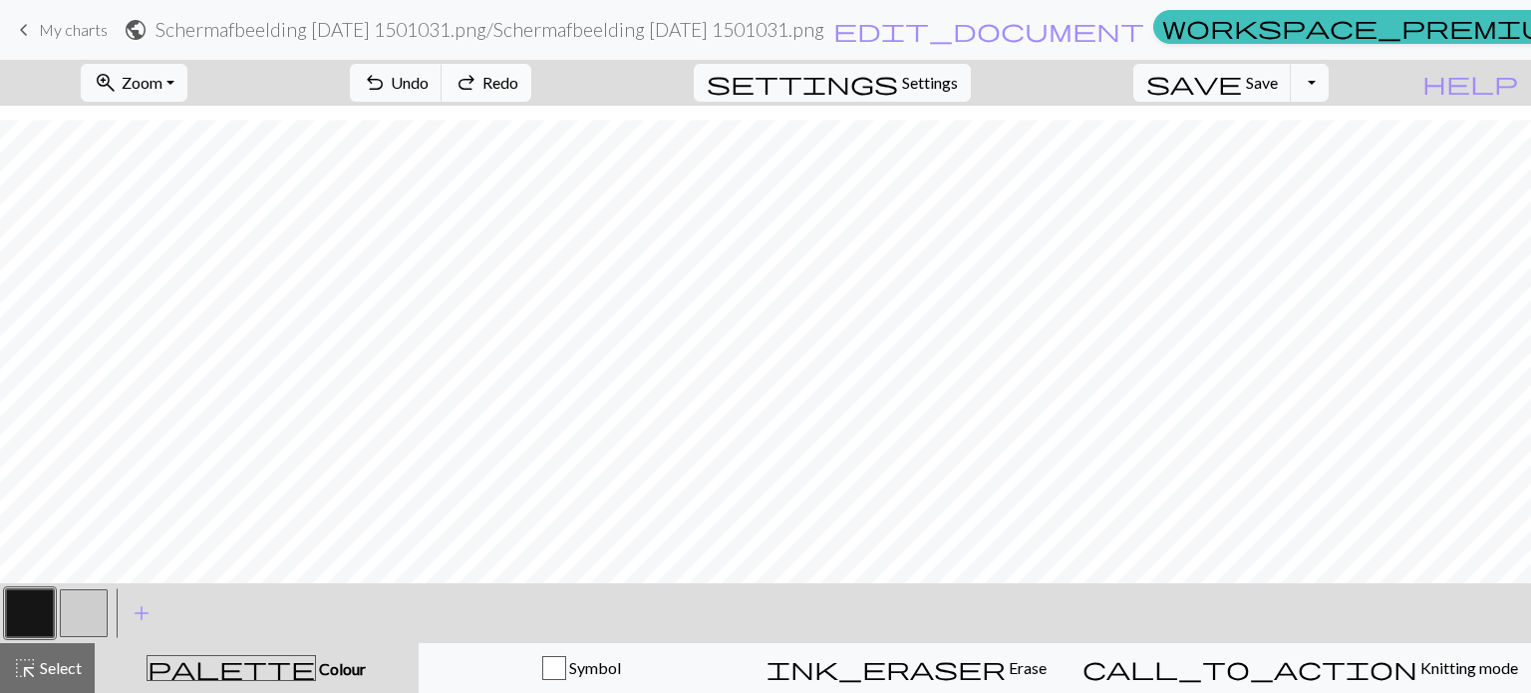
click at [478, 79] on span "redo" at bounding box center [467, 83] width 24 height 28
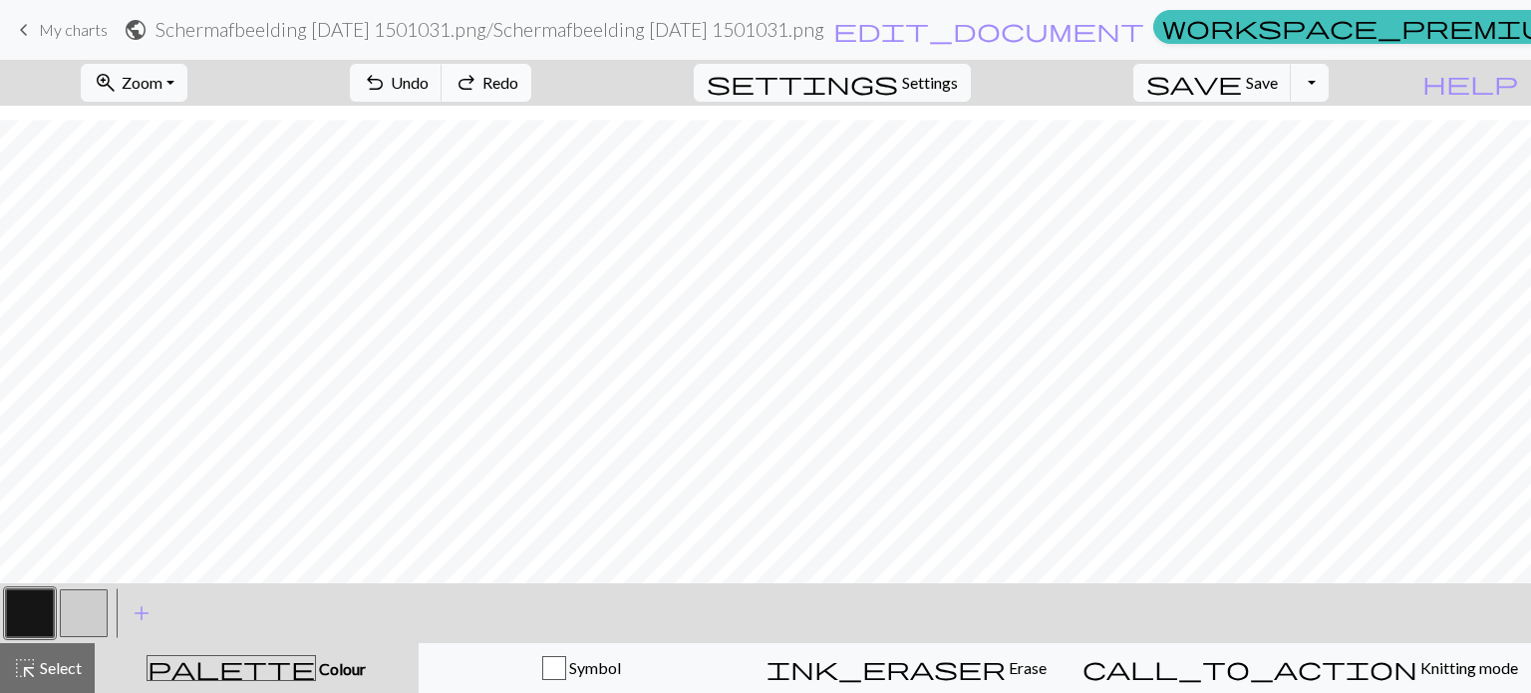
click at [478, 79] on span "redo" at bounding box center [467, 83] width 24 height 28
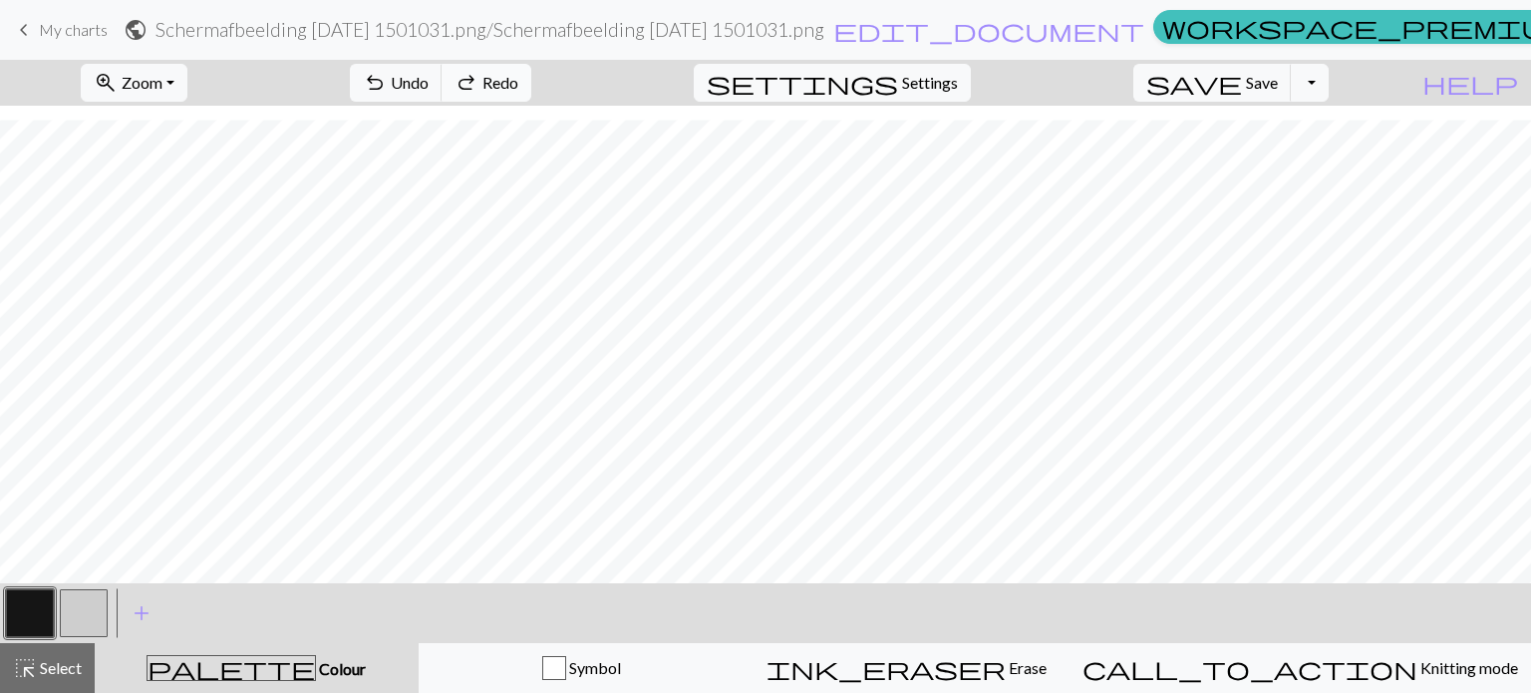
click at [478, 79] on span "redo" at bounding box center [467, 83] width 24 height 28
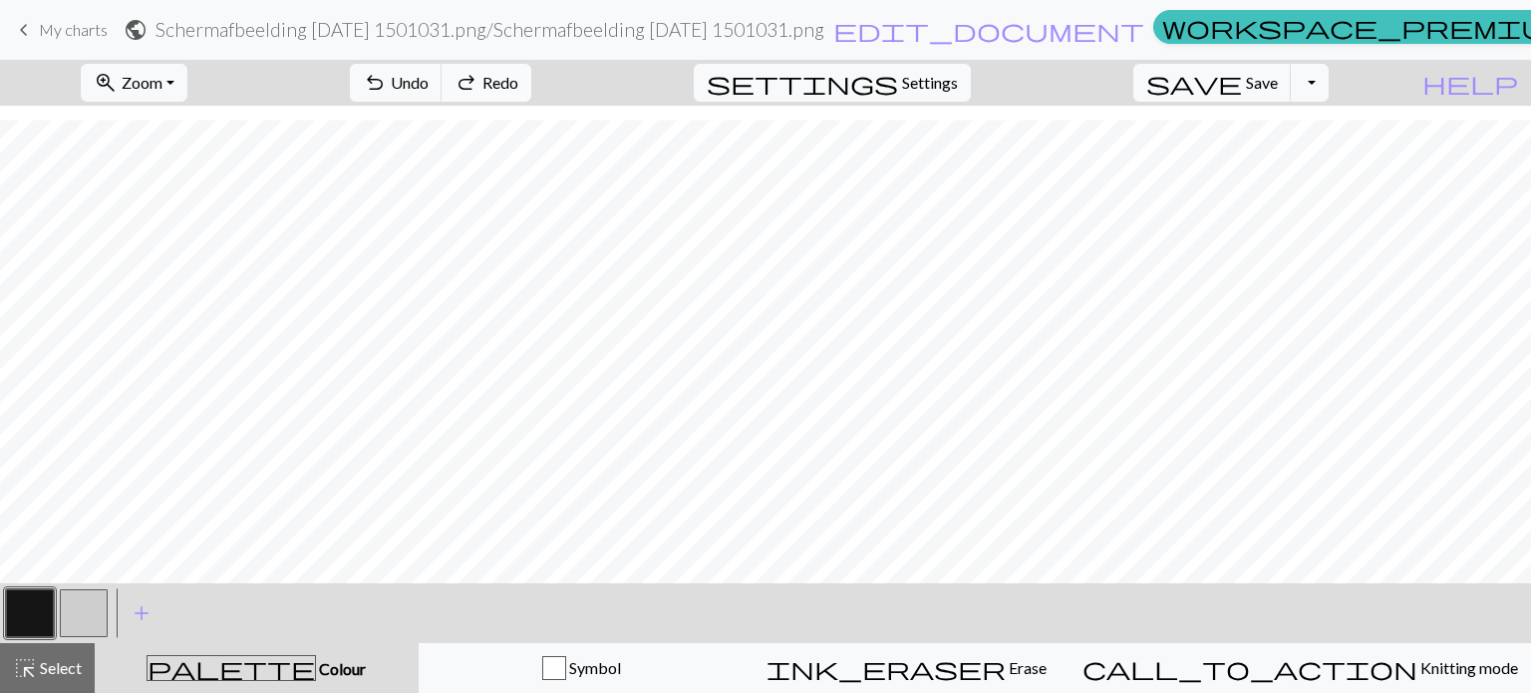
click at [478, 79] on span "redo" at bounding box center [467, 83] width 24 height 28
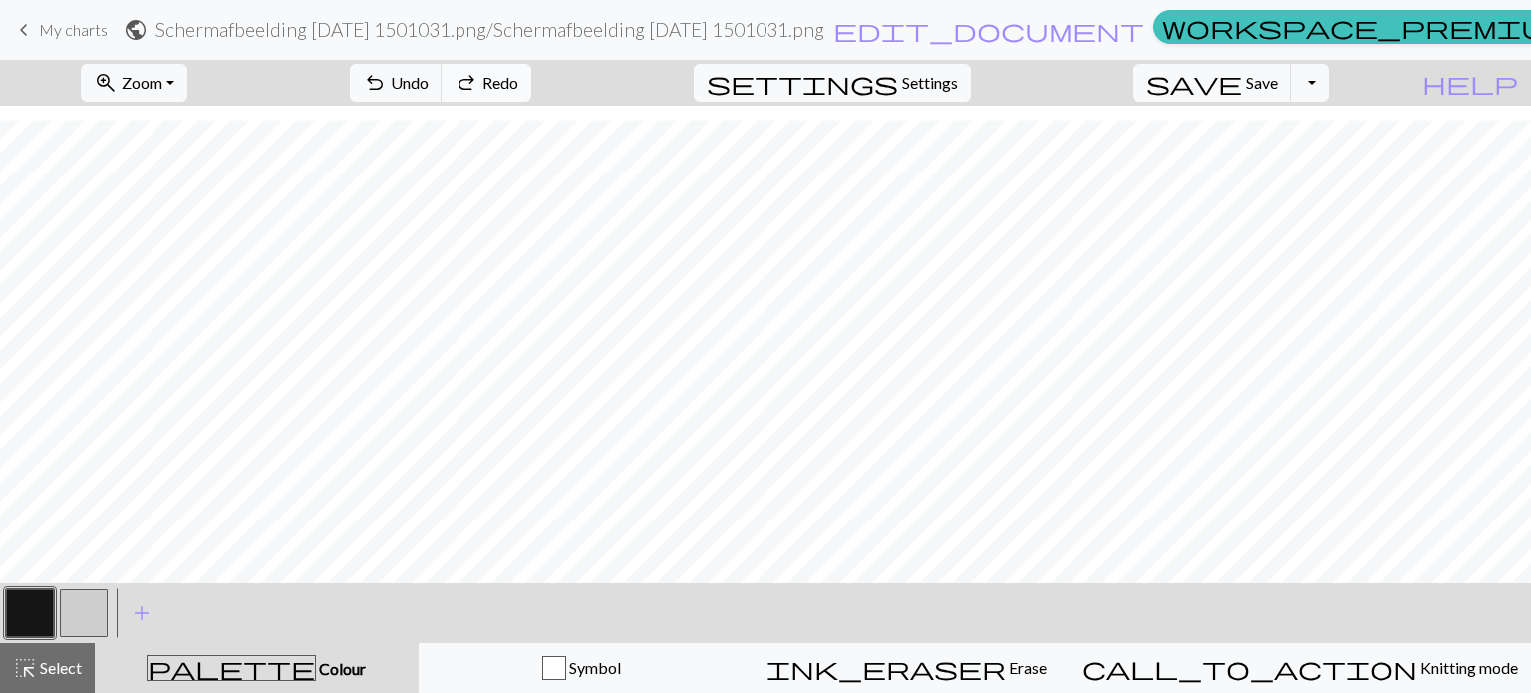
click at [478, 79] on span "redo" at bounding box center [467, 83] width 24 height 28
click at [443, 68] on button "undo Undo Undo" at bounding box center [396, 83] width 93 height 38
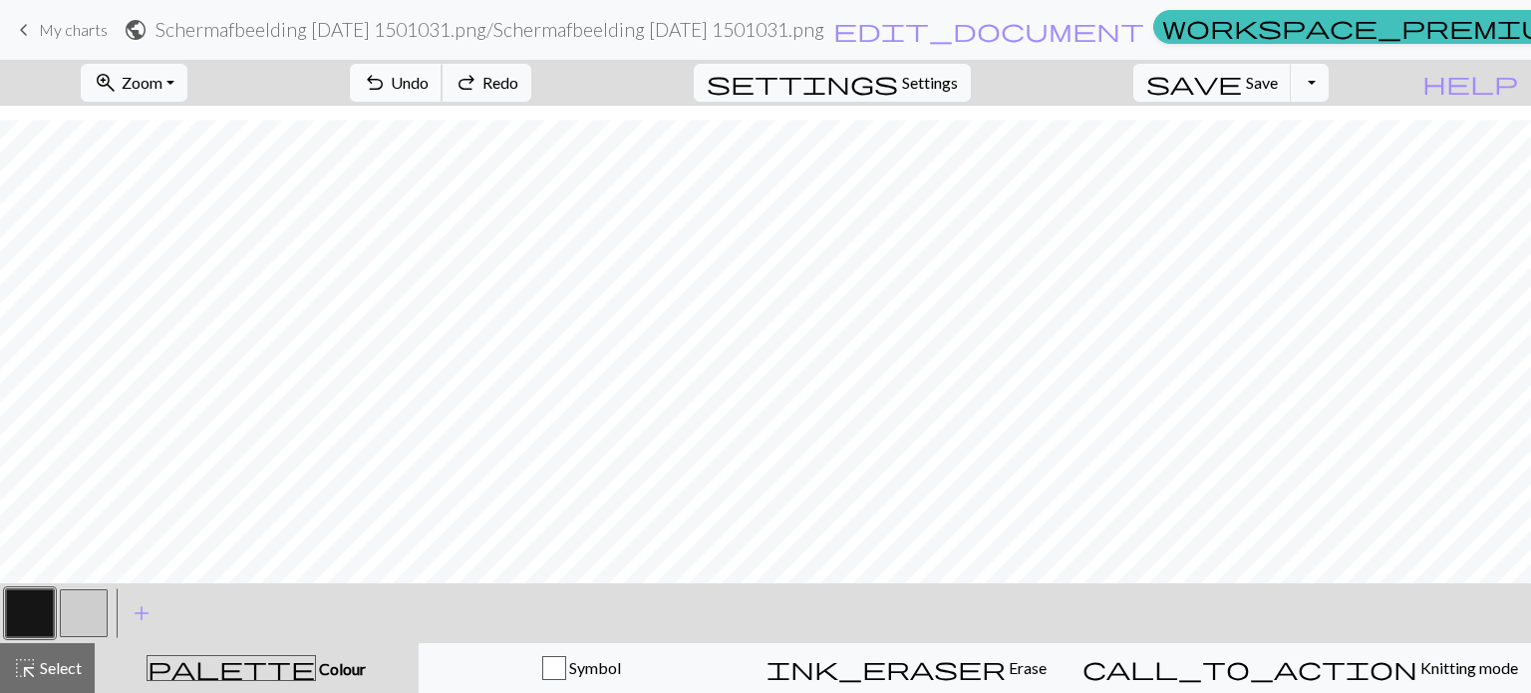
click at [443, 68] on button "undo Undo Undo" at bounding box center [396, 83] width 93 height 38
click at [77, 600] on button "button" at bounding box center [84, 613] width 48 height 48
click at [69, 603] on button "button" at bounding box center [84, 613] width 48 height 48
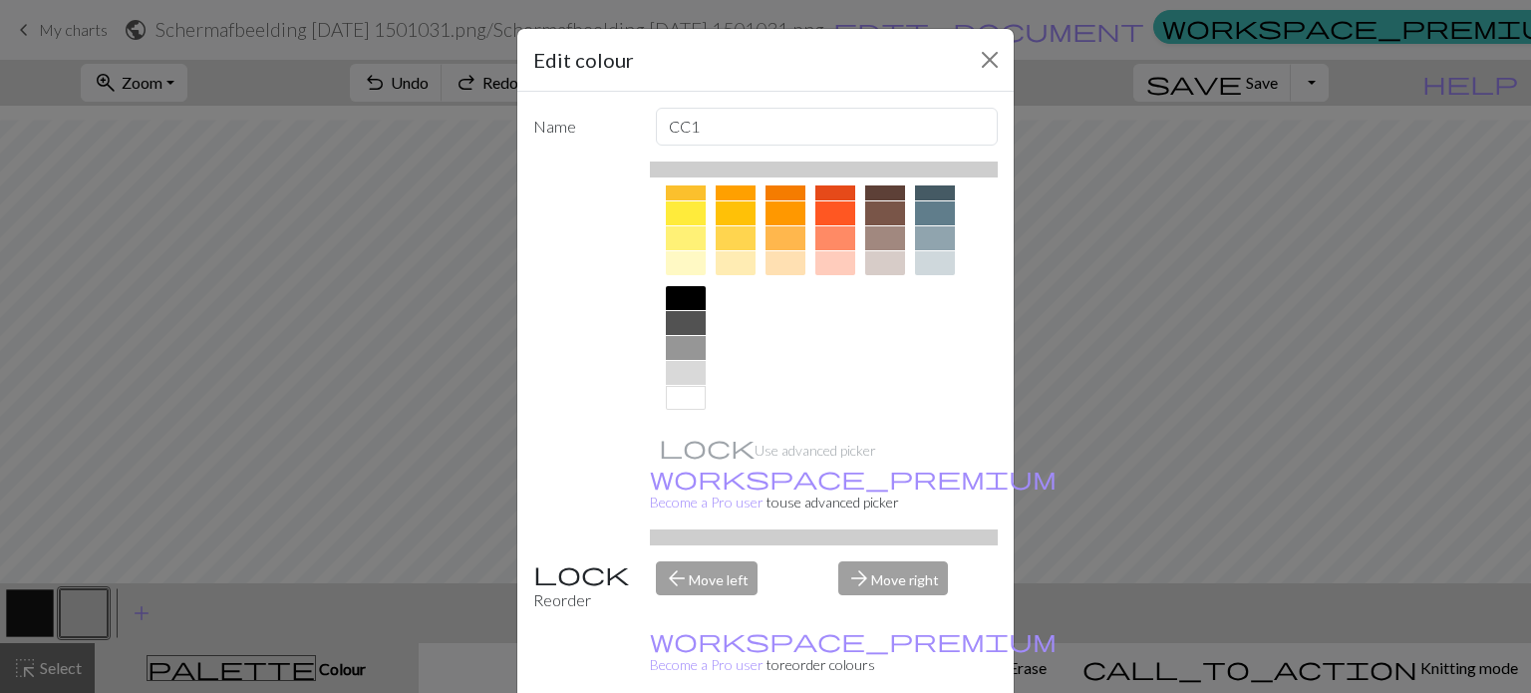
scroll to position [321, 0]
drag, startPoint x: 686, startPoint y: 390, endPoint x: 689, endPoint y: 402, distance: 12.3
click at [686, 390] on div at bounding box center [686, 396] width 40 height 24
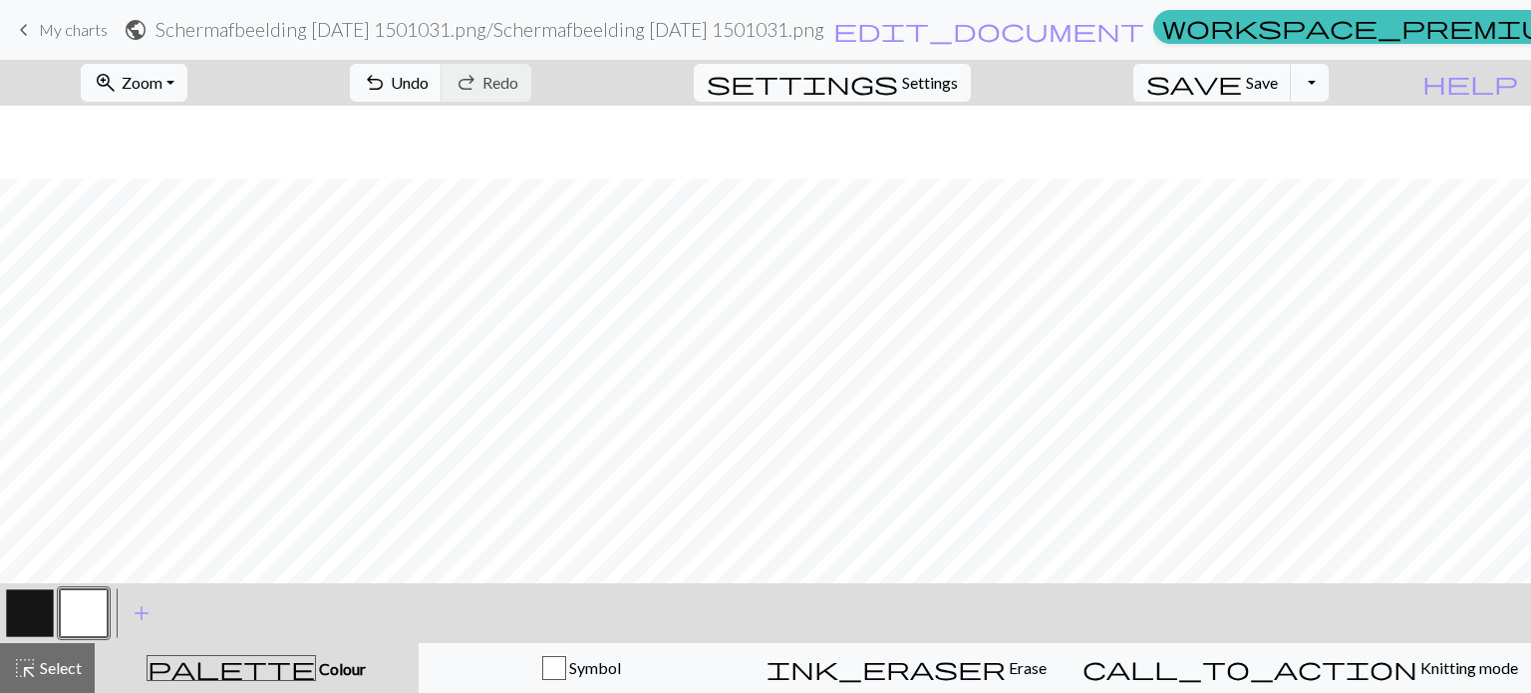
scroll to position [723, 0]
click at [55, 611] on div at bounding box center [30, 613] width 54 height 54
click at [32, 608] on button "button" at bounding box center [30, 613] width 48 height 48
click at [74, 602] on button "button" at bounding box center [84, 613] width 48 height 48
drag, startPoint x: 36, startPoint y: 608, endPoint x: 207, endPoint y: 576, distance: 174.4
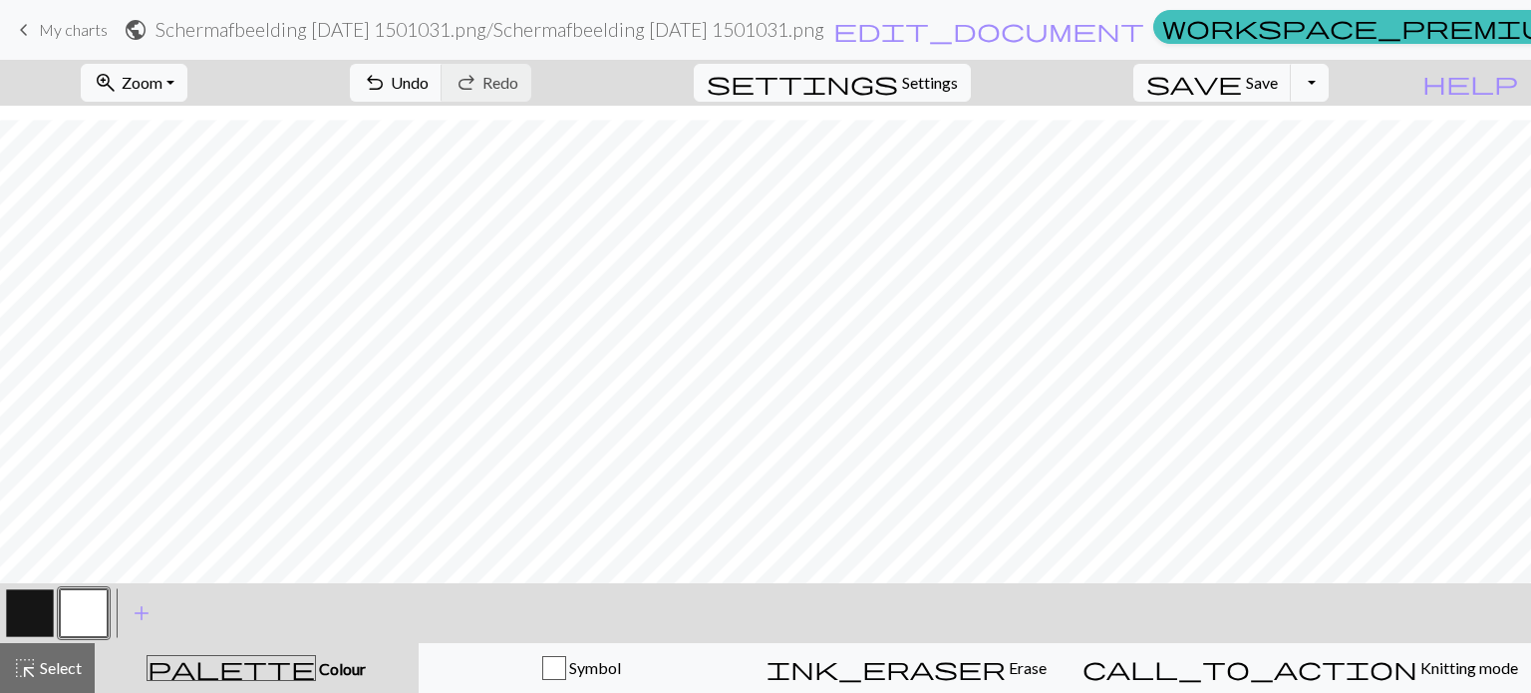
click at [37, 609] on button "button" at bounding box center [30, 613] width 48 height 48
click at [86, 603] on button "button" at bounding box center [84, 613] width 48 height 48
